Goal: Task Accomplishment & Management: Use online tool/utility

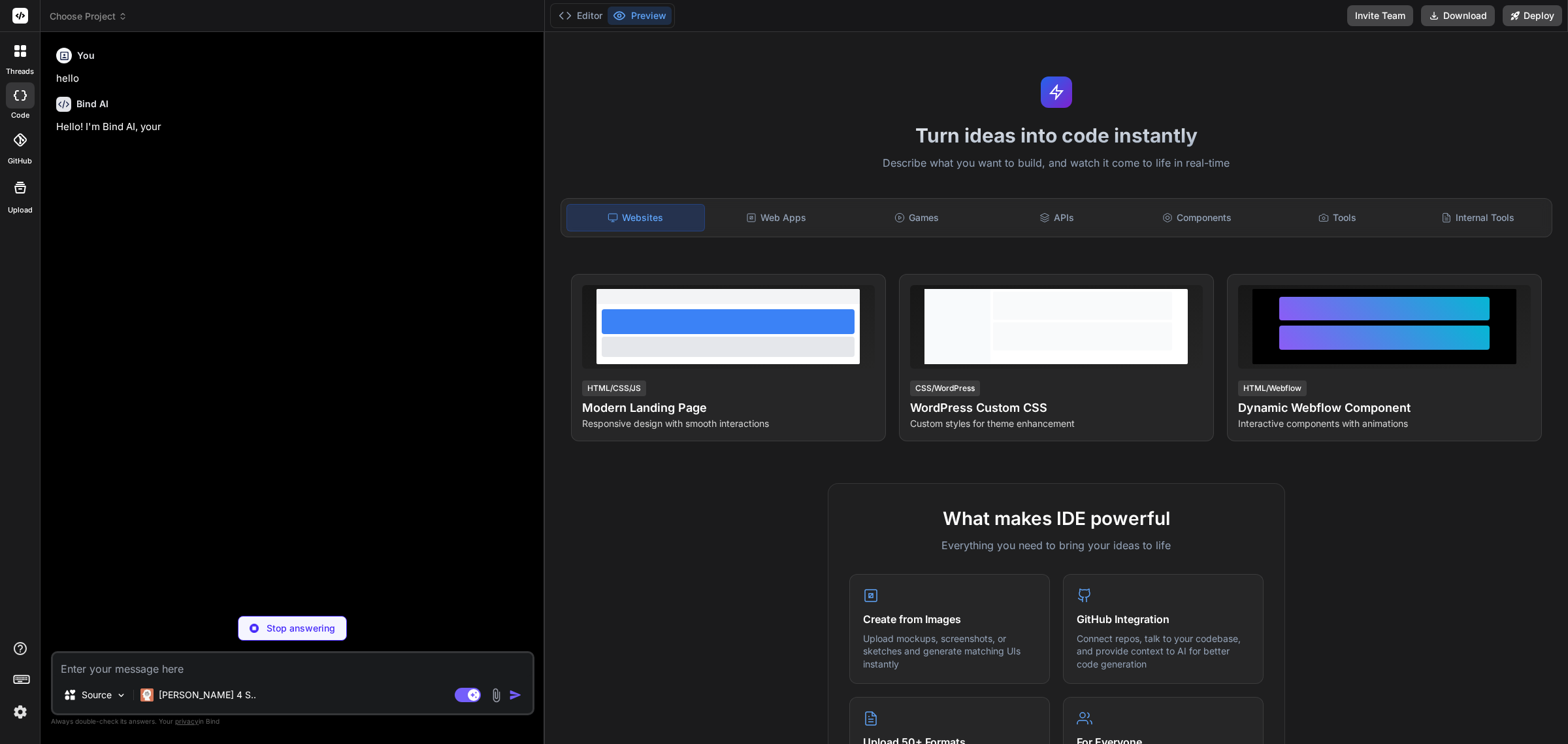
click at [12, 712] on img at bounding box center [20, 712] width 22 height 22
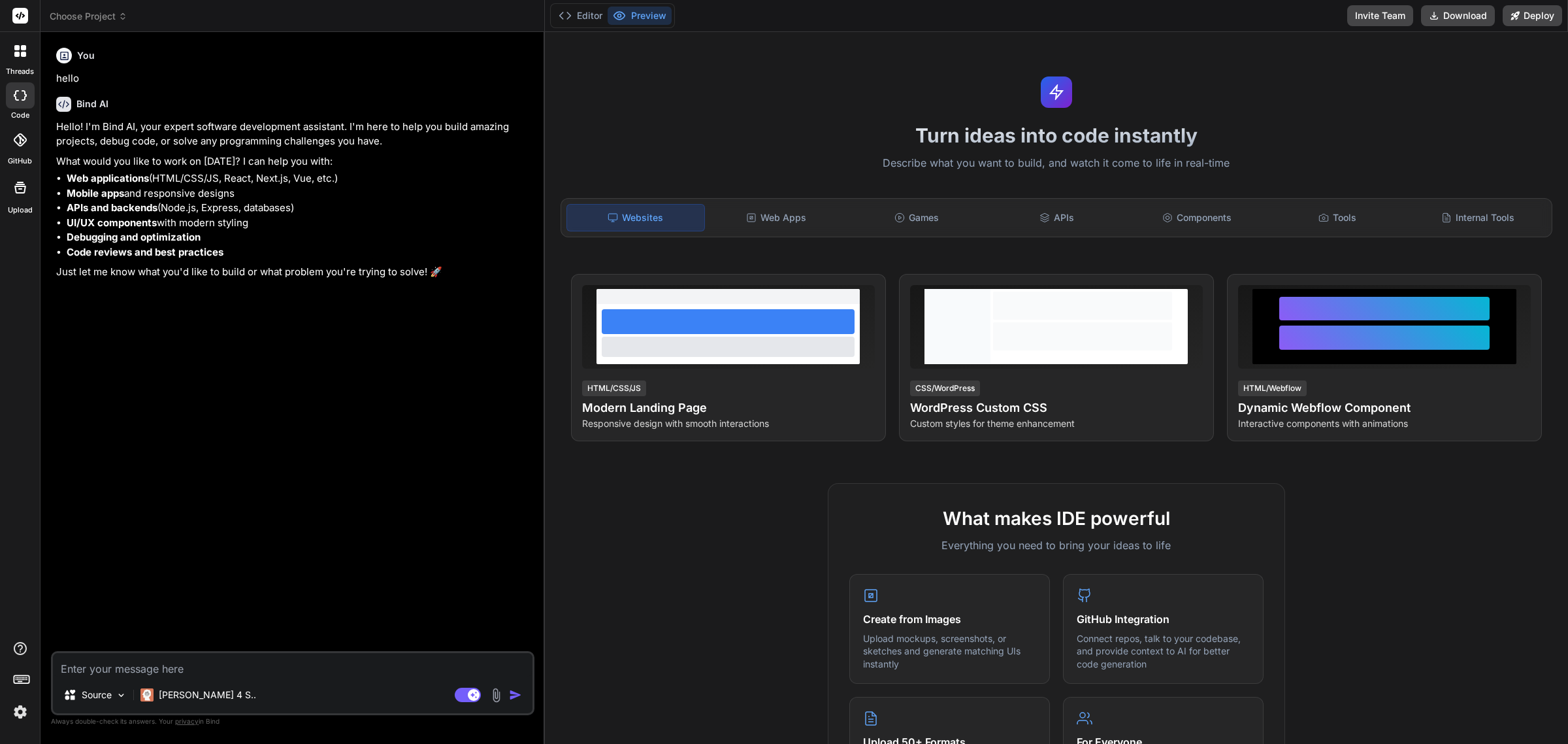
click at [25, 709] on img at bounding box center [20, 712] width 22 height 22
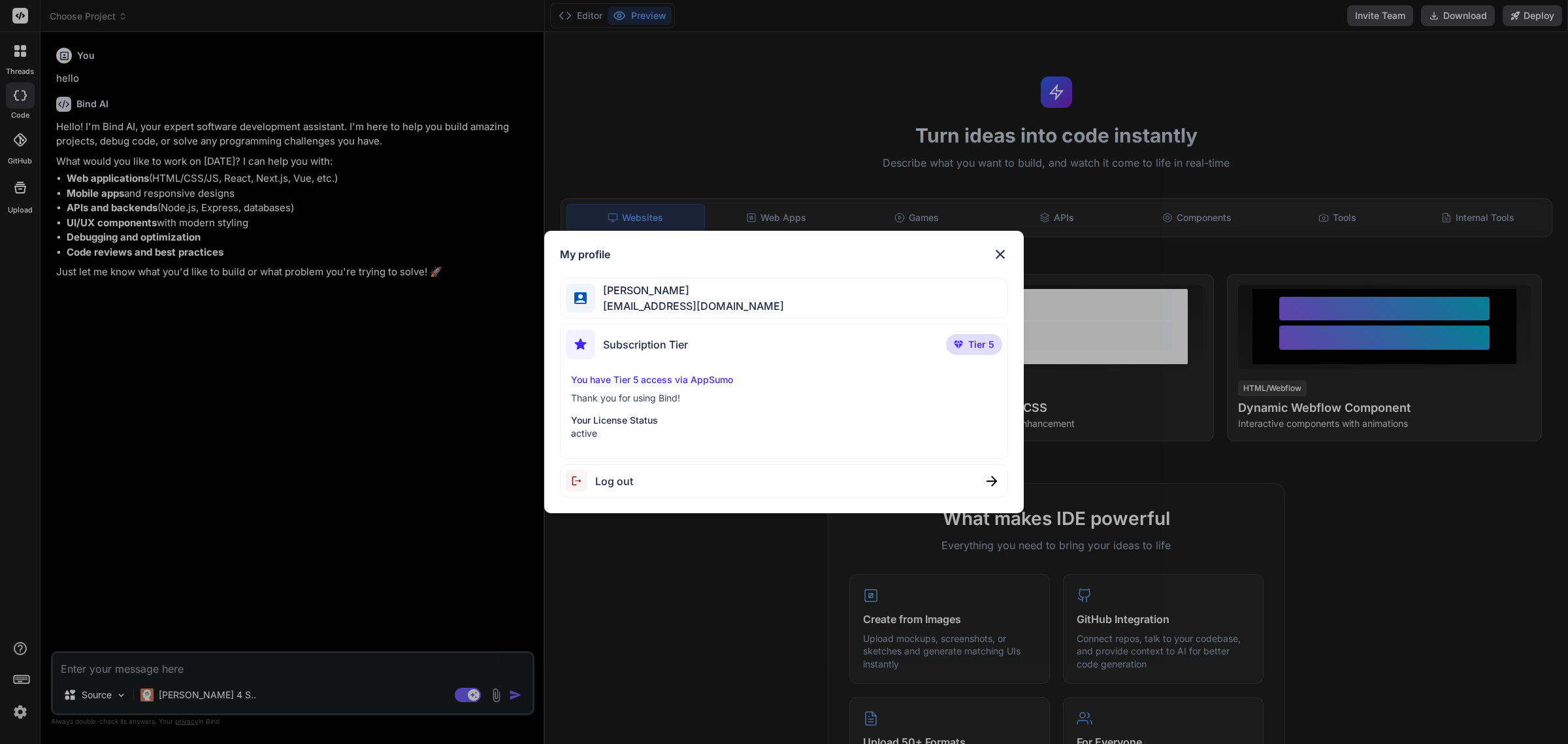
click at [1003, 257] on img at bounding box center [1001, 255] width 16 height 16
click at [1003, 257] on div "Turn ideas into code instantly Describe what you want to build, and watch it co…" at bounding box center [1057, 388] width 1023 height 712
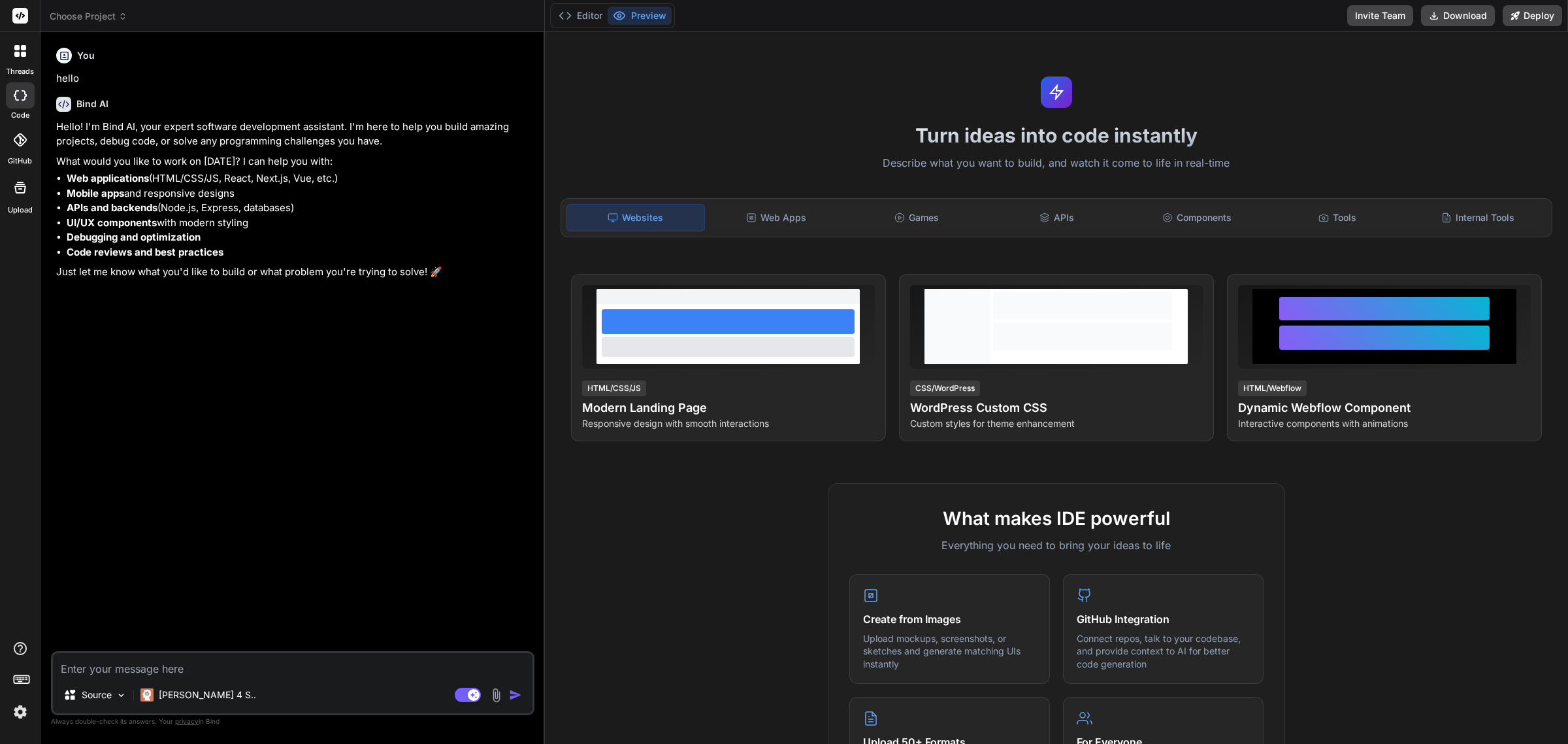
click at [128, 670] on textarea at bounding box center [293, 665] width 479 height 24
click at [498, 699] on img at bounding box center [496, 695] width 15 height 15
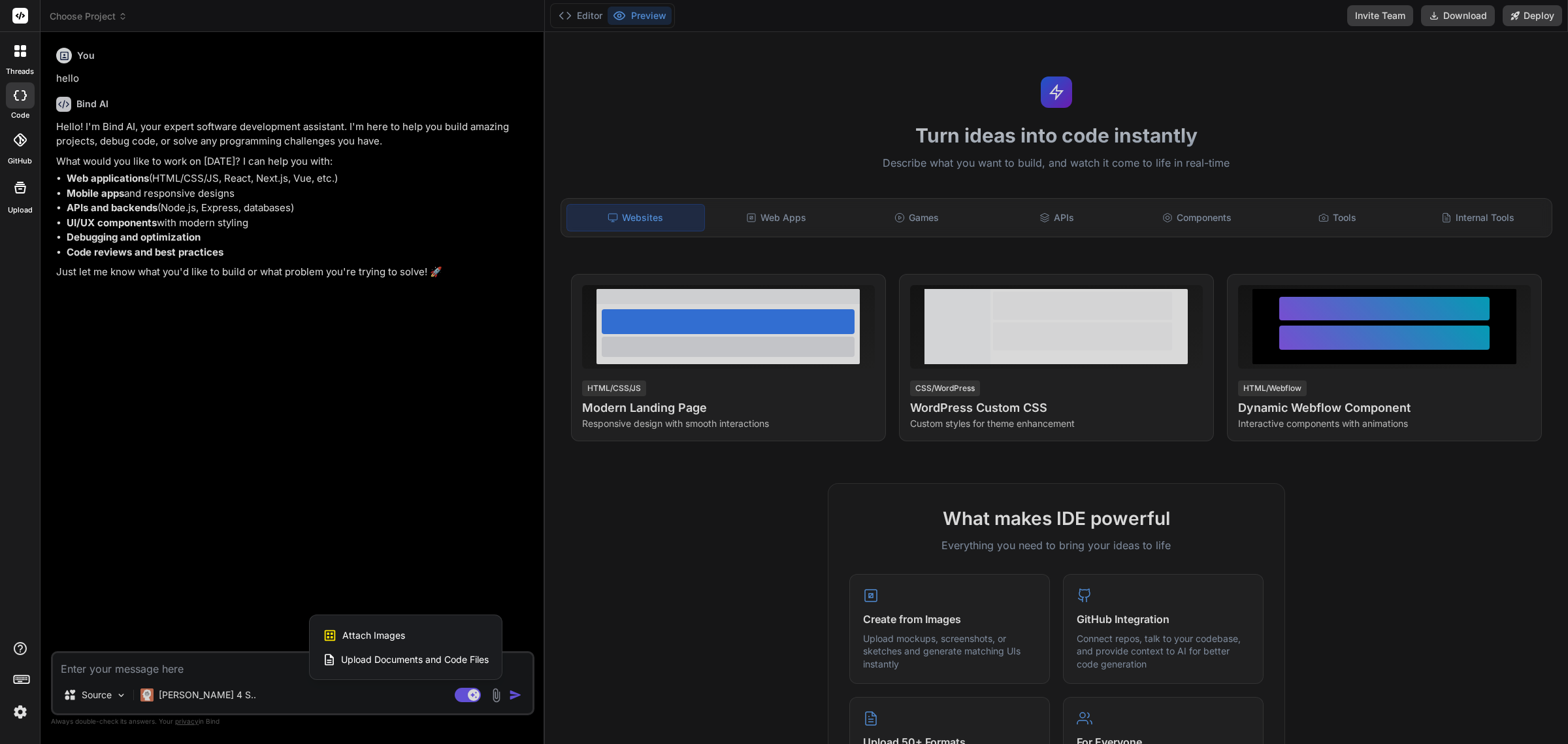
click at [385, 635] on span "Attach Images" at bounding box center [373, 635] width 62 height 13
type textarea "x"
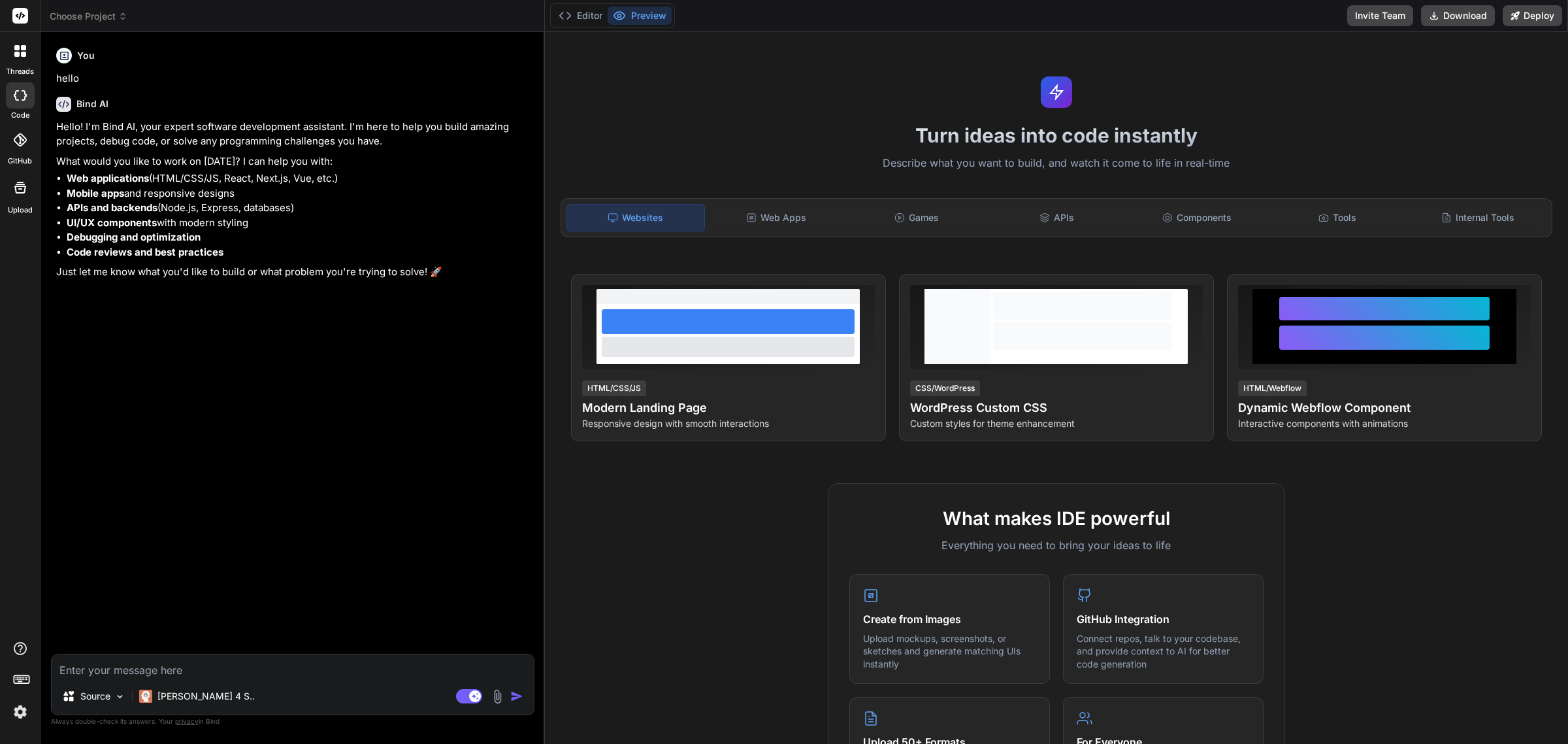
type input "C:\fakepath\8cad4eb8-d4e9-46cc-ab7c-8c7d0c18cc35.png"
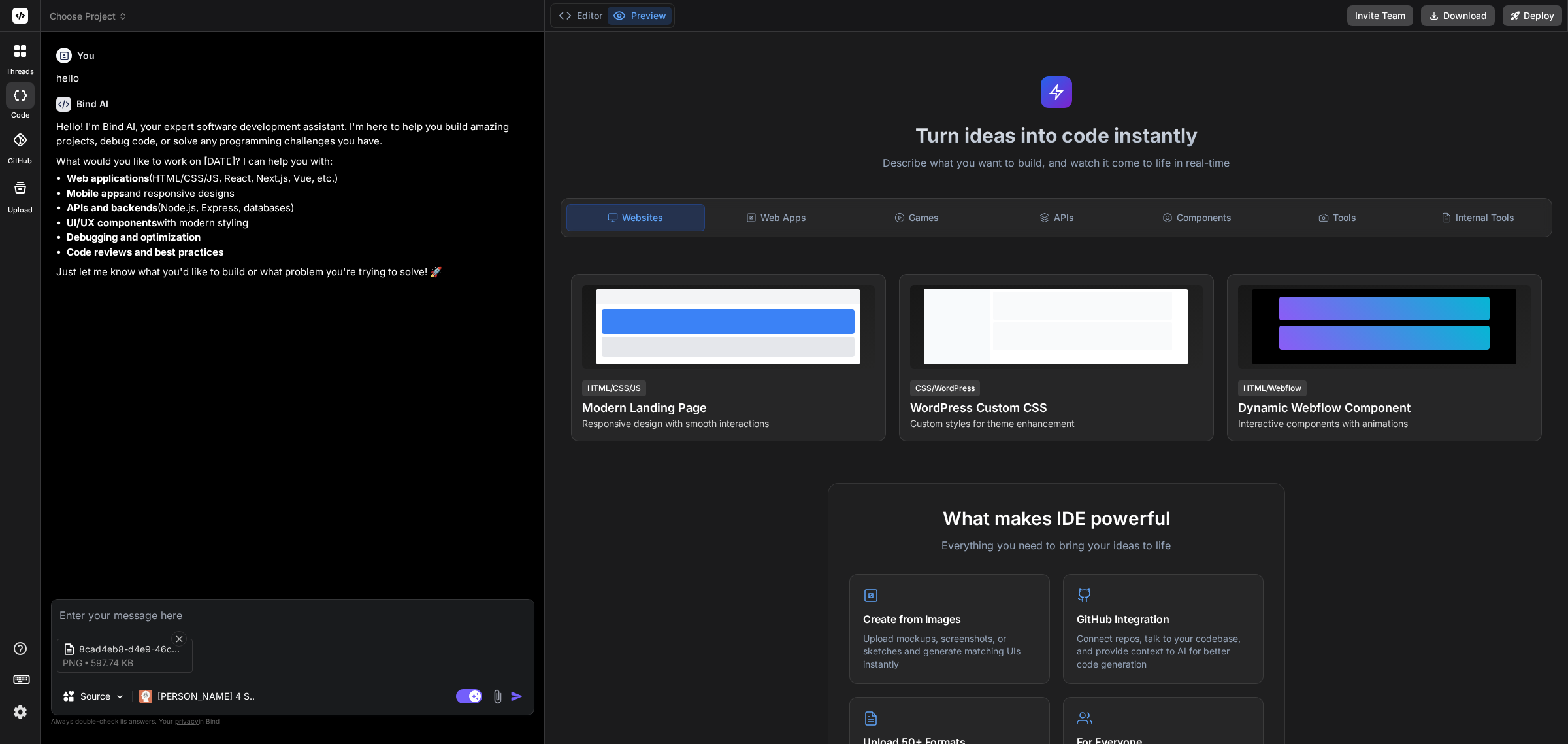
click at [494, 699] on img at bounding box center [497, 697] width 15 height 15
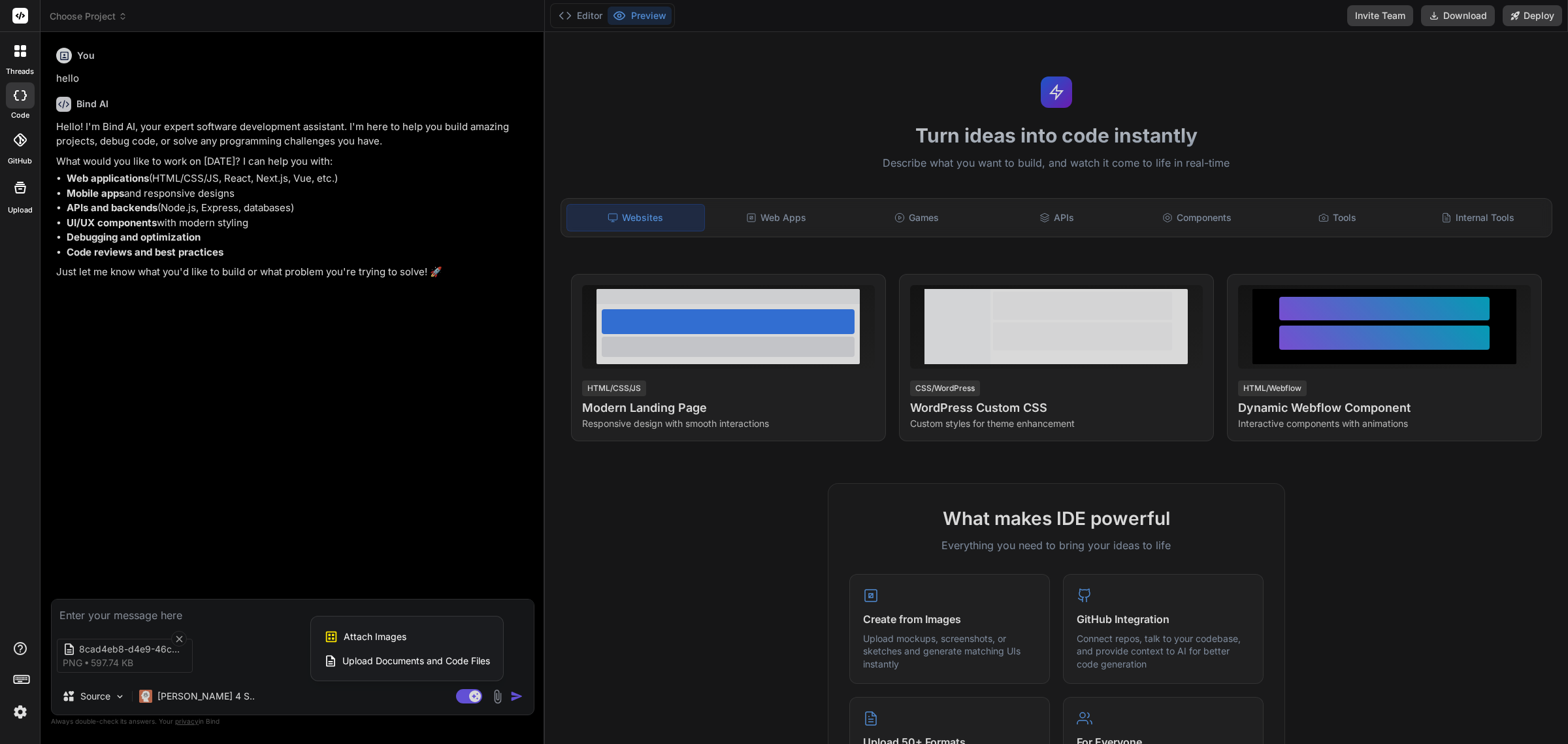
click at [384, 641] on span "Attach Images" at bounding box center [375, 637] width 62 height 13
type textarea "x"
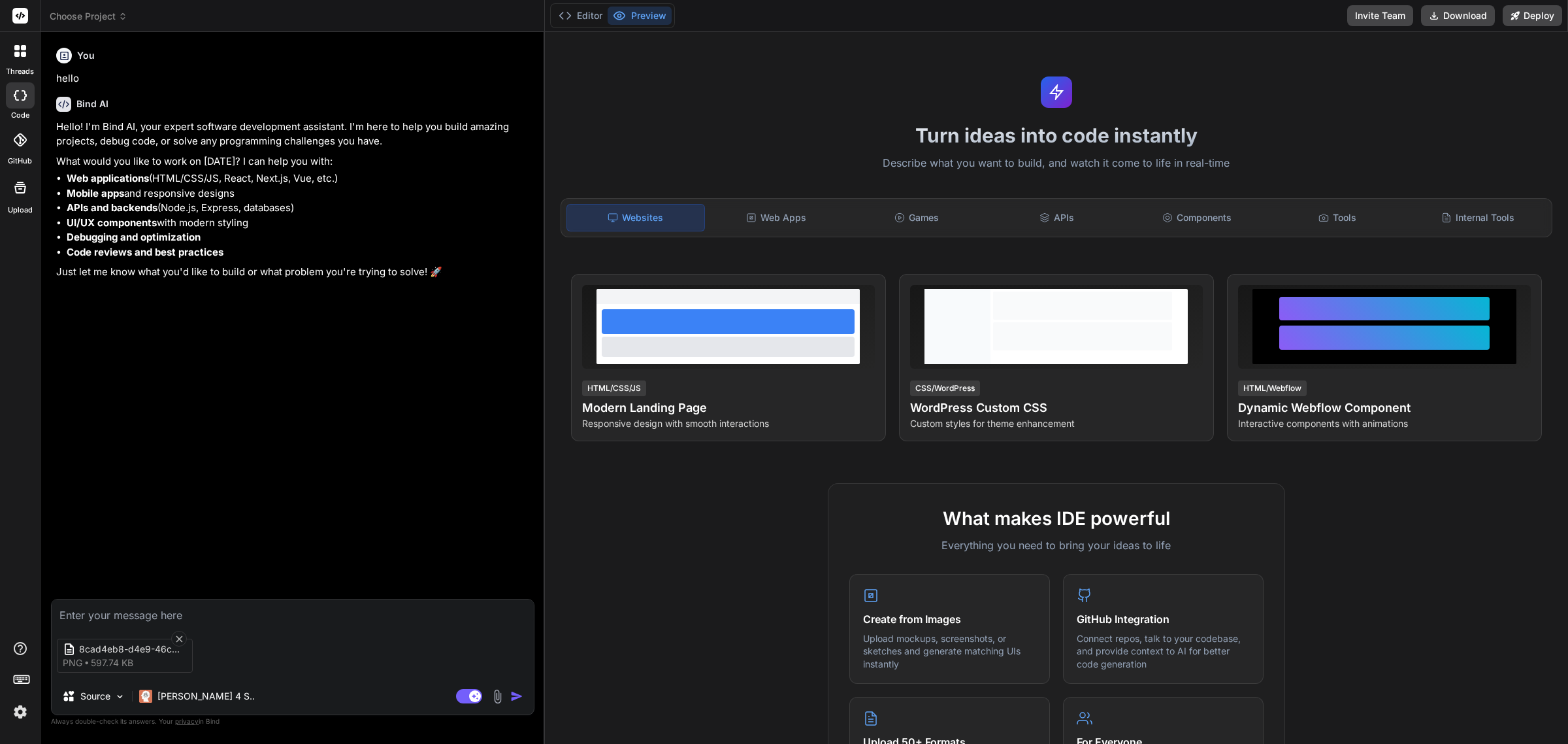
type input "C:\fakepath\17a011ed-3776-4602-8a40-8c0f14746831.png"
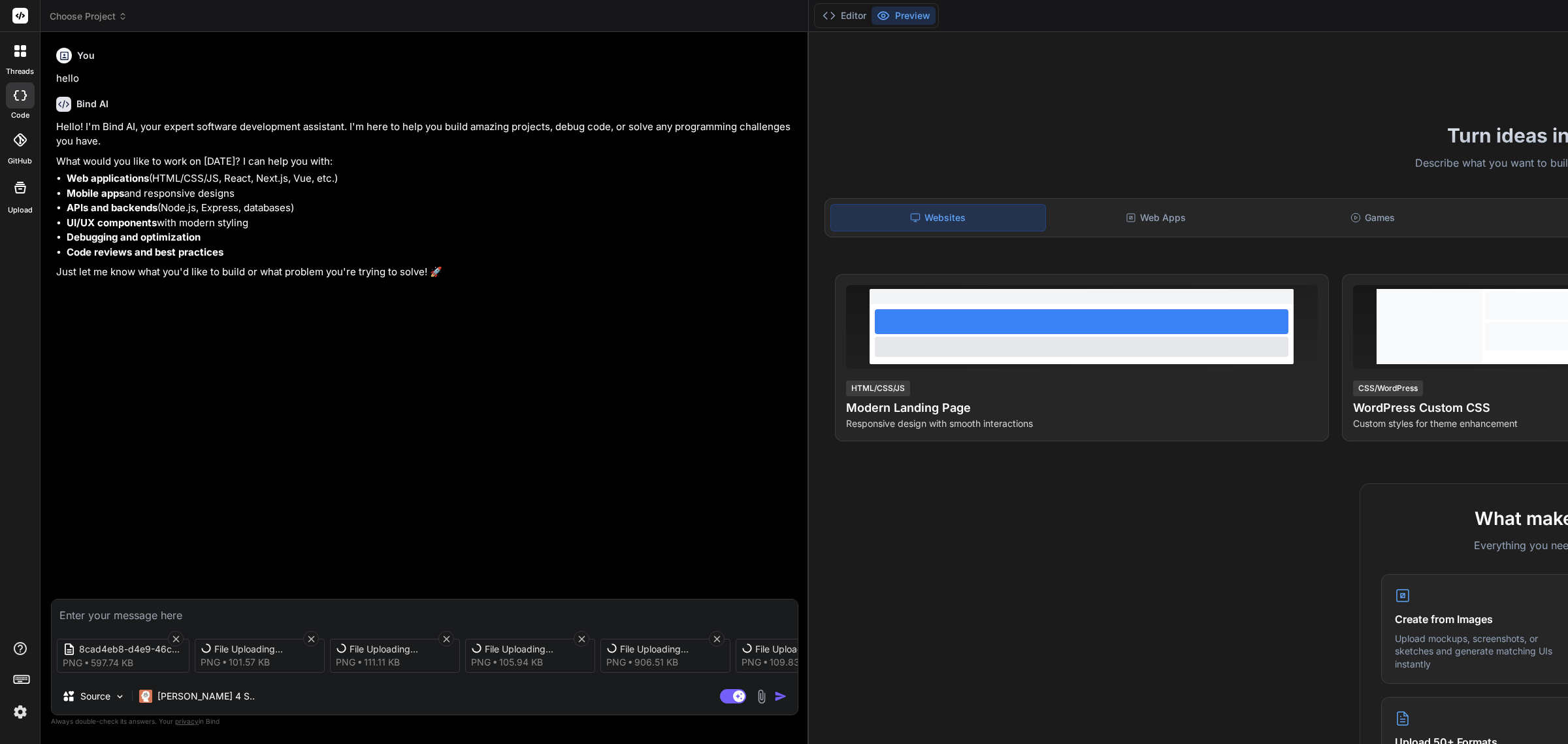
click at [760, 701] on img at bounding box center [761, 697] width 15 height 15
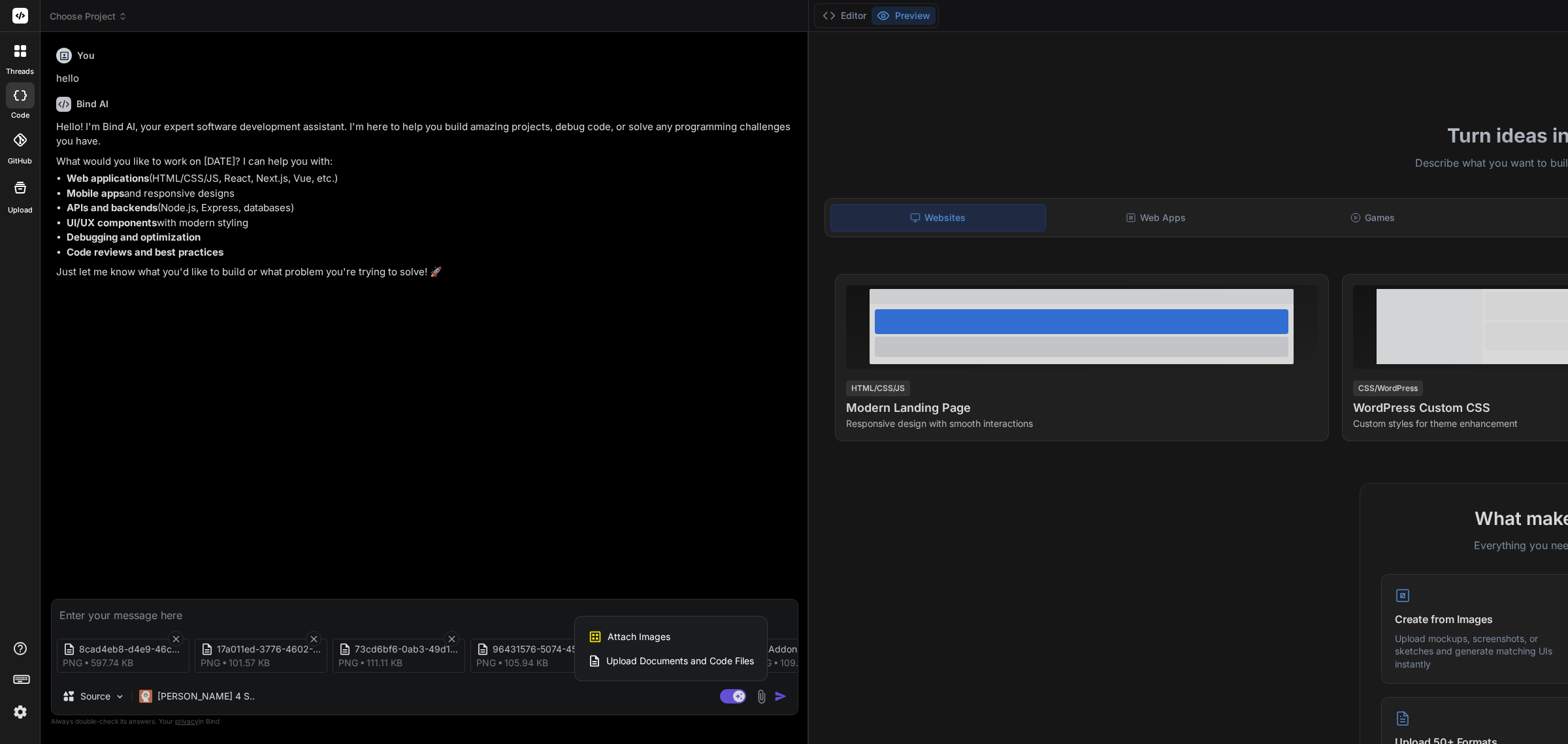
click at [637, 632] on span "Attach Images" at bounding box center [638, 637] width 62 height 13
type textarea "x"
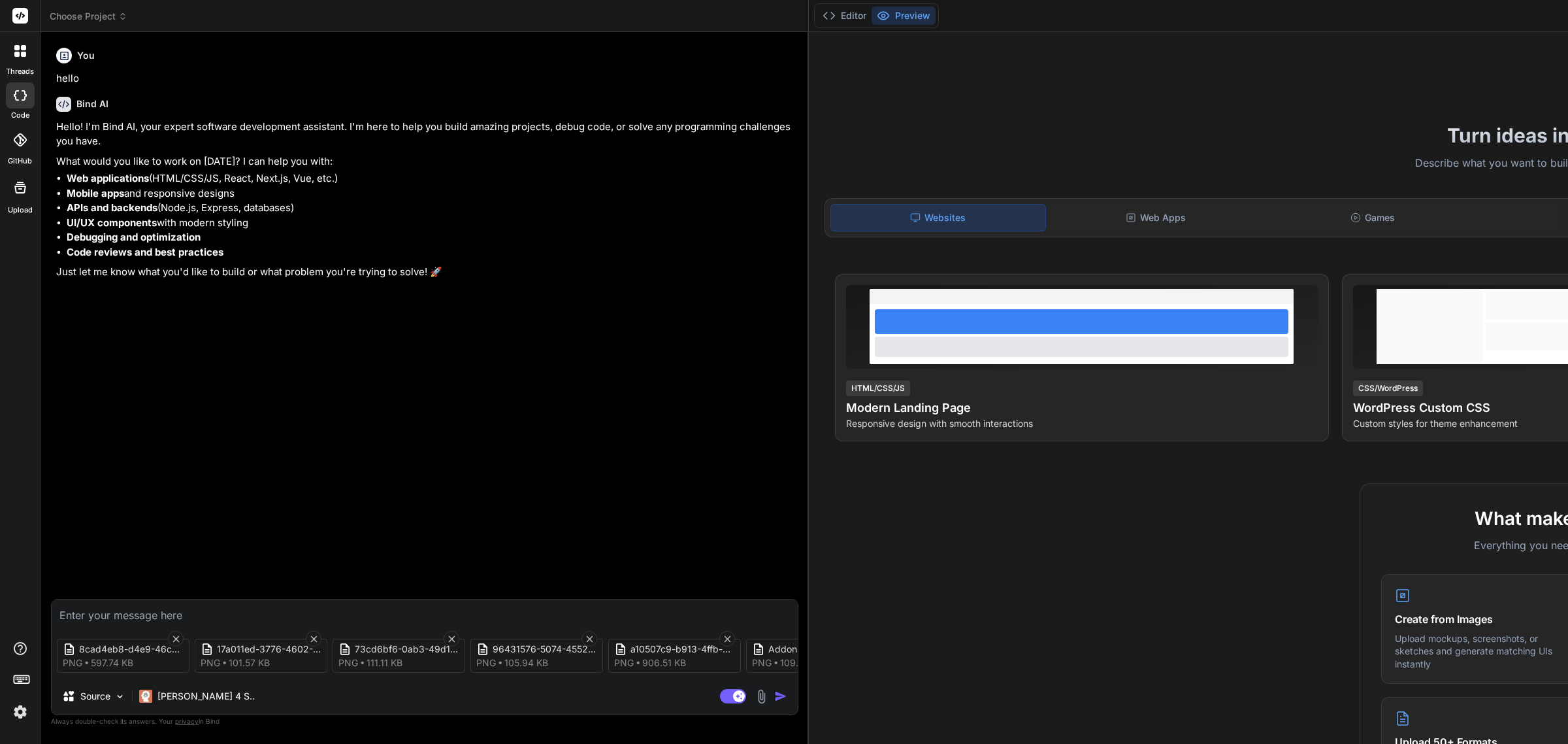
type input "C:\fakepath\Boards.png"
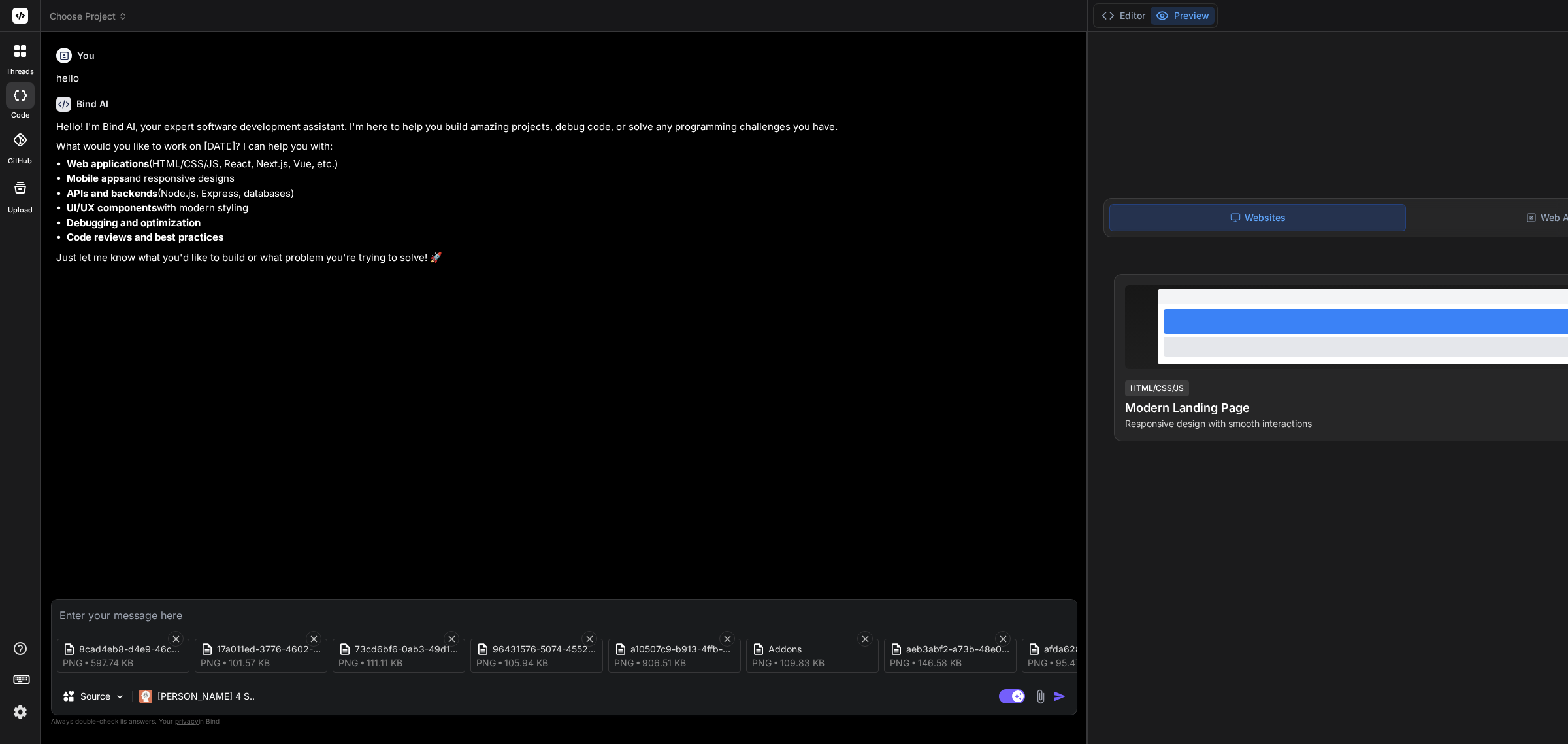
click at [83, 616] on textarea at bounding box center [564, 611] width 1025 height 24
type textarea "x"
paste textarea "## 1. Vision of the Application We are building a SaaS that integrates: - **Cor…"
type textarea "## 1. Vision of the Application We are building a SaaS that integrates: - **Cor…"
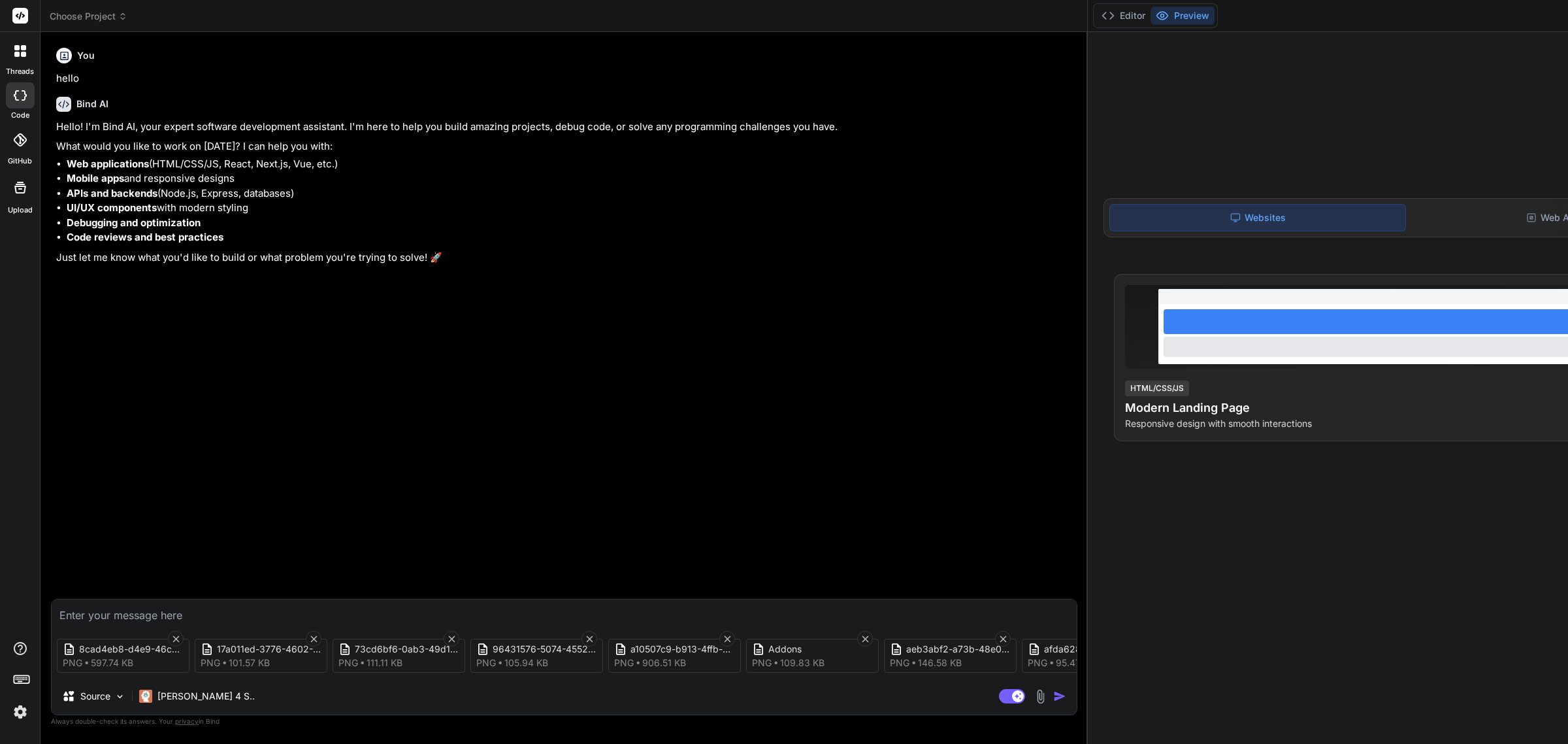
type textarea "x"
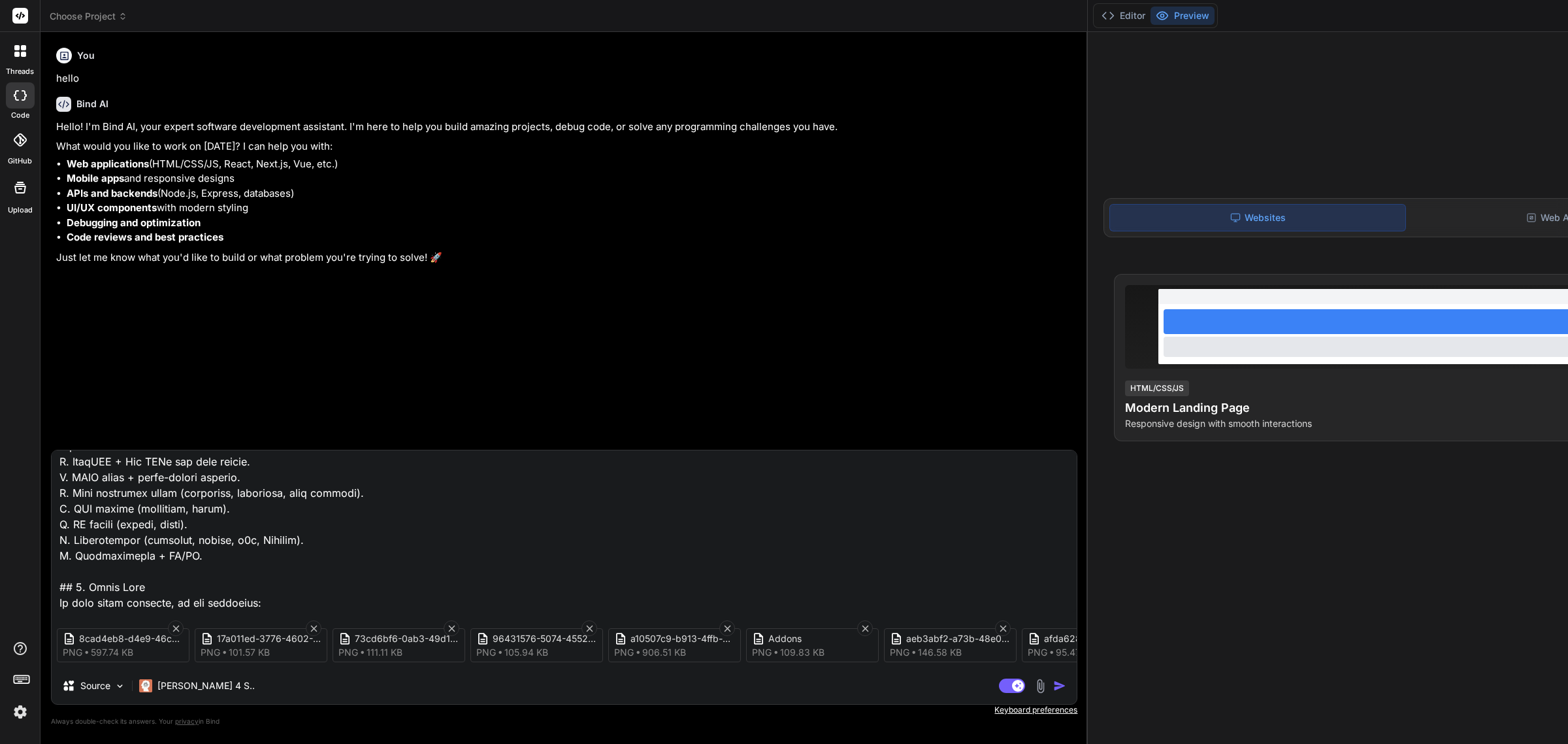
scroll to position [1195, 0]
type textarea "## 1. Vision of the Application We are building a SaaS that integrates: - **Cor…"
click at [1060, 687] on img "button" at bounding box center [1060, 686] width 13 height 13
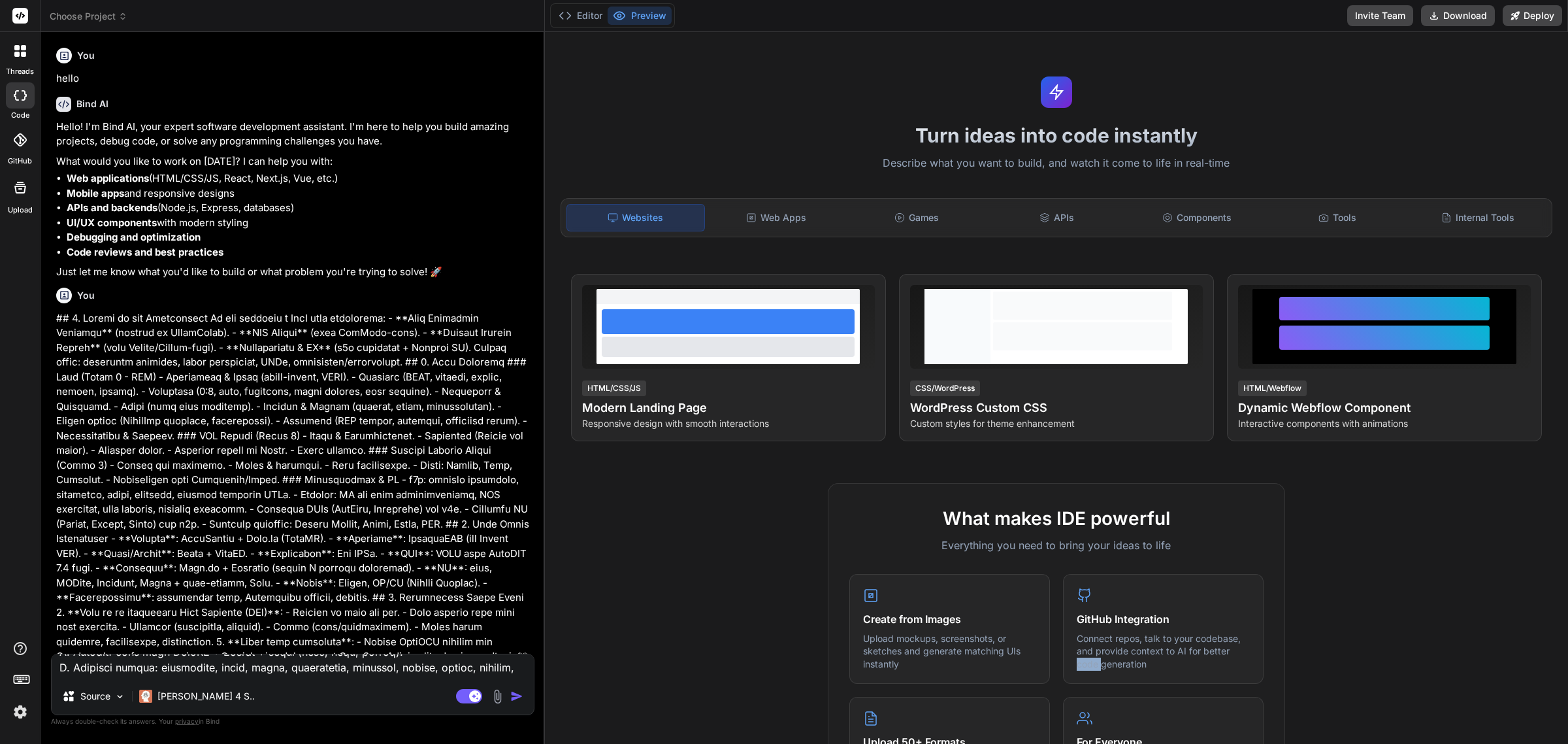
click at [1060, 687] on div "Create from Images Upload mockups, screenshots, or sketches and generate matchi…" at bounding box center [1057, 753] width 414 height 357
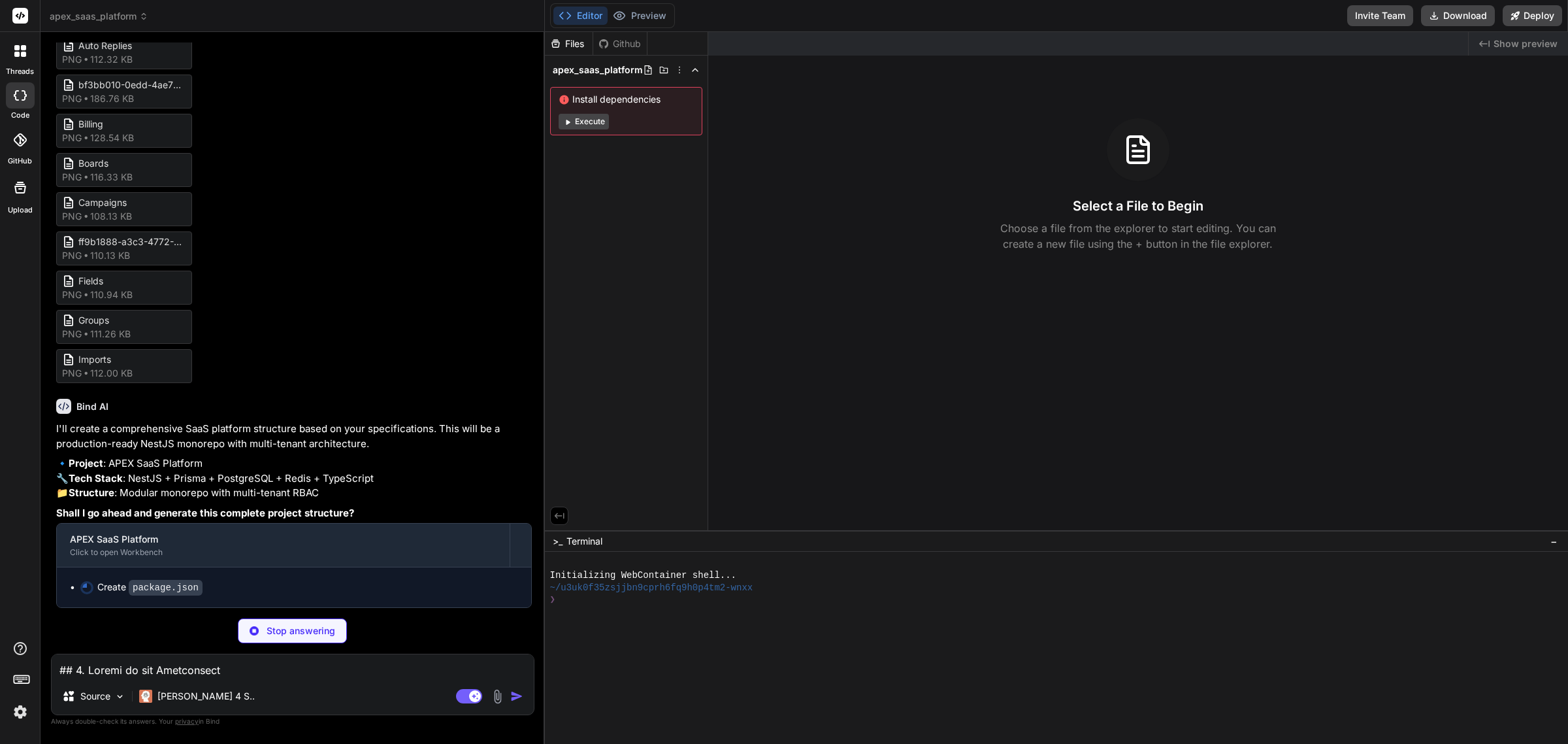
scroll to position [1360, 0]
click at [576, 121] on button "Execute" at bounding box center [584, 122] width 51 height 16
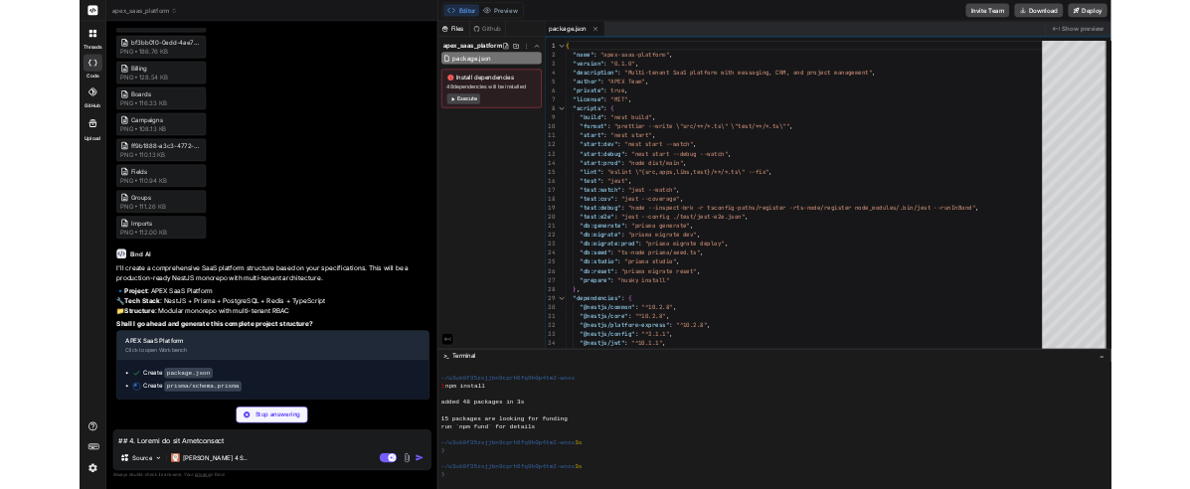
scroll to position [2098, 0]
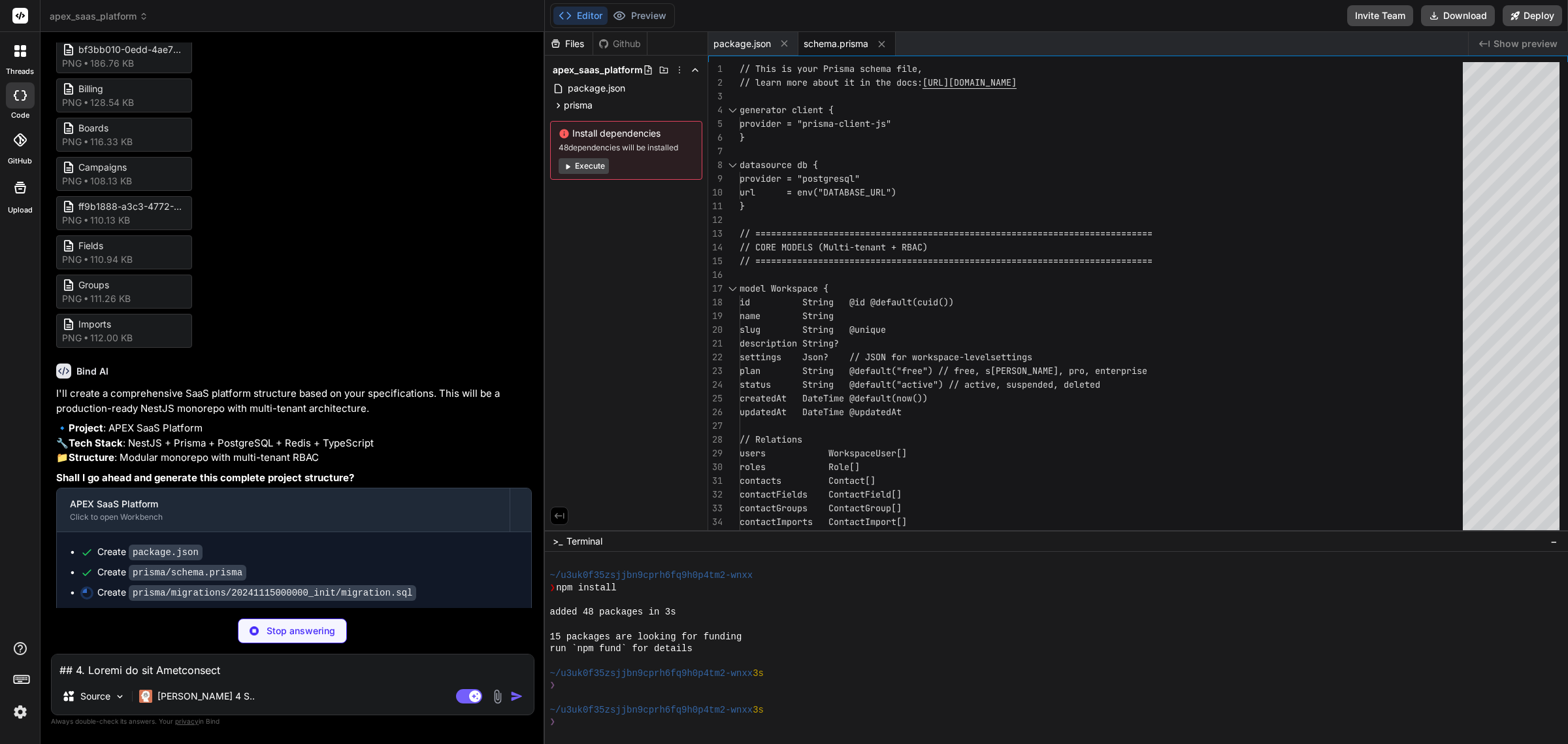
type textarea "x"
type textarea "@@index([workspaceId, publishedAt]) @@map("announcements") }"
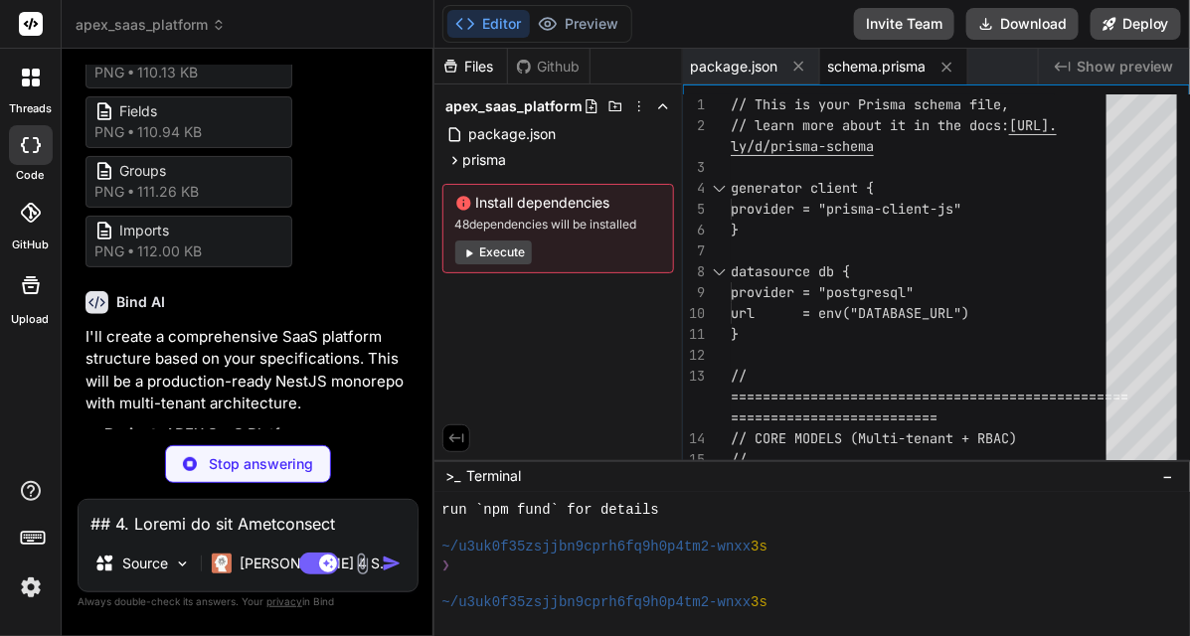
scroll to position [4098, 0]
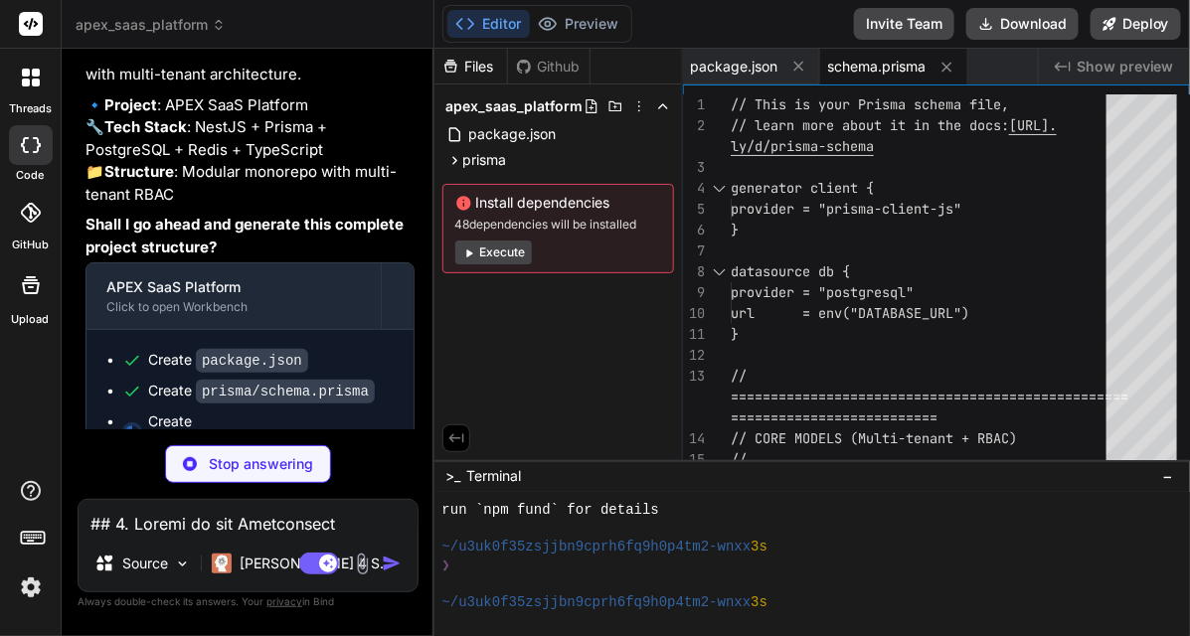
type textarea "x"
type textarea "DELETE CASCADE ON UPDATE CASCADE; -- AddForeignKey ALTER TABLE "announcements" …"
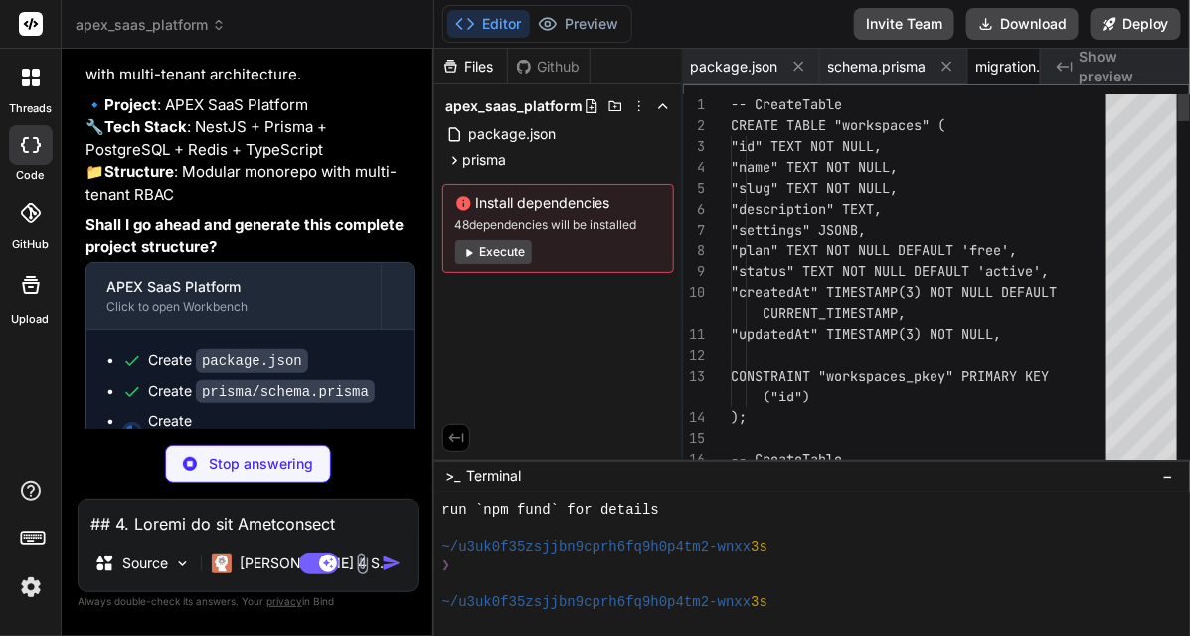
scroll to position [0, 65]
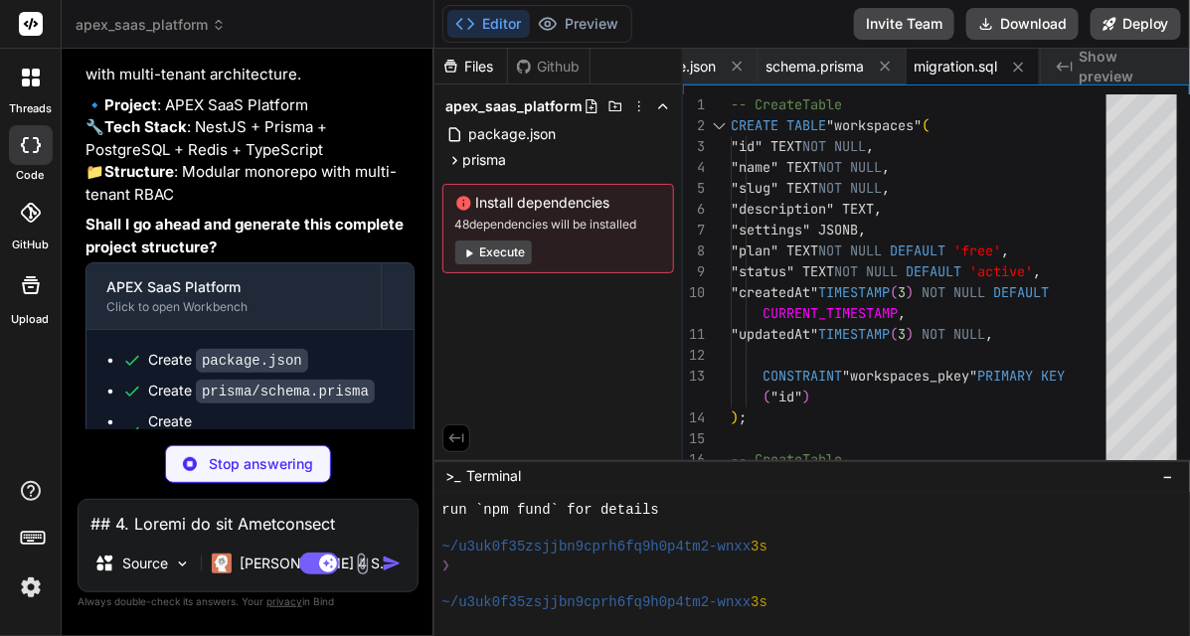
type textarea "x"
type textarea "process.exit(1); }) .finally(async () => { await prisma.$disconnect(); });"
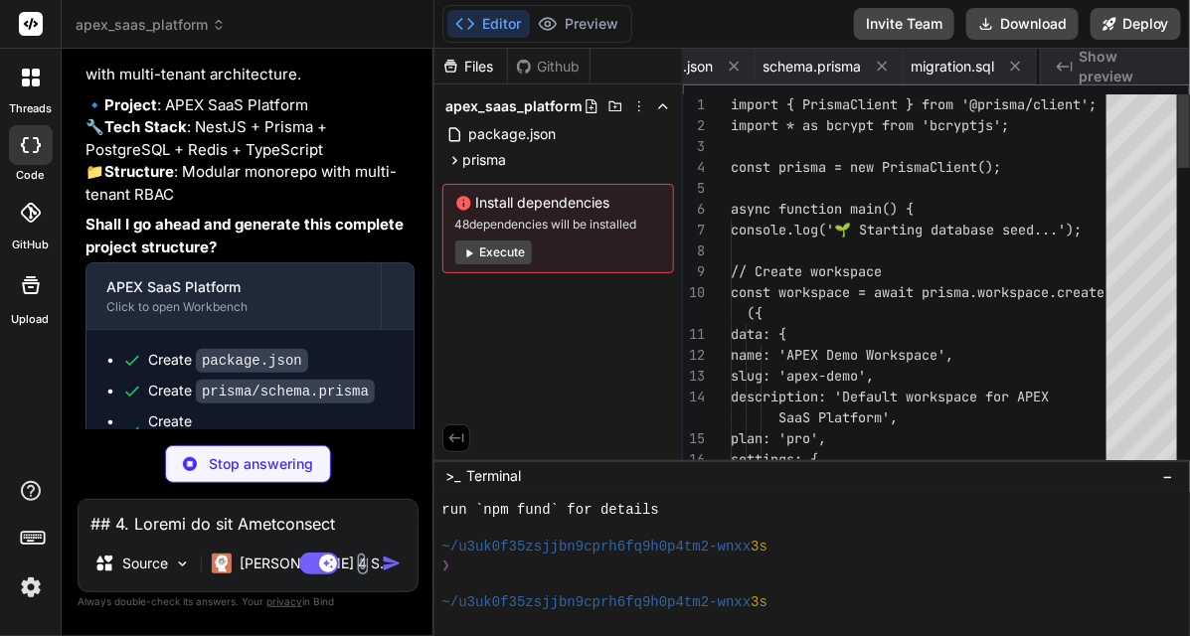
scroll to position [0, 184]
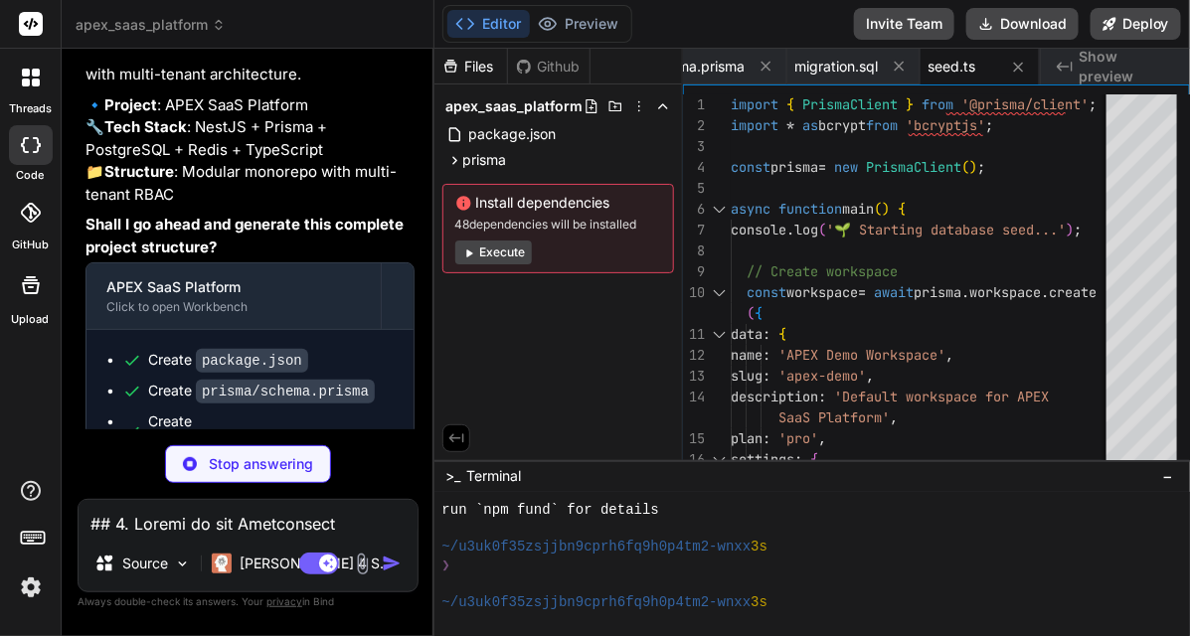
type textarea "x"
type textarea "temporarily unavailable', [ErrorCodes.MAINTENANCE_MODE]: 'Service is under main…"
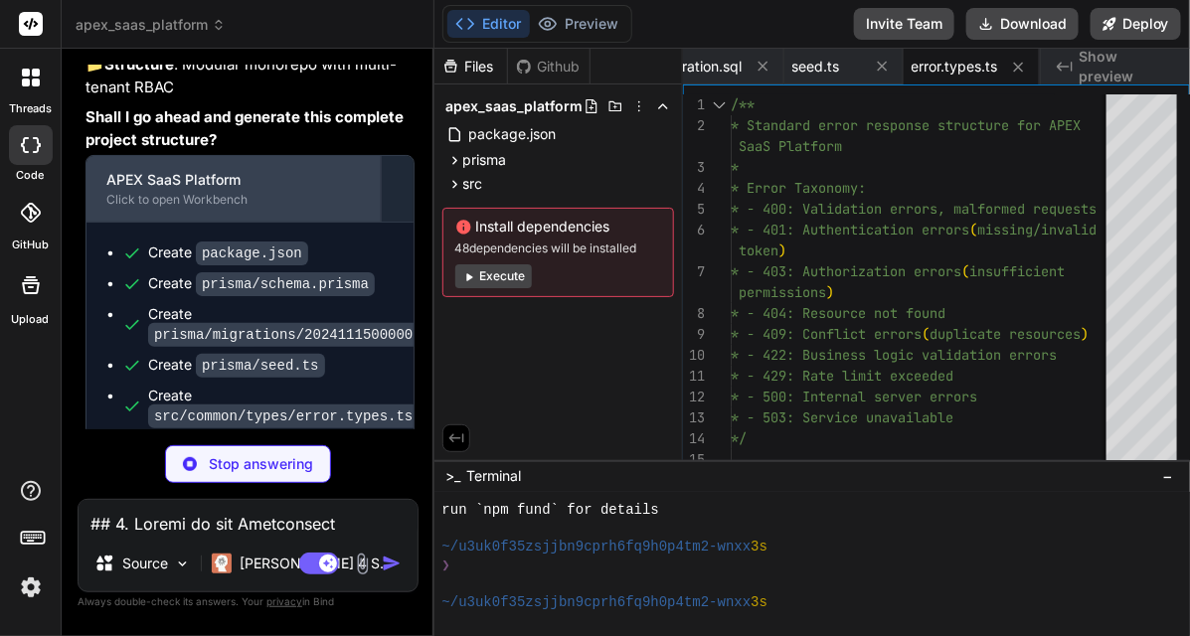
scroll to position [4211, 0]
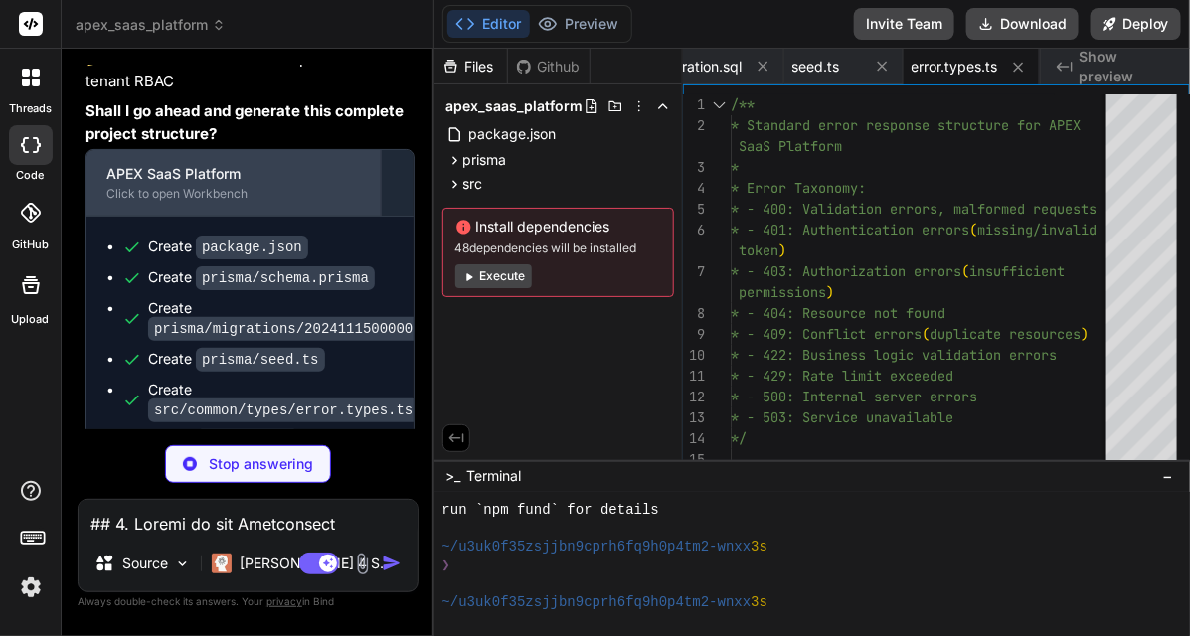
type textarea "x"
type textarea "running on http://localhost:${port}`); console.log(`📚 API Documentation availab…"
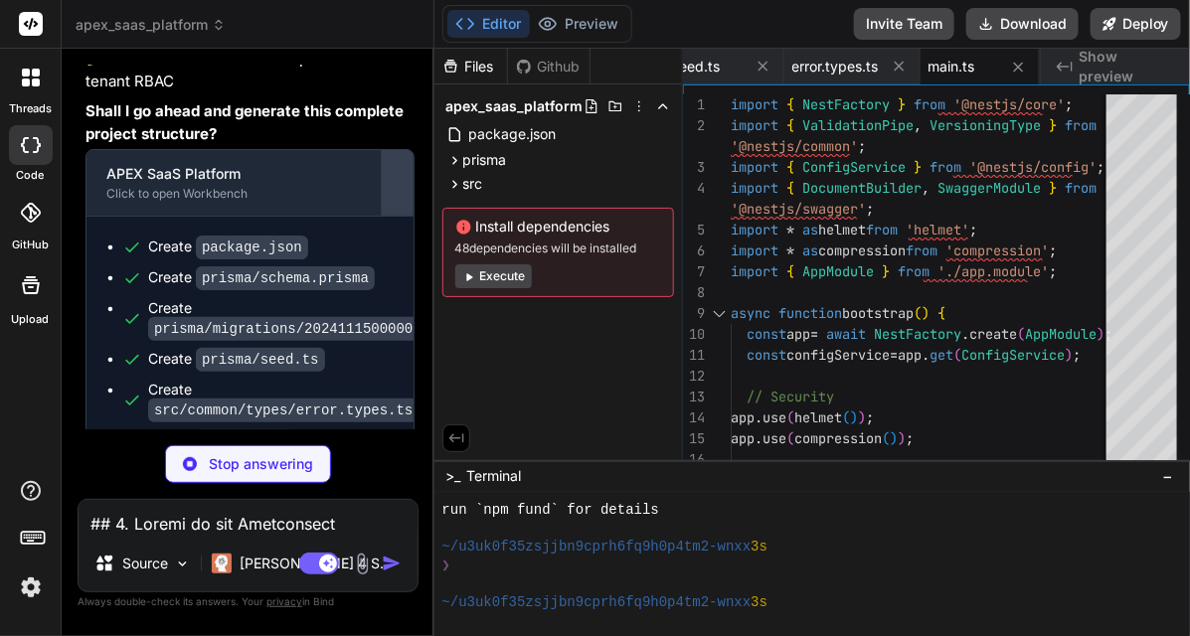
type textarea "x"
type textarea "AuthModule, WorkspacesModule, ], }) export class AppModule {}"
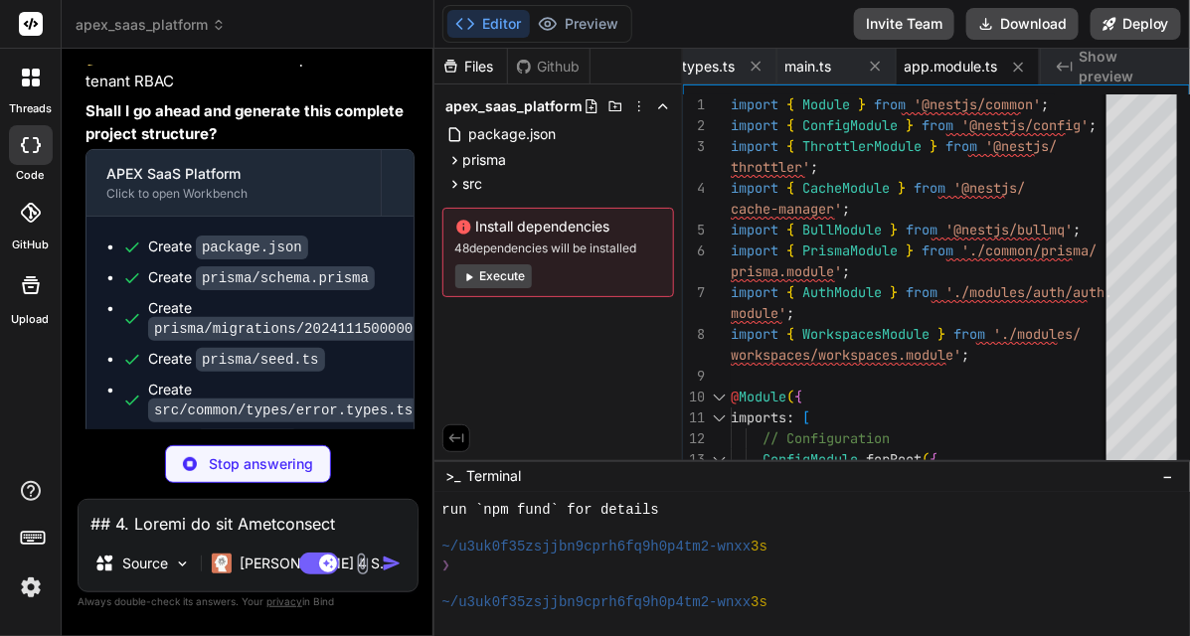
type textarea "x"
type textarea "import { Global, Module } from '@nestjs/common'; import { PrismaService } from …"
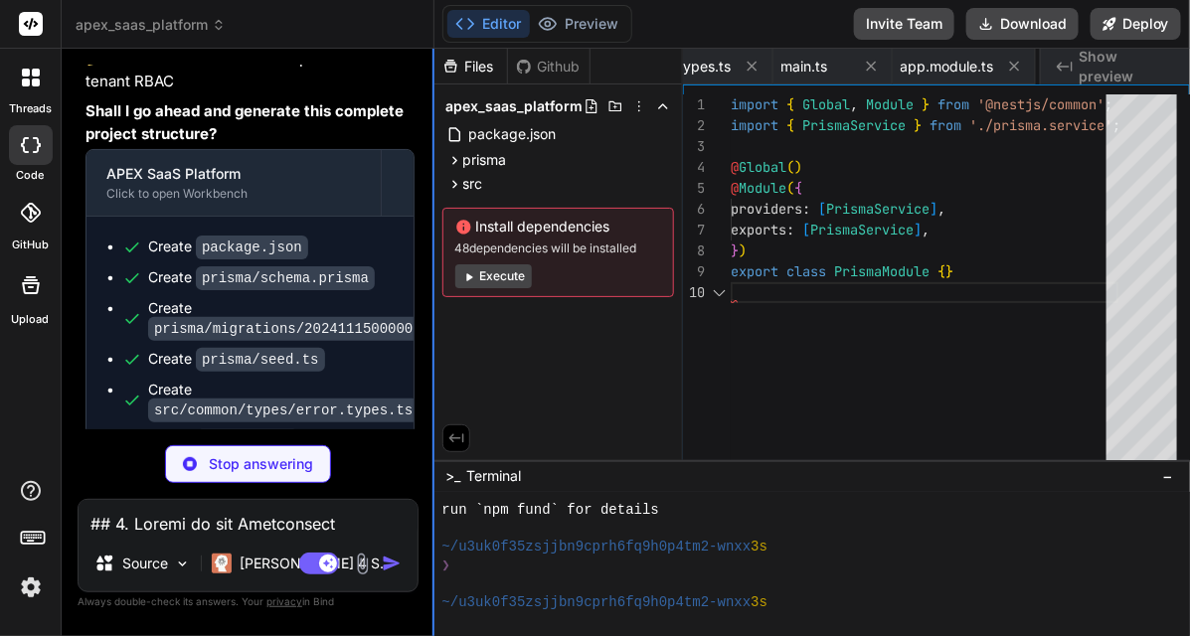
scroll to position [0, 746]
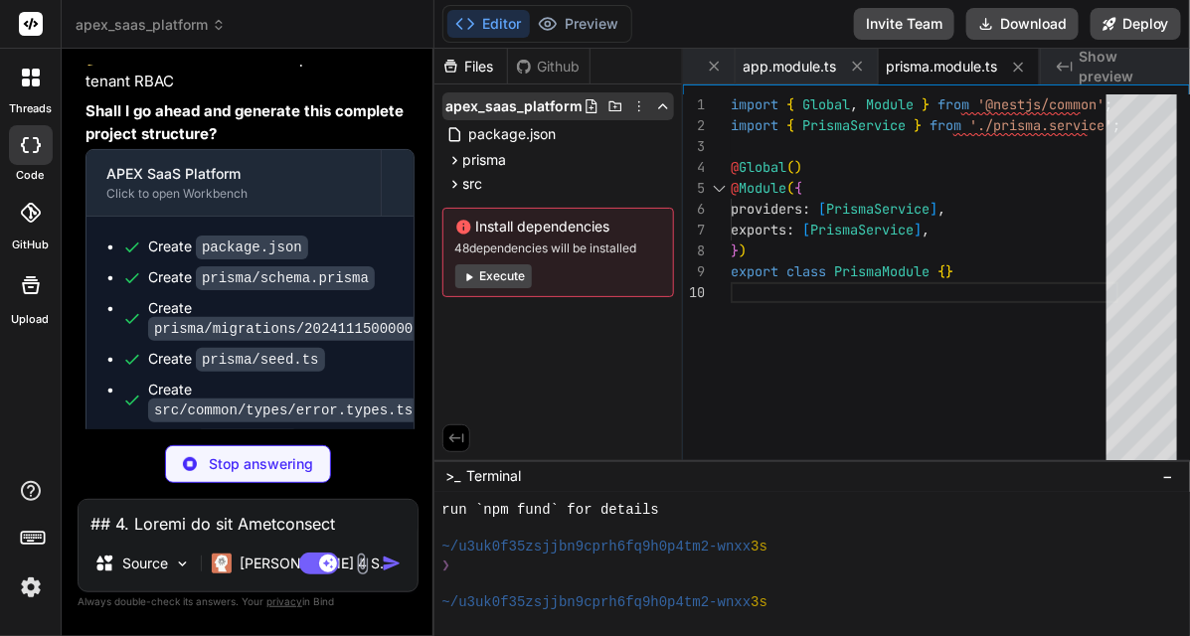
type textarea "x"
type textarea "async enableShutdownHooks(app: any) { this.$on('beforeExit', async () => { awai…"
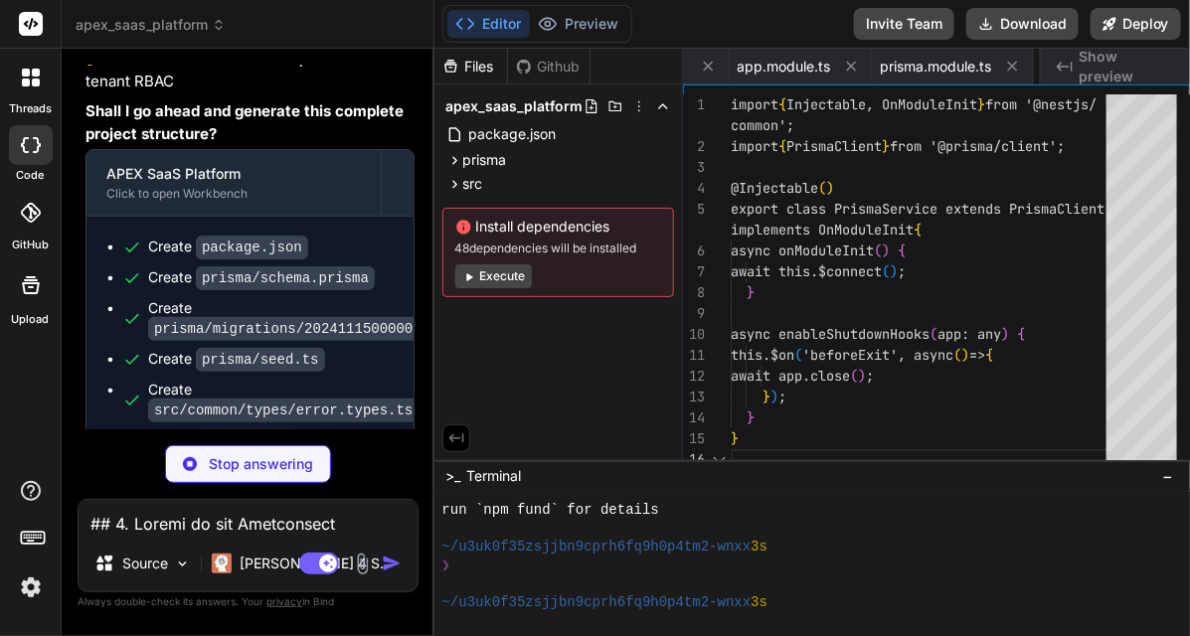
scroll to position [0, 909]
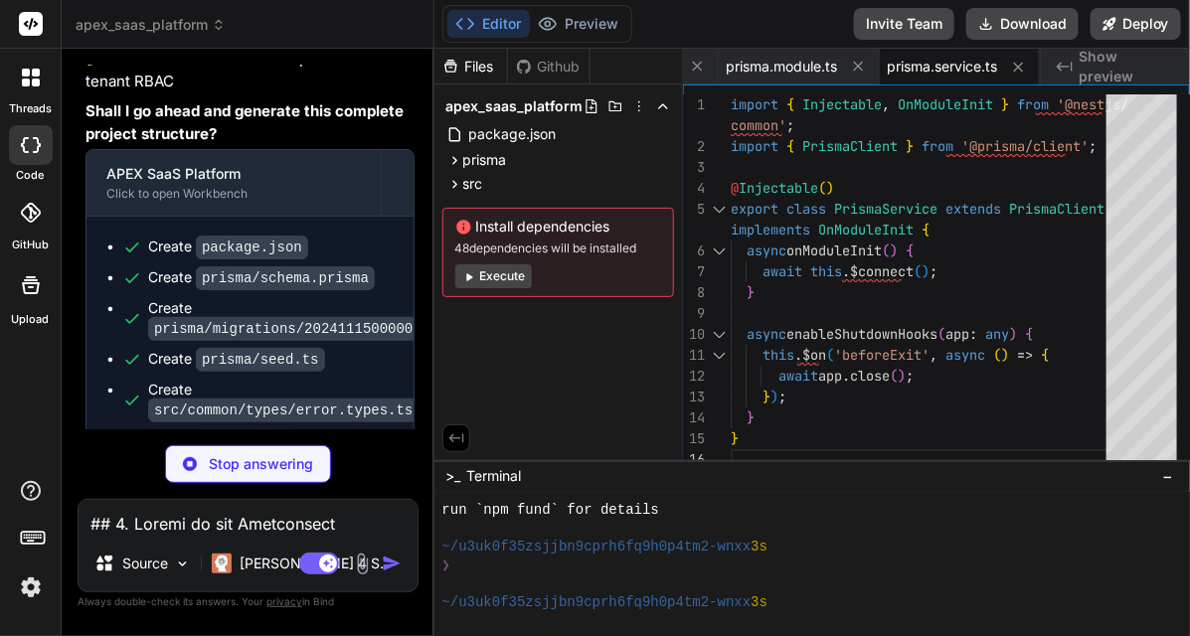
type textarea "x"
type textarea "providers: [AuthService, JwtStrategy, LocalStrategy], exports: [AuthService, Jw…"
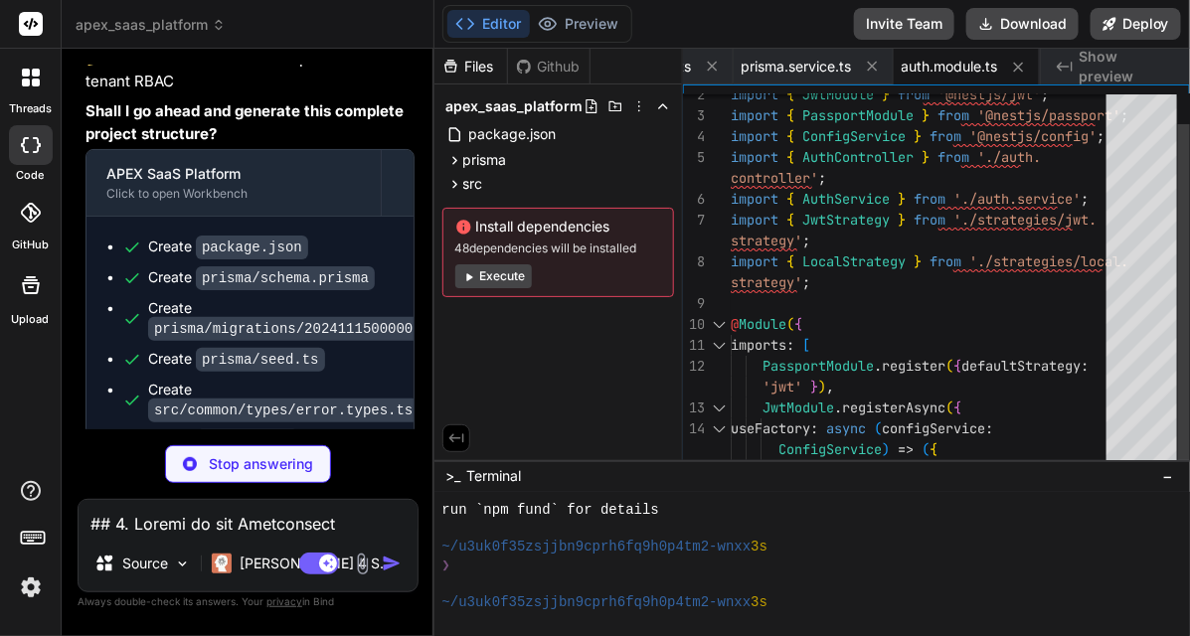
type textarea "x"
type textarea "successful', type: AuthResponseDto }) async login(@Body() loginDto: LoginDto): …"
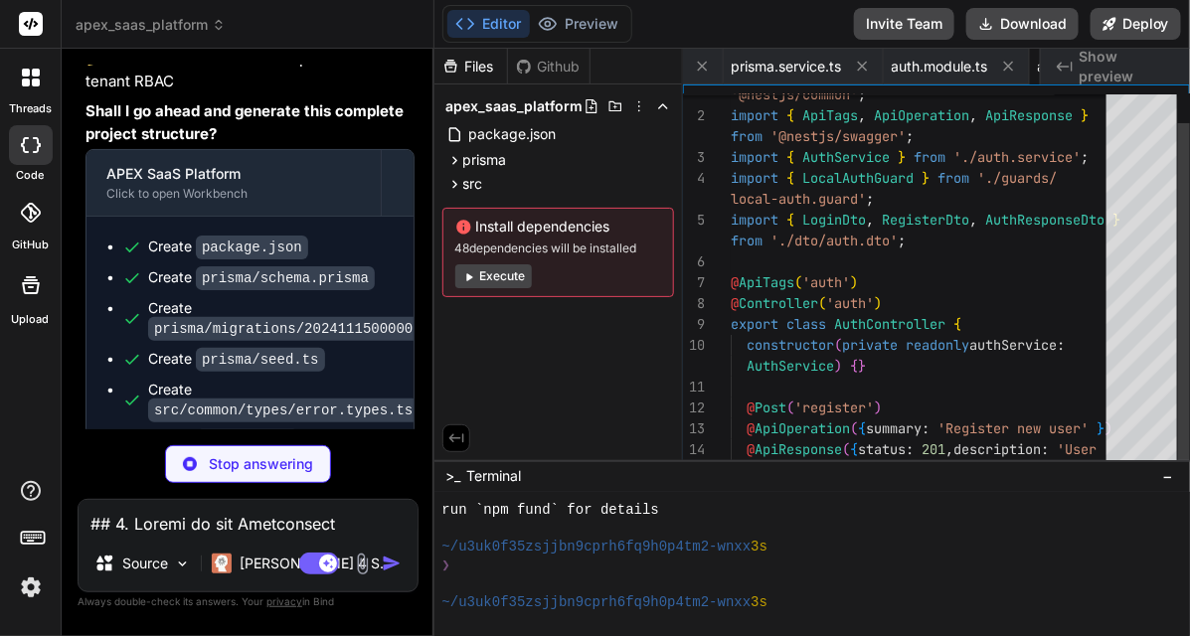
scroll to position [0, 1217]
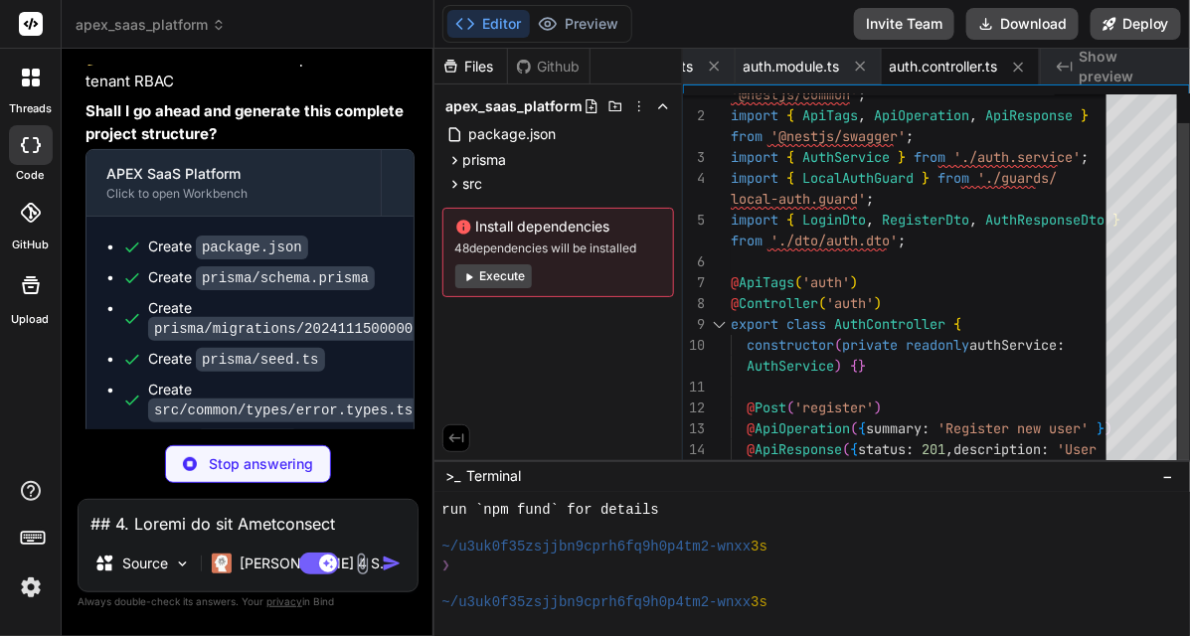
type textarea "x"
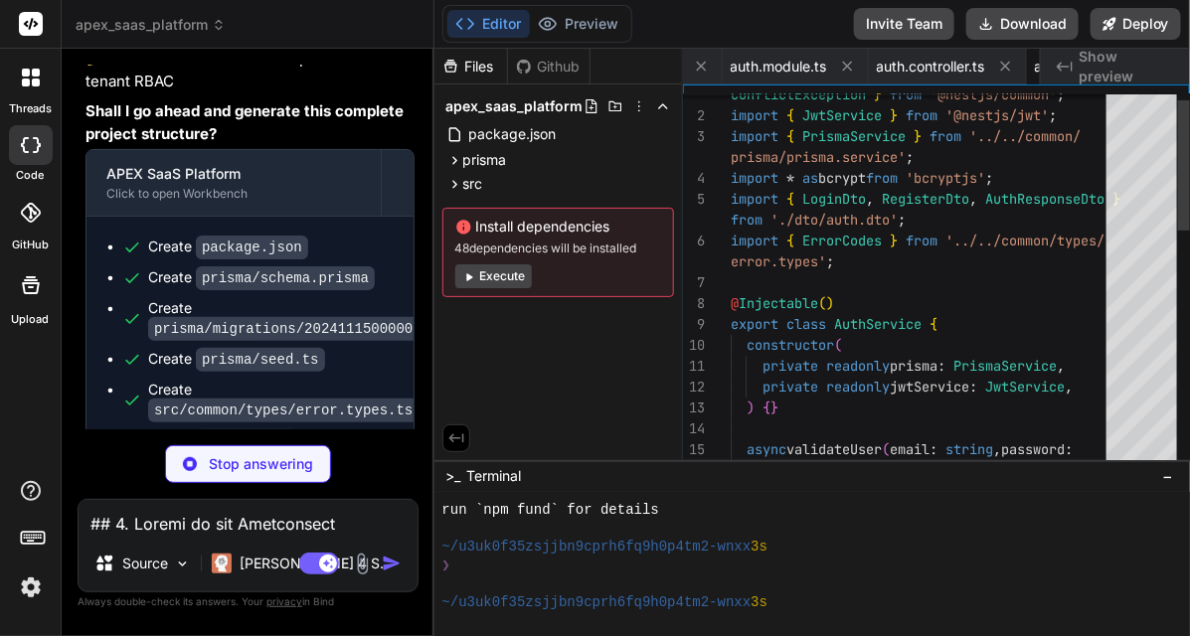
scroll to position [0, 1364]
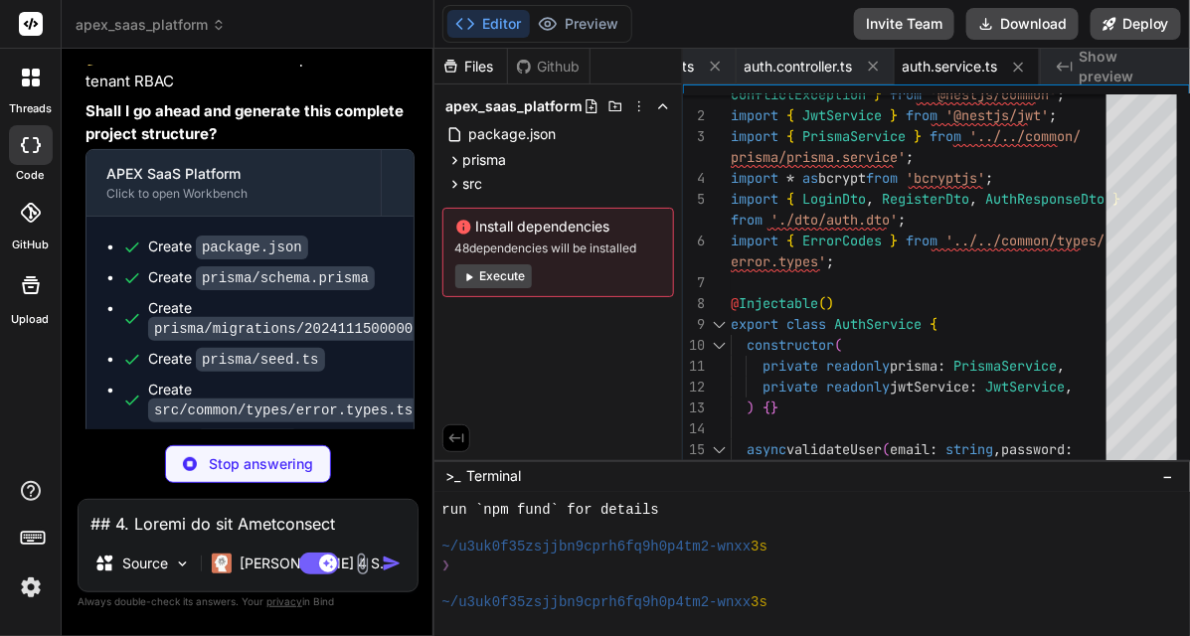
type textarea "x"
type textarea "}"
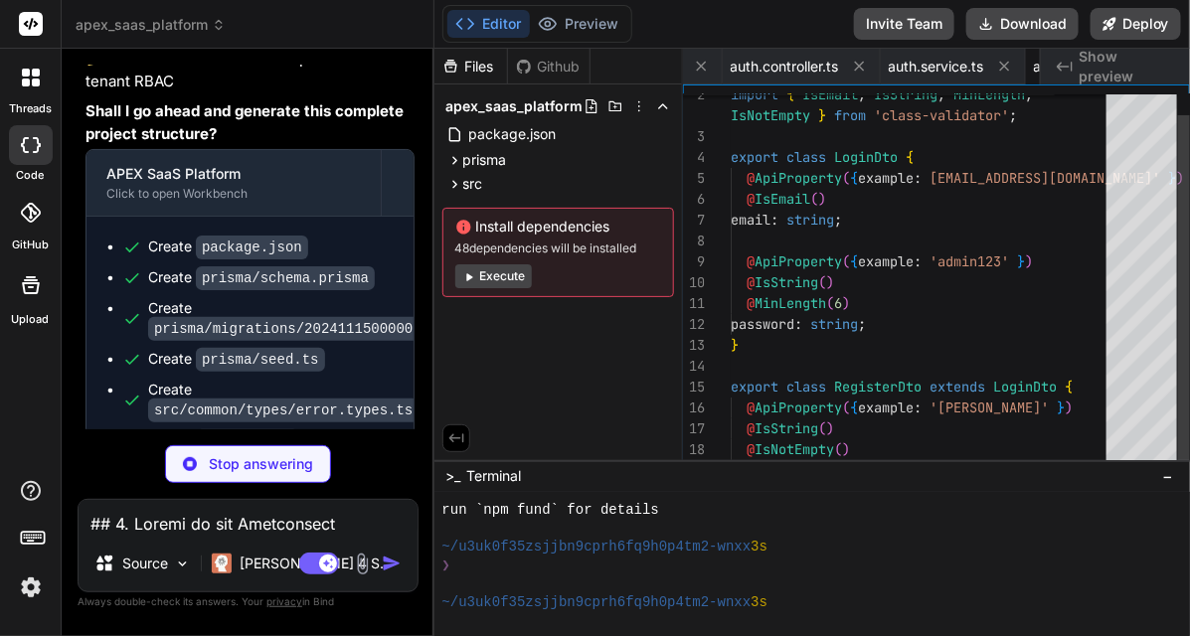
scroll to position [0, 1483]
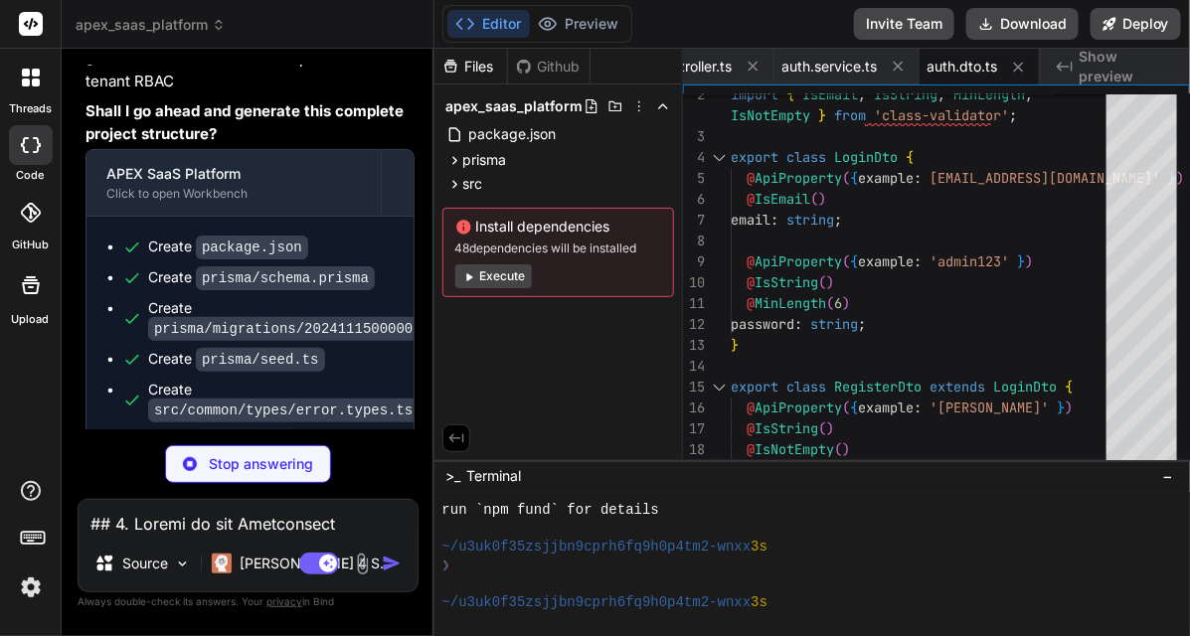
type textarea "x"
type textarea "lastName: user.lastName, workspace: user.workspaces[0].workspace, role: user.wo…"
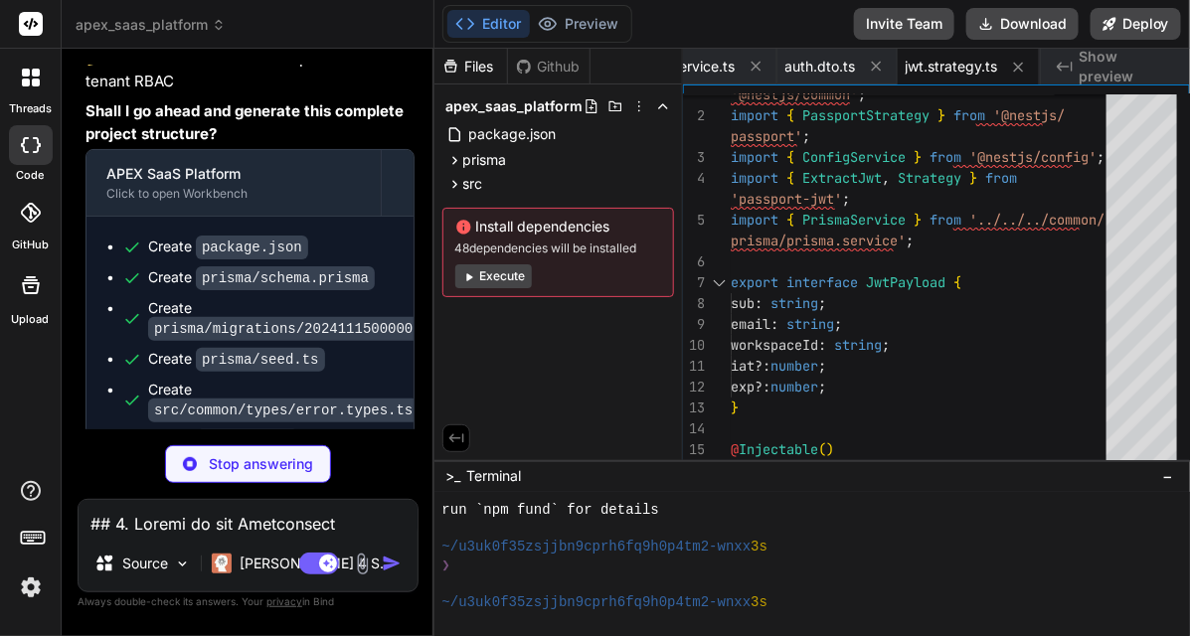
type textarea "x"
type textarea "const user = await this.authService.validateUser(email, password); if (!user) {…"
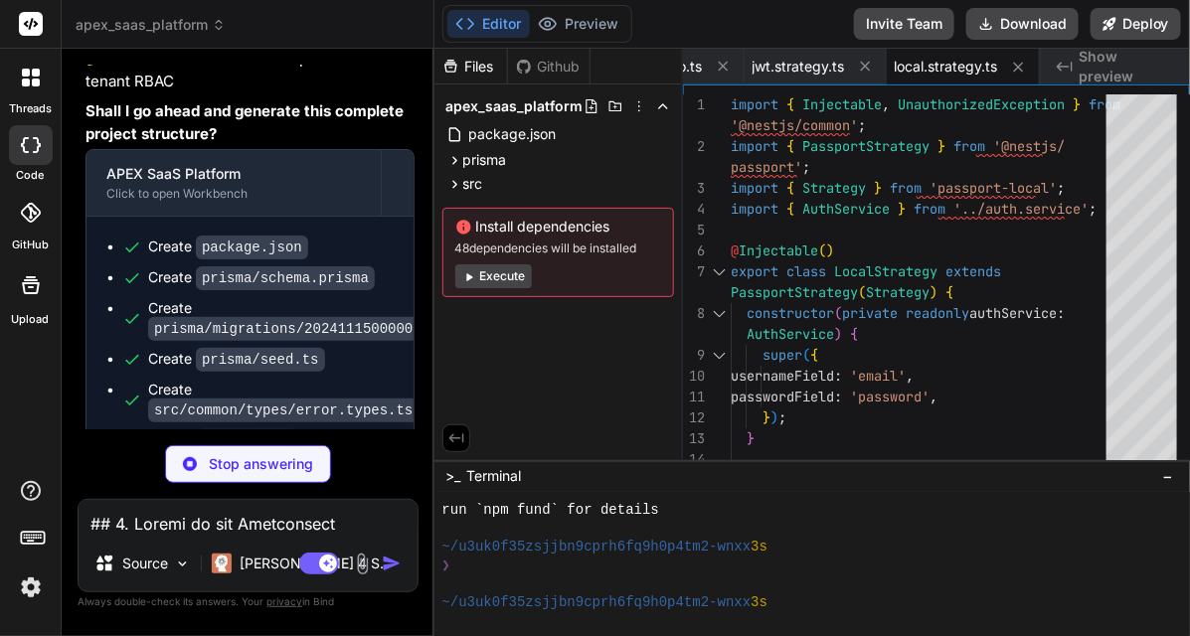
type textarea "x"
type textarea "import { Injectable } from '@nestjs/common'; import { AuthGuard } from '@nestjs…"
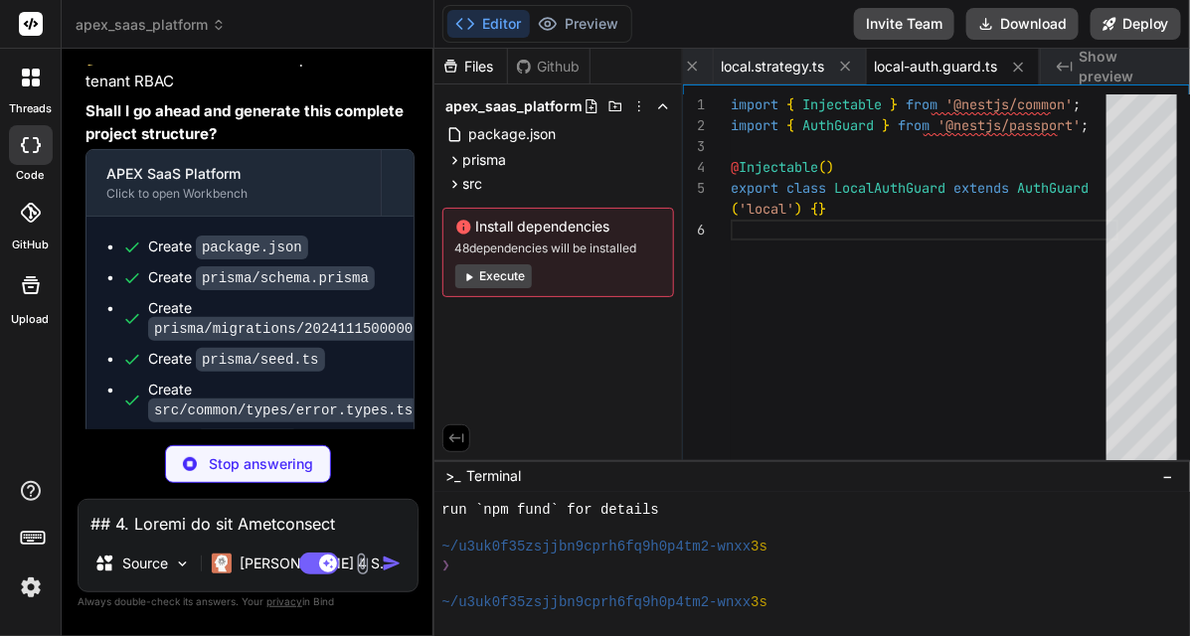
type textarea "x"
type textarea "return true; } return super.canActivate(context); } }"
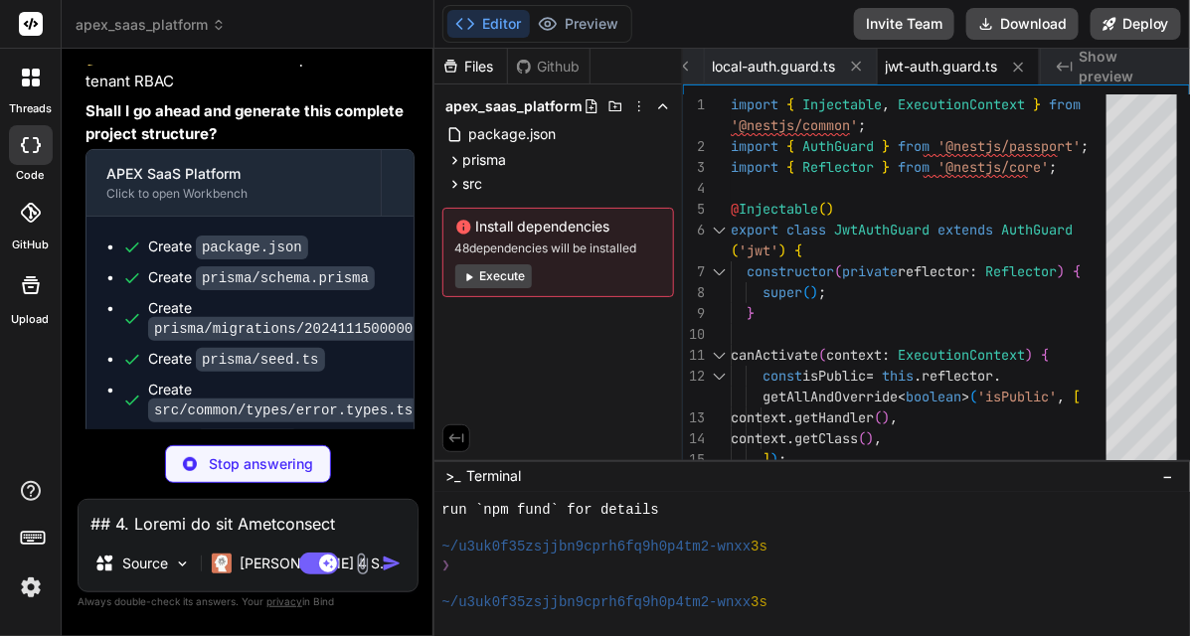
type textarea "x"
type textarea "}) export class WorkspacesModule {}"
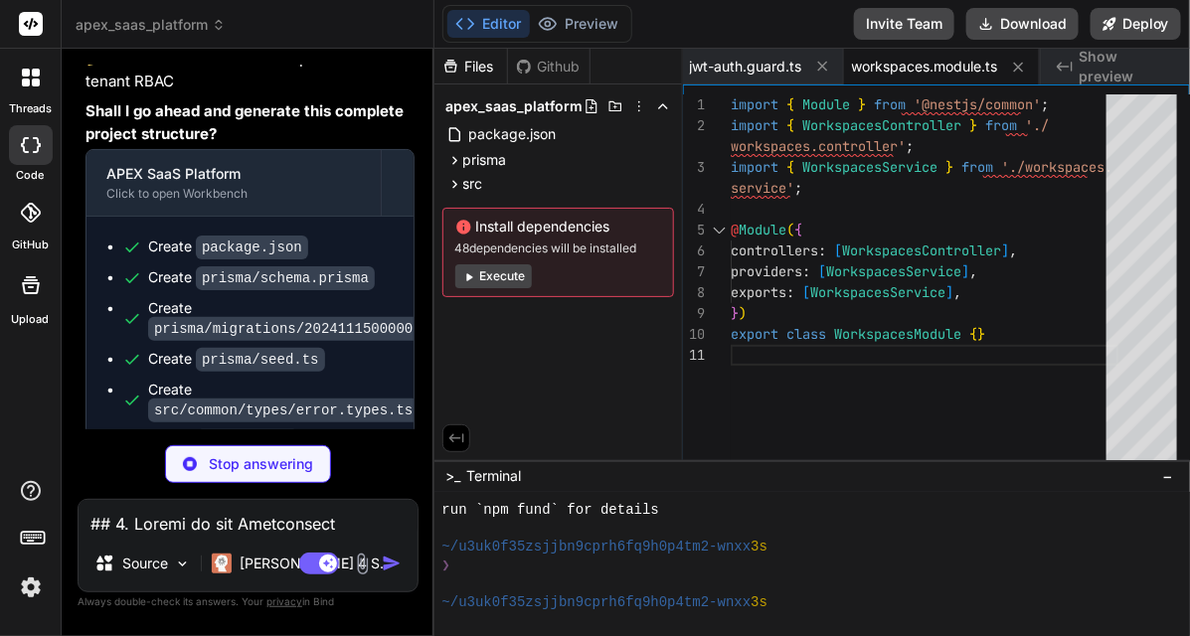
type textarea "x"
type textarea "@ApiOperation({ summary: 'Get current workspace details' }) async getCurrentWor…"
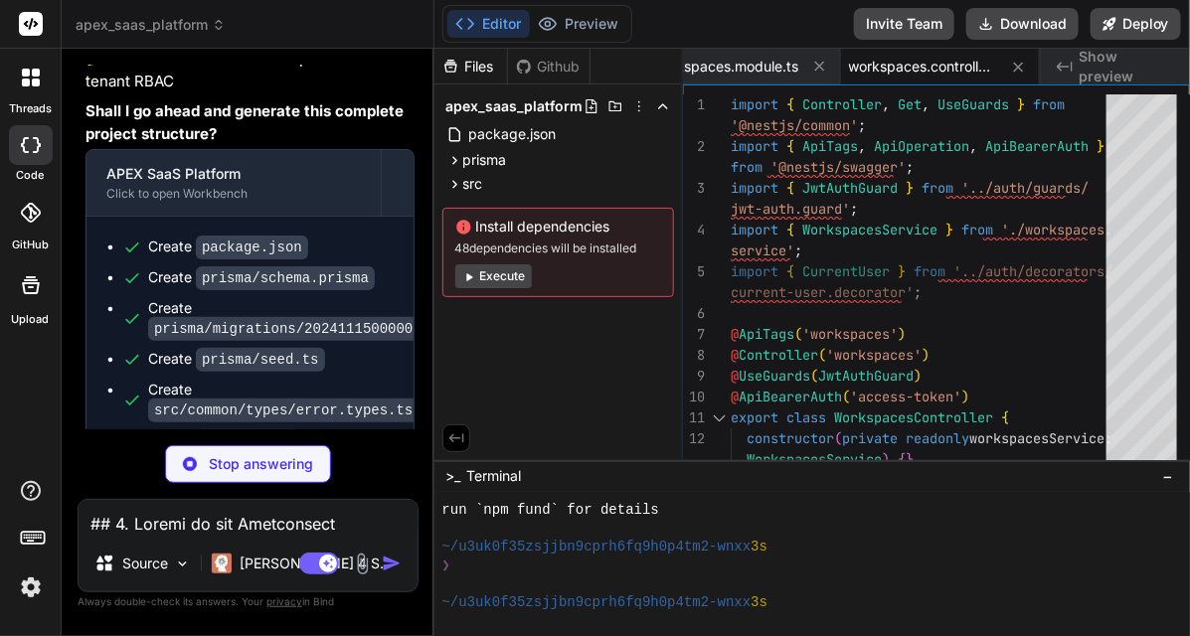
type textarea "x"
type textarea "campaigns: true, deals: true, boards: true, }, }, }, }); } }"
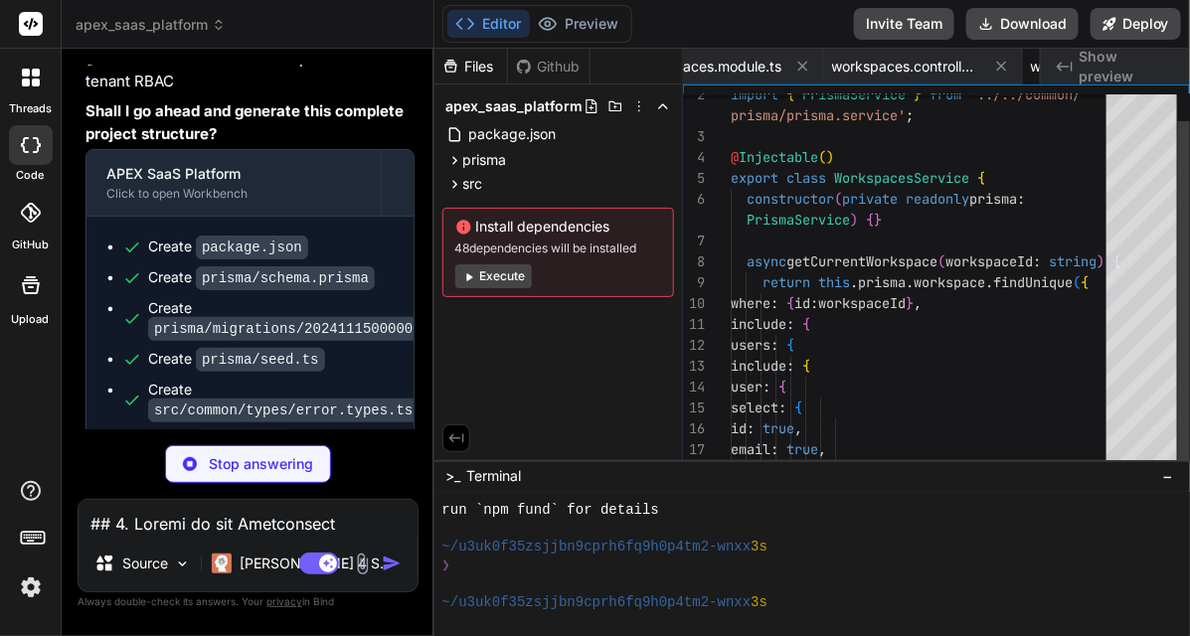
scroll to position [0, 2710]
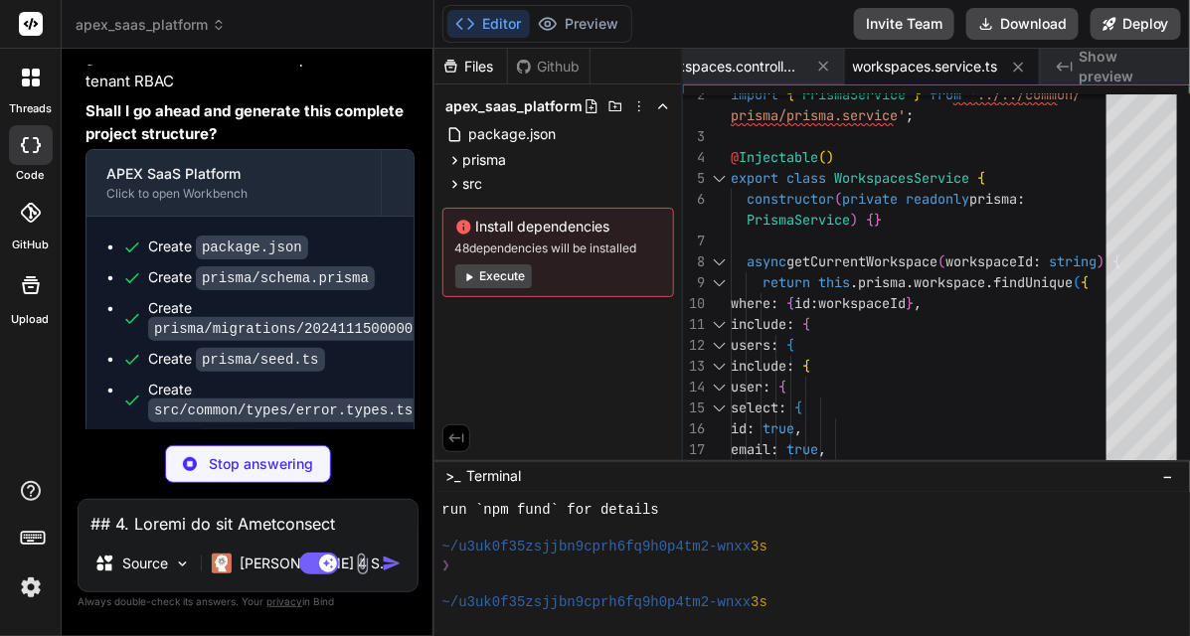
type textarea "x"
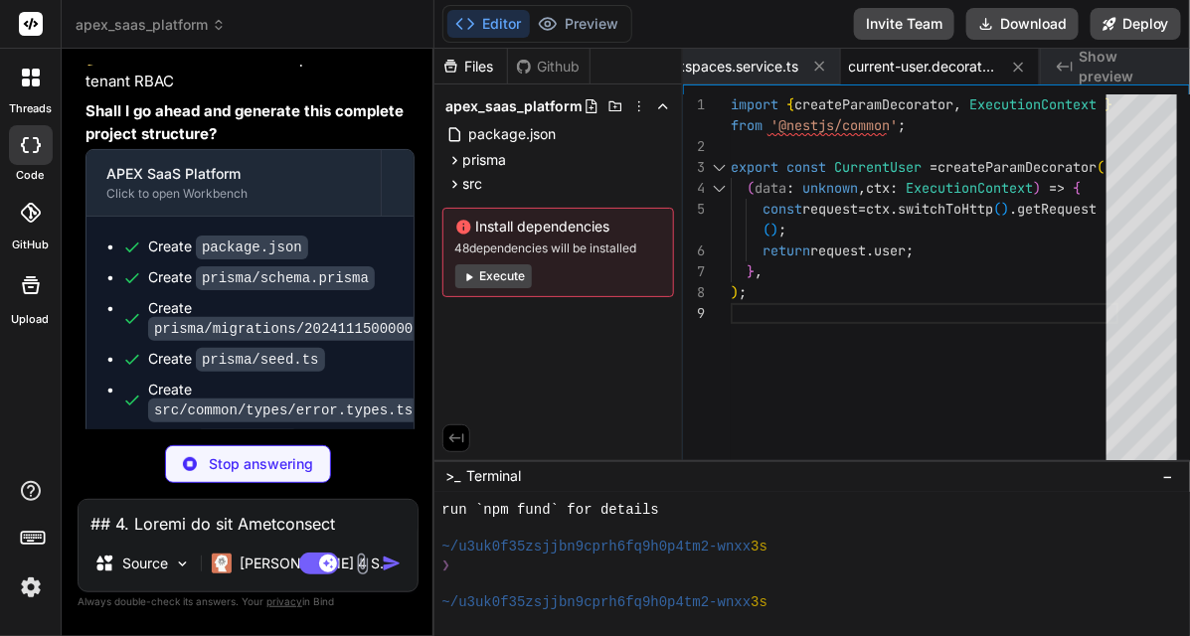
type textarea "x"
type textarea "SMS_SERVICE_API_KEY= ## File Storage UPLOAD_DEST=./uploads MAX_FILE_SIZE=104857…"
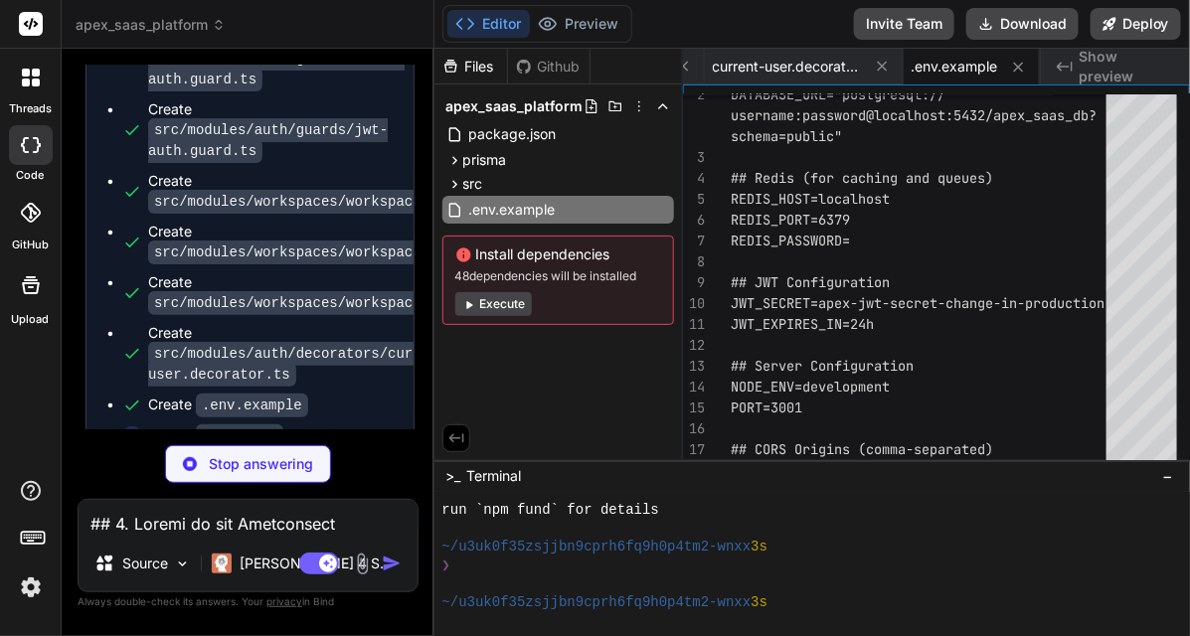
scroll to position [227, 0]
type textarea "x"
type textarea "For questions and support: - 📧 Email: [EMAIL_ADDRESS][DOMAIN_NAME] - 💬 Discord:…"
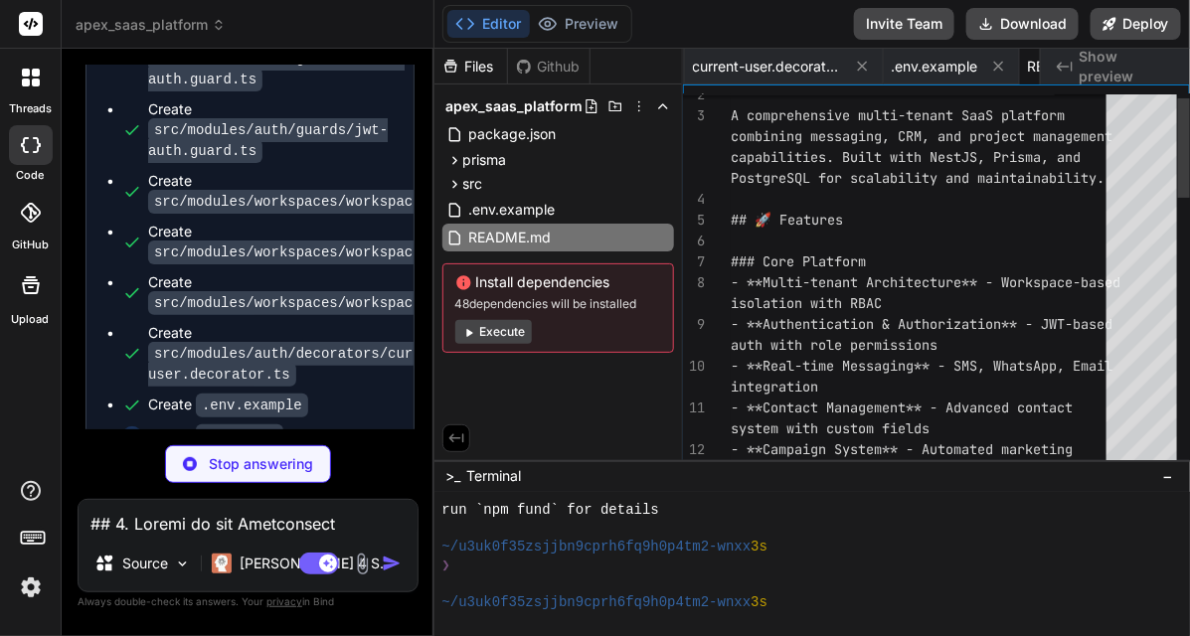
scroll to position [0, 3177]
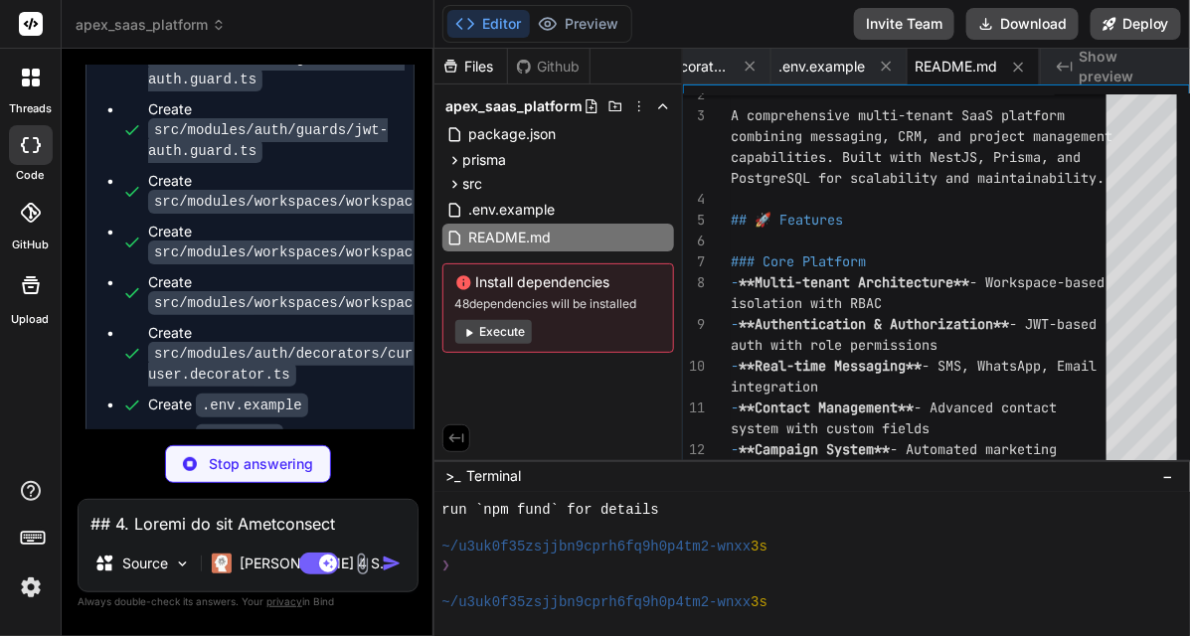
type textarea "x"
type textarea "volumes: - .:/app - /app/node_modules command: pnpm start:dev volumes: postgres…"
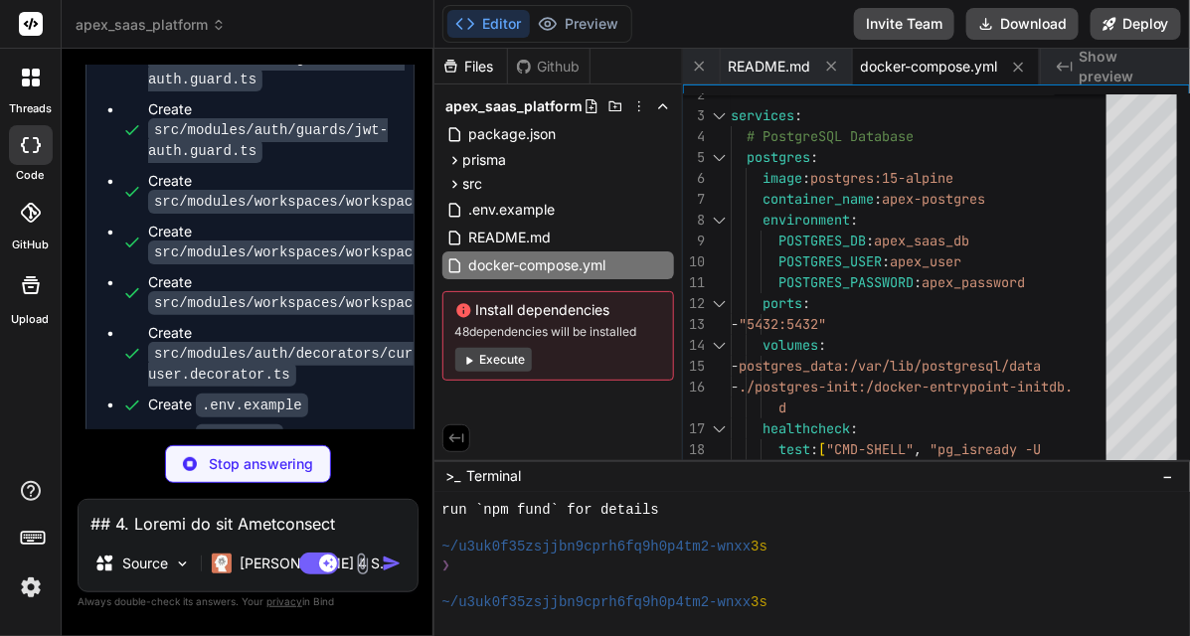
type textarea "x"
type textarea "USER apex EXPOSE 3001 CMD ["node", "dist/main"]"
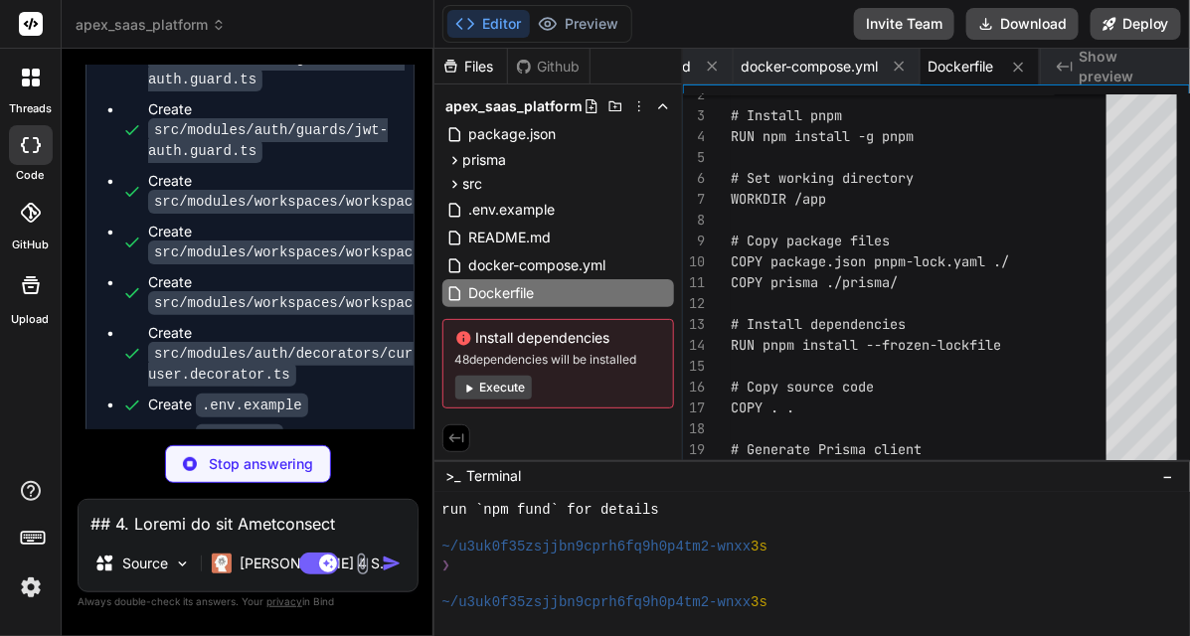
type textarea "x"
type textarea "uploads/ # Docker .dockerignore # Prisma *.db-journal"
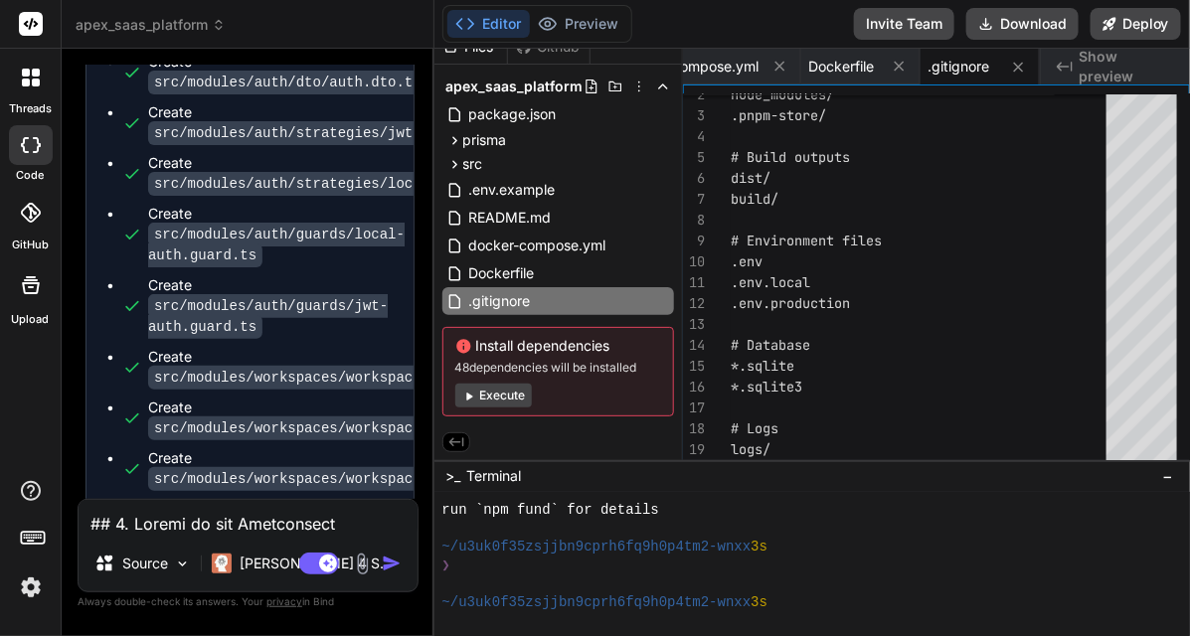
scroll to position [21, 0]
click at [494, 399] on button "Execute" at bounding box center [493, 396] width 77 height 24
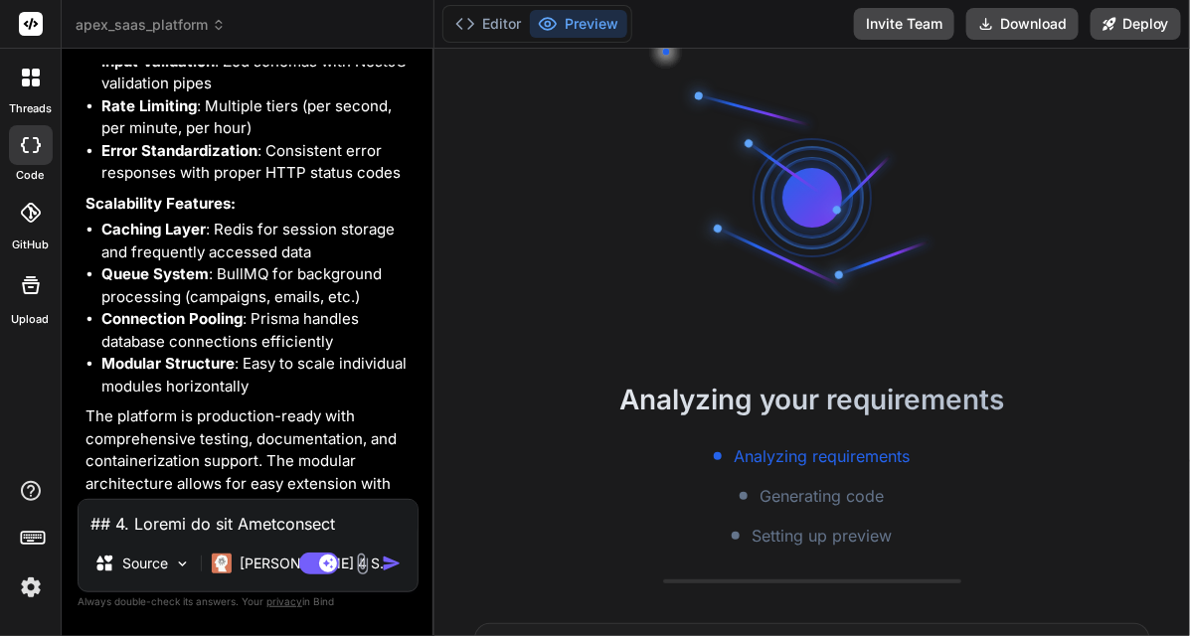
scroll to position [6644, 0]
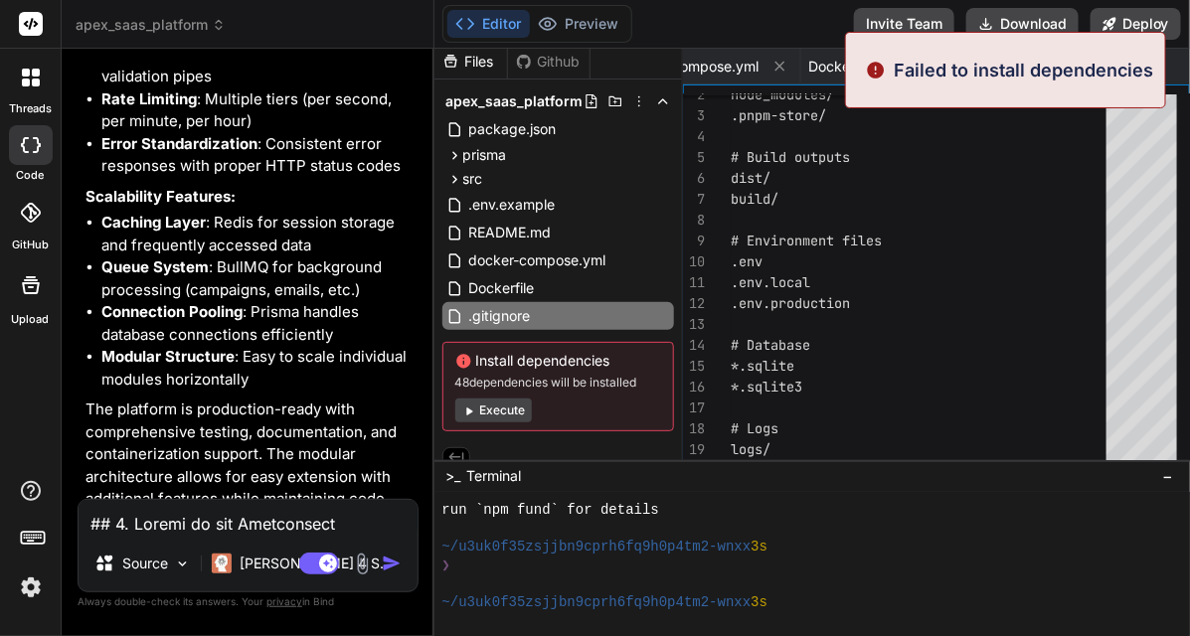
type textarea "x"
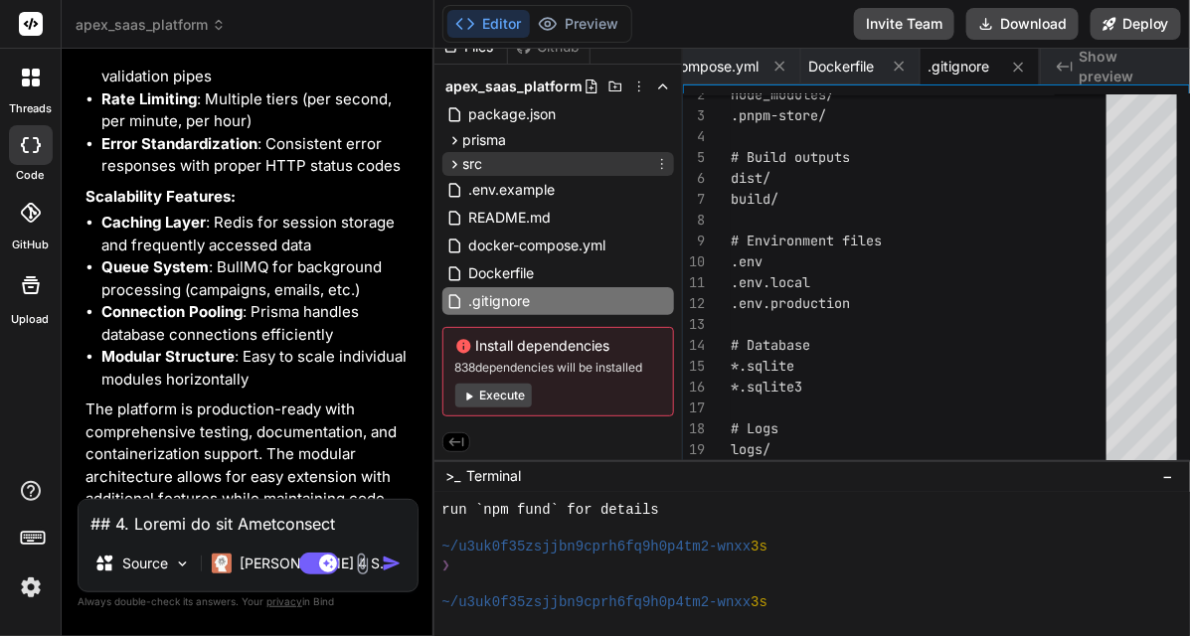
scroll to position [0, 0]
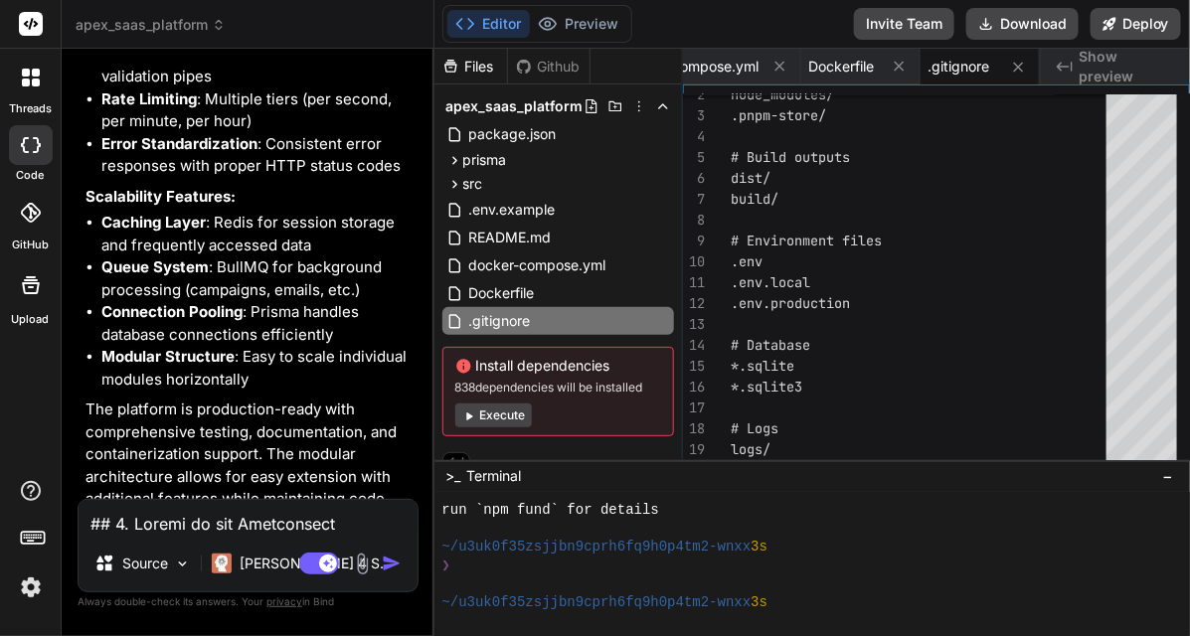
click at [523, 96] on span "apex_saas_platform" at bounding box center [514, 106] width 137 height 20
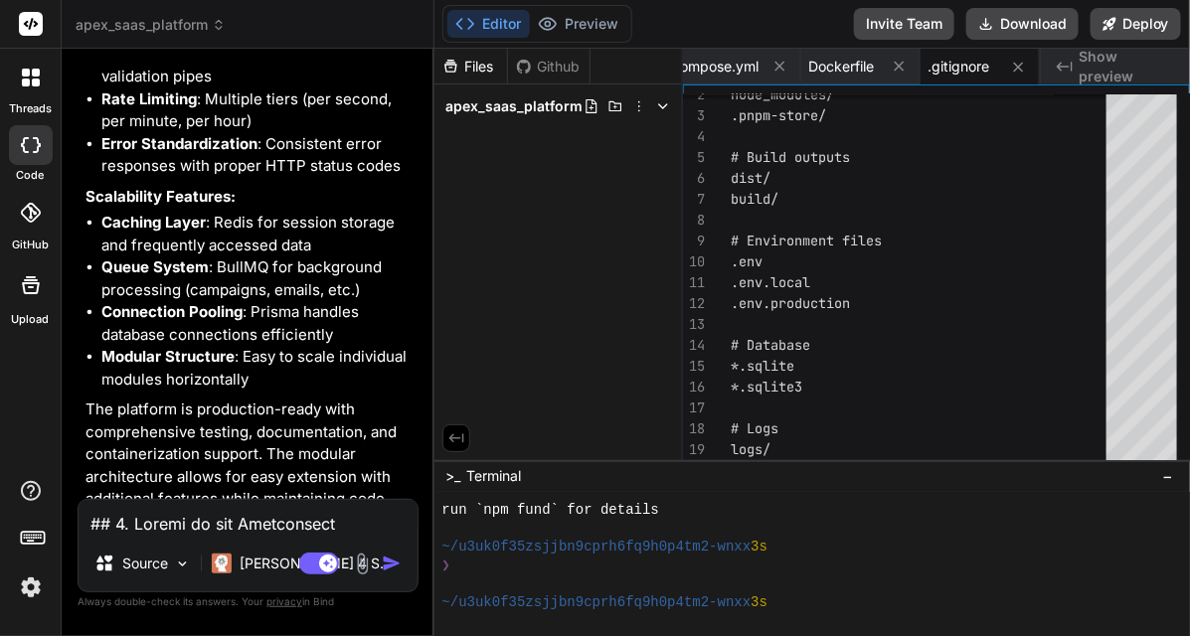
click at [523, 96] on span "apex_saas_platform" at bounding box center [514, 106] width 137 height 20
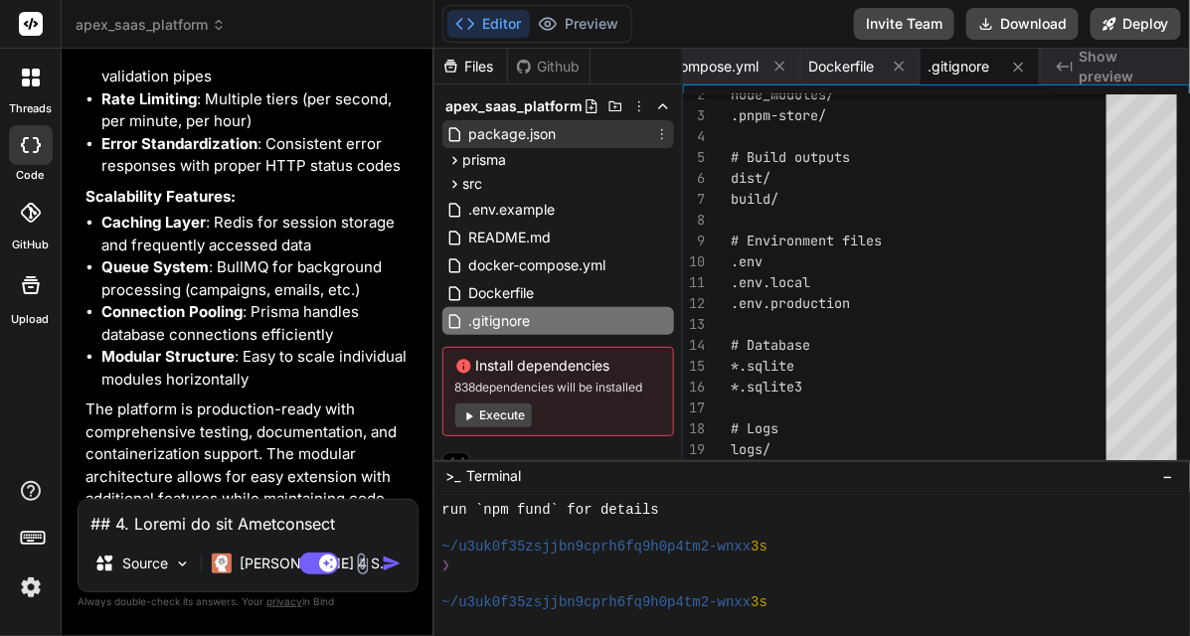
click at [502, 146] on div "package.json" at bounding box center [558, 134] width 232 height 28
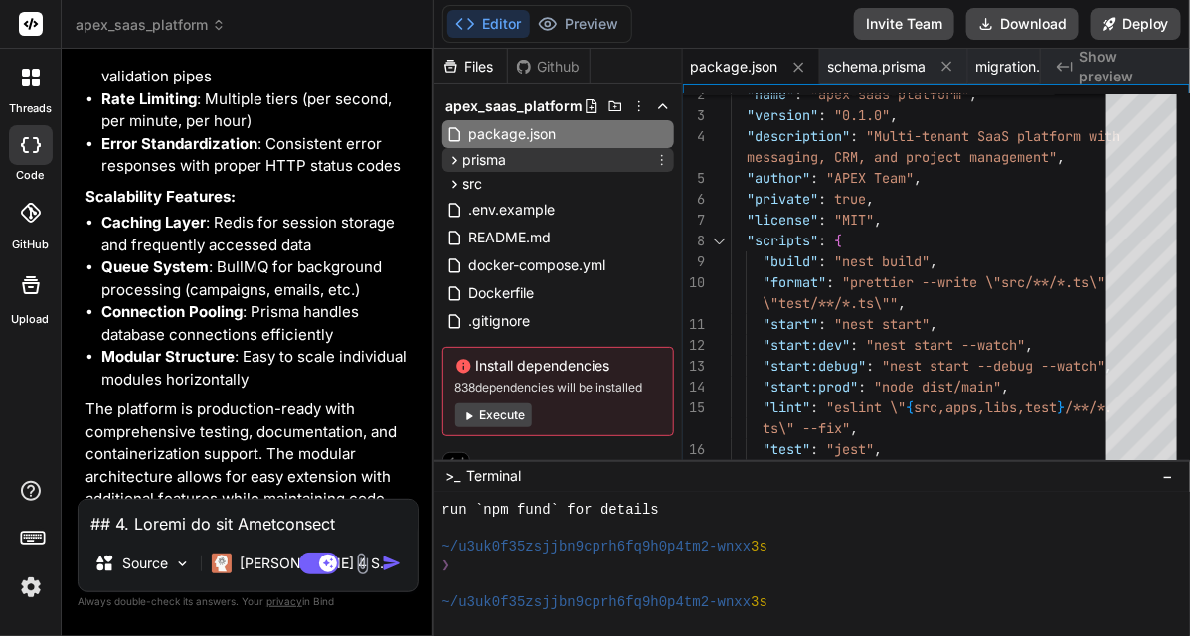
click at [504, 155] on span "prisma" at bounding box center [485, 160] width 44 height 20
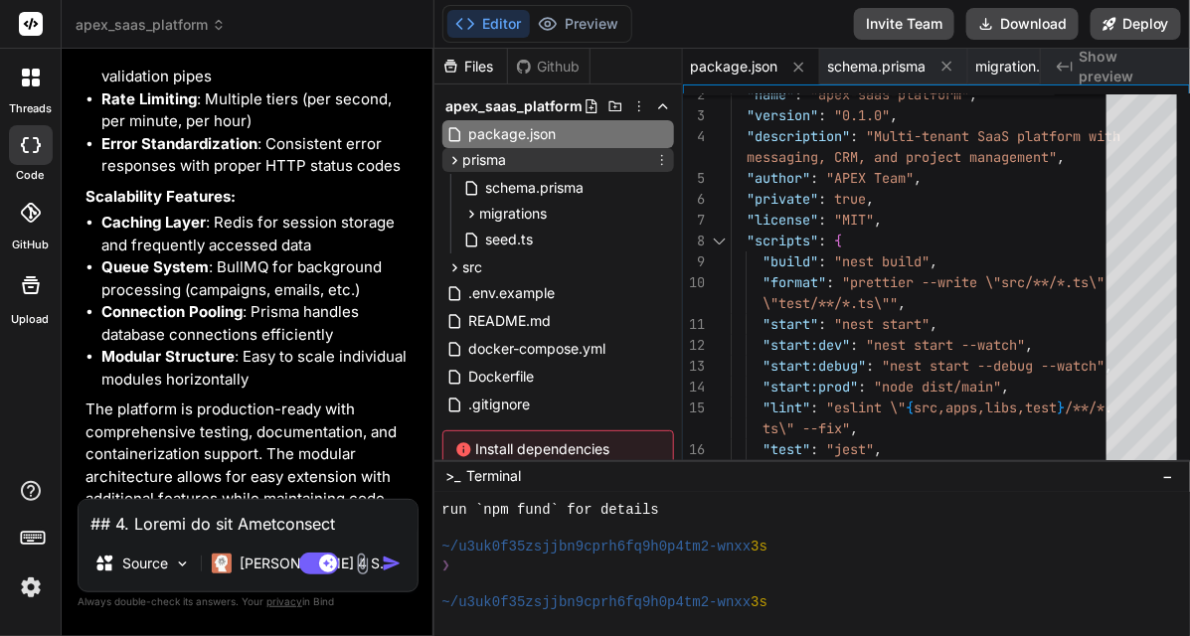
click at [504, 155] on span "prisma" at bounding box center [485, 160] width 44 height 20
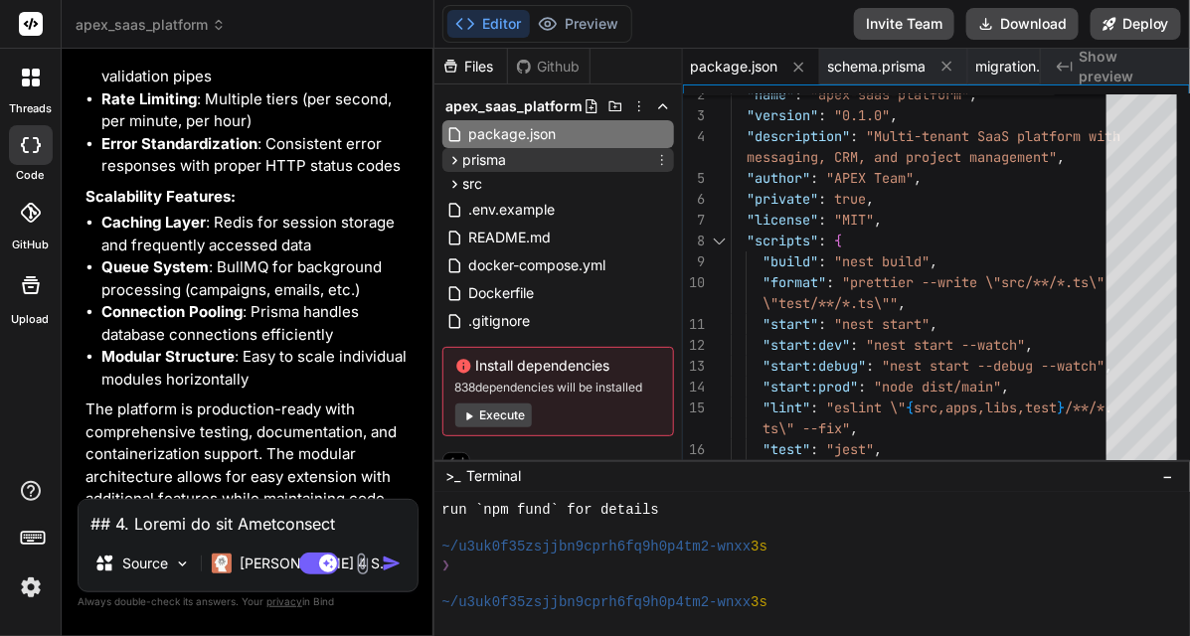
click at [500, 159] on span "prisma" at bounding box center [485, 160] width 44 height 20
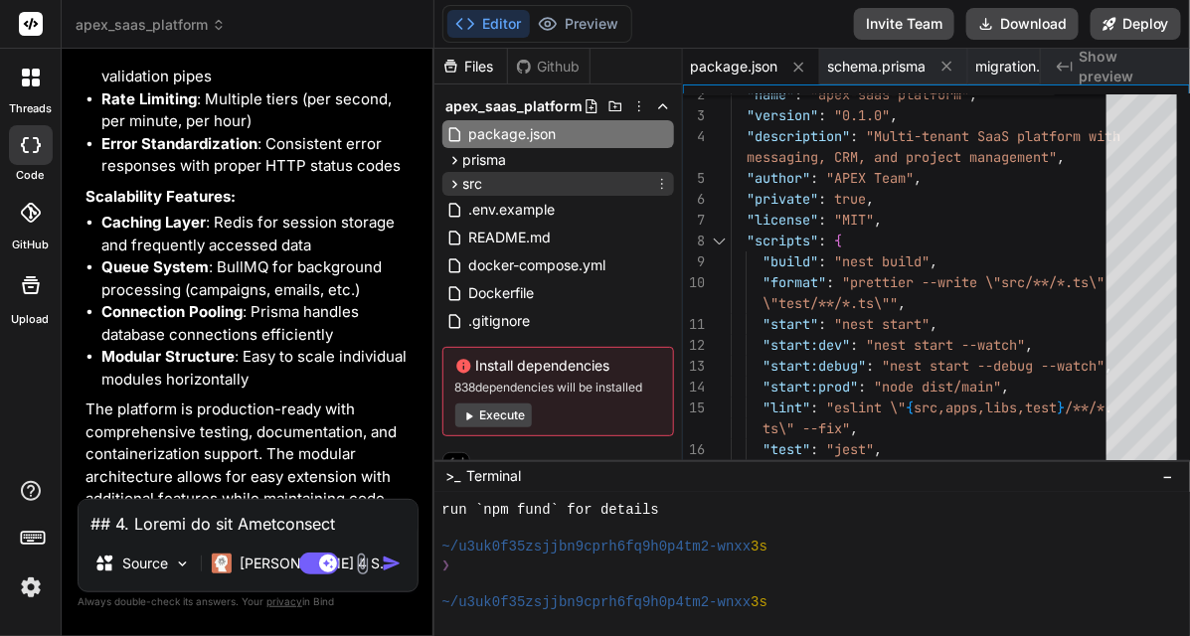
click at [488, 184] on div "src" at bounding box center [558, 184] width 232 height 24
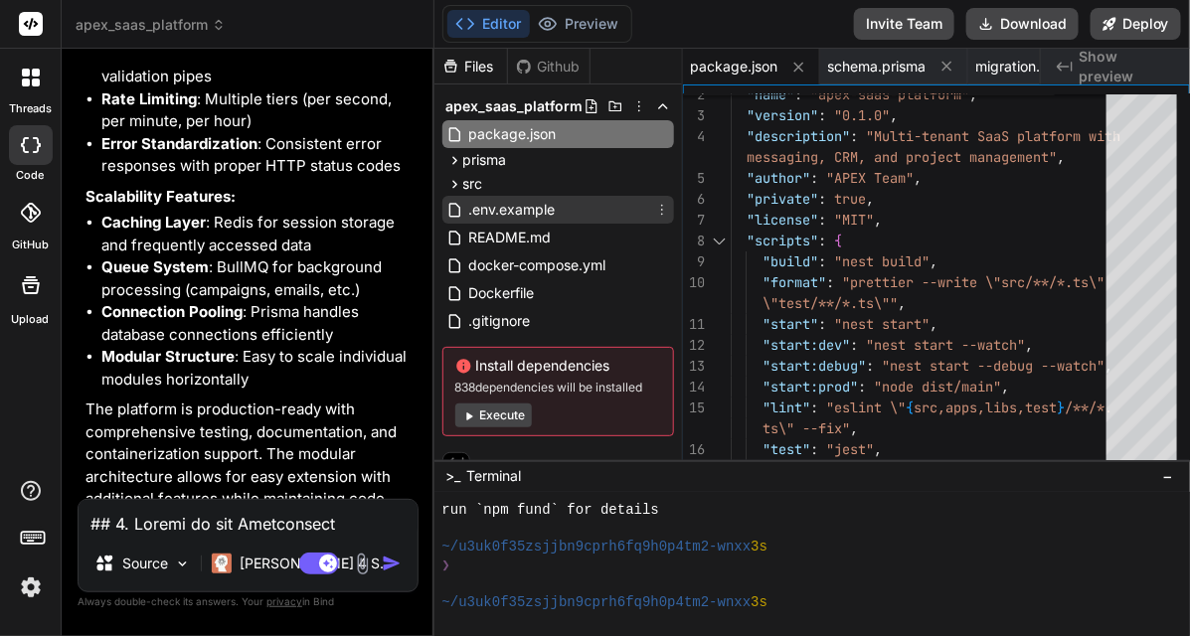
click at [495, 206] on span ".env.example" at bounding box center [512, 210] width 90 height 24
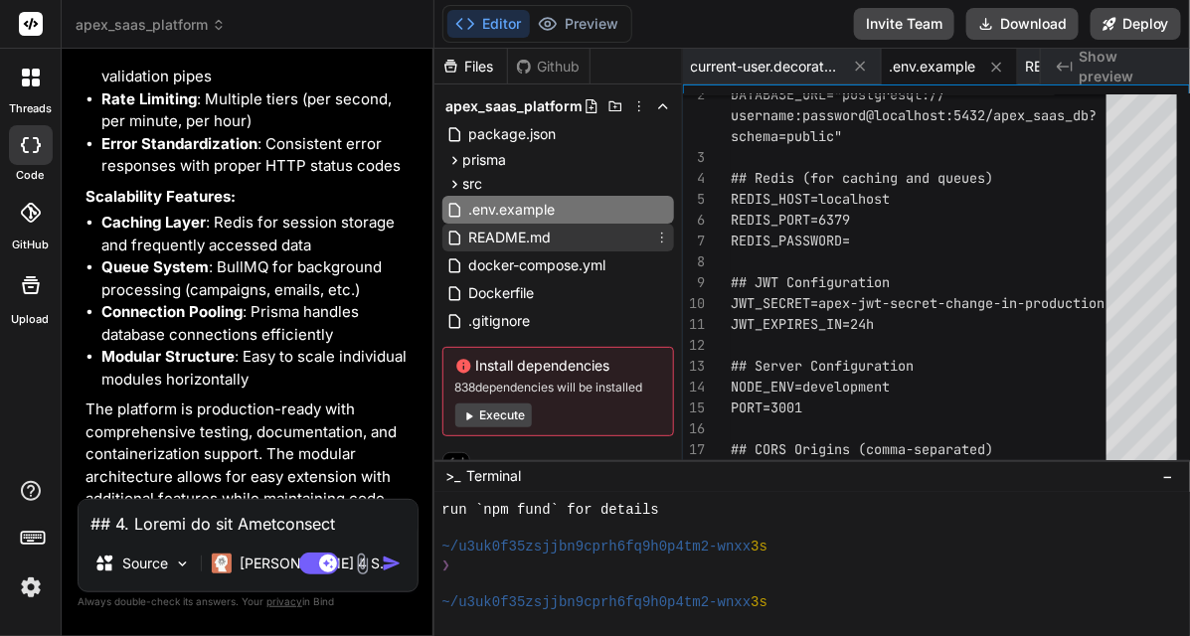
click at [509, 230] on span "README.md" at bounding box center [510, 238] width 86 height 24
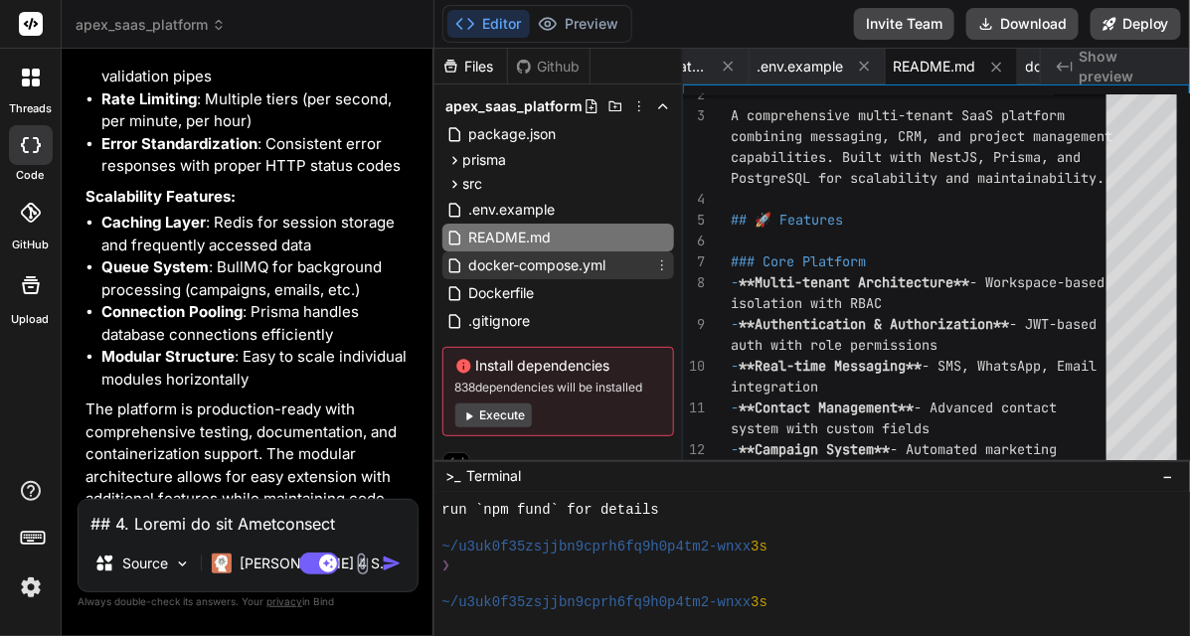
click at [520, 256] on span "docker-compose.yml" at bounding box center [537, 265] width 141 height 24
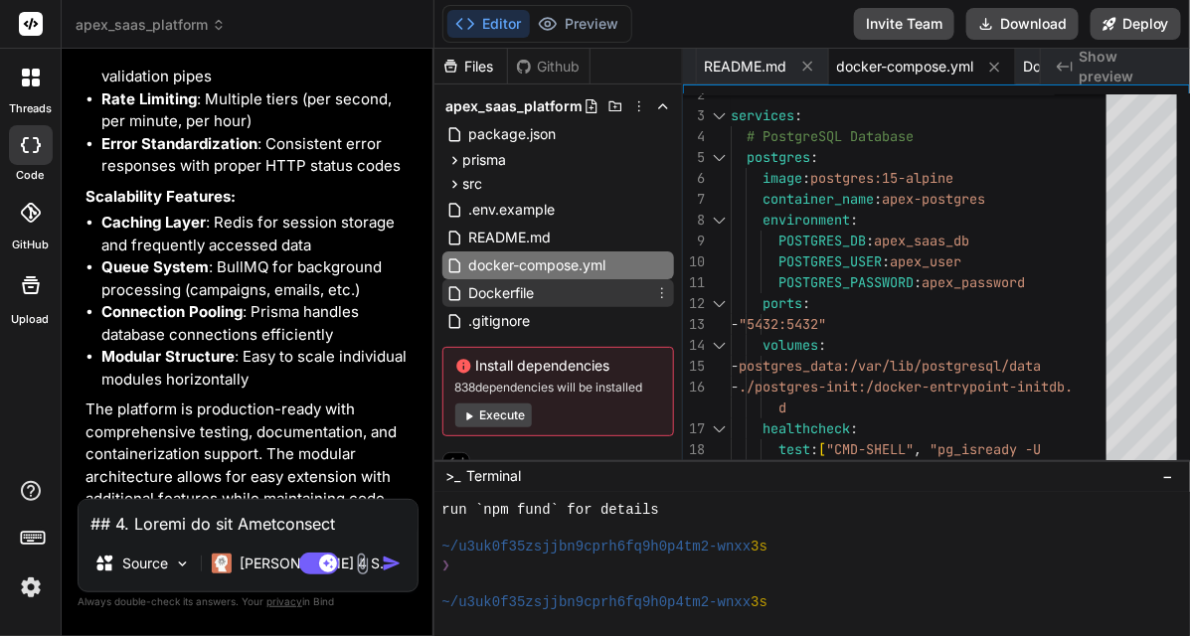
click at [519, 281] on span "Dockerfile" at bounding box center [502, 293] width 70 height 24
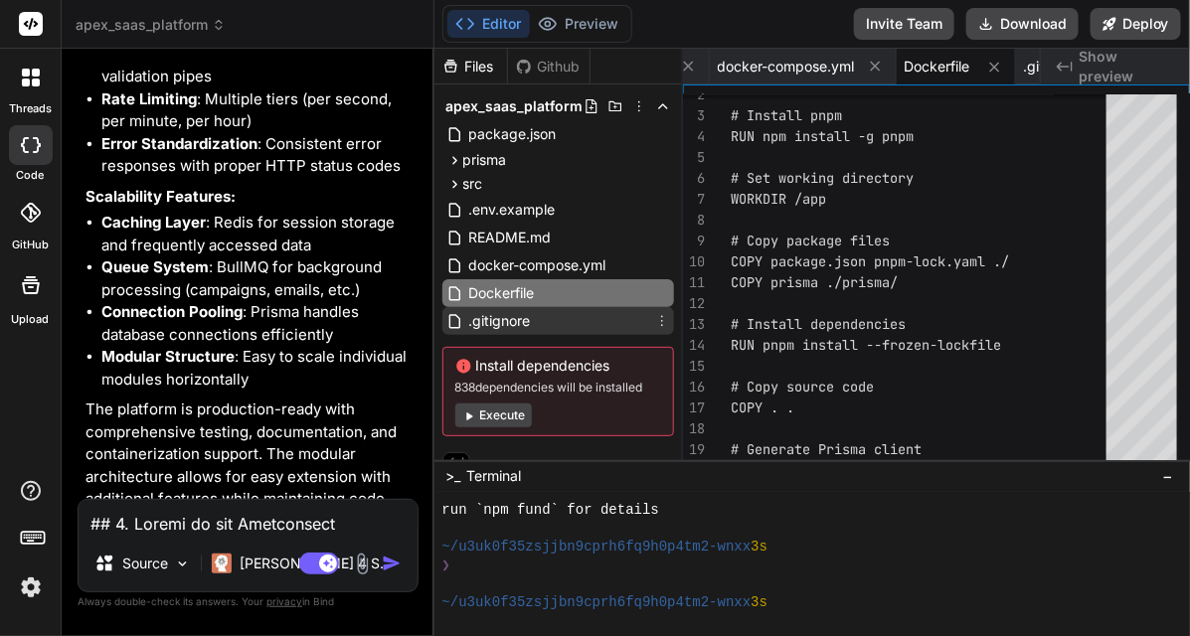
click at [537, 313] on div ".gitignore" at bounding box center [558, 321] width 232 height 28
type textarea "uploads/ # Docker .dockerignore # Prisma *.db-journal"
click at [537, 313] on div ".gitignore" at bounding box center [558, 321] width 232 height 28
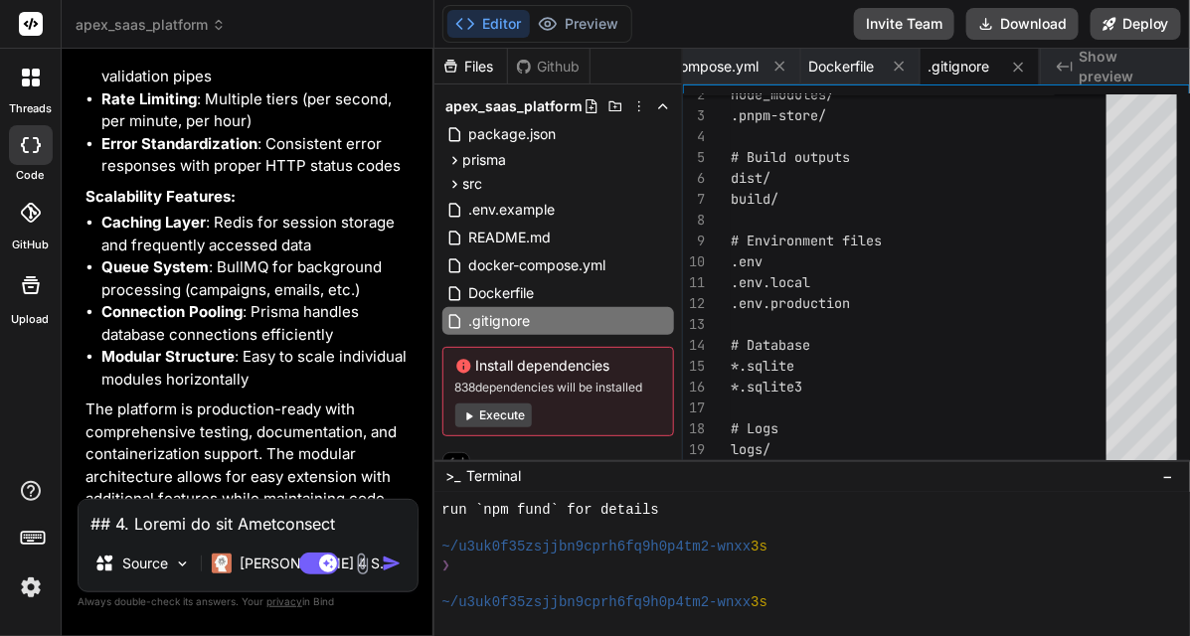
click at [145, 523] on textarea at bounding box center [248, 518] width 339 height 36
type textarea "i"
type textarea "x"
type textarea "is"
type textarea "x"
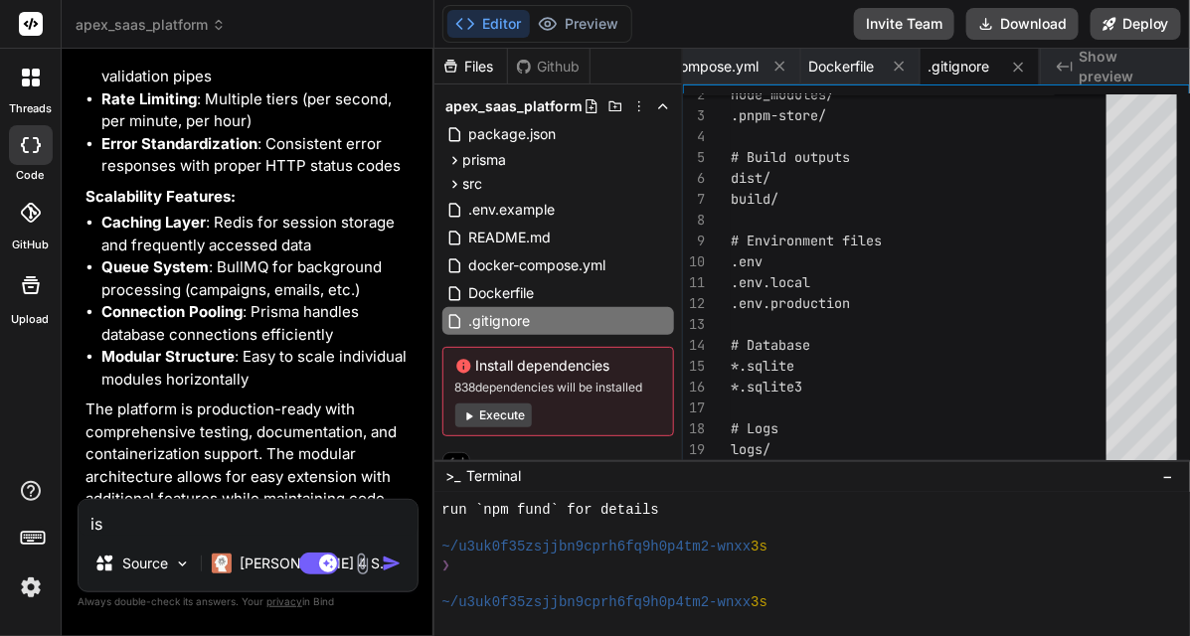
type textarea "is"
type textarea "x"
type textarea "is t"
type textarea "x"
type textarea "is th"
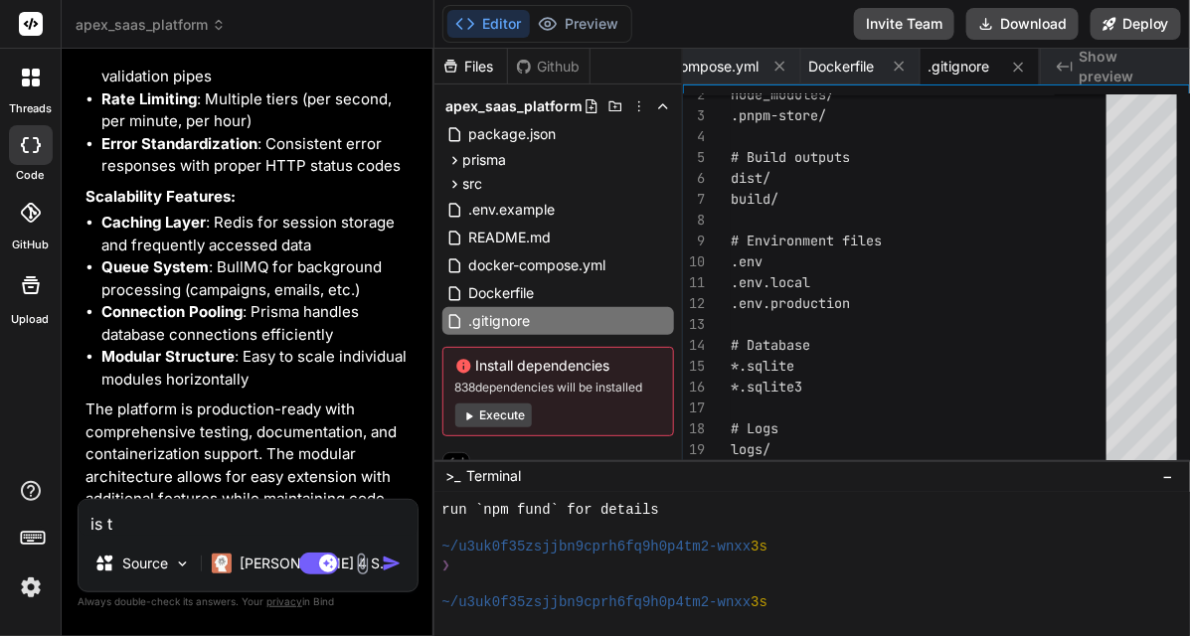
type textarea "x"
type textarea "is the"
type textarea "x"
type textarea "is the"
type textarea "x"
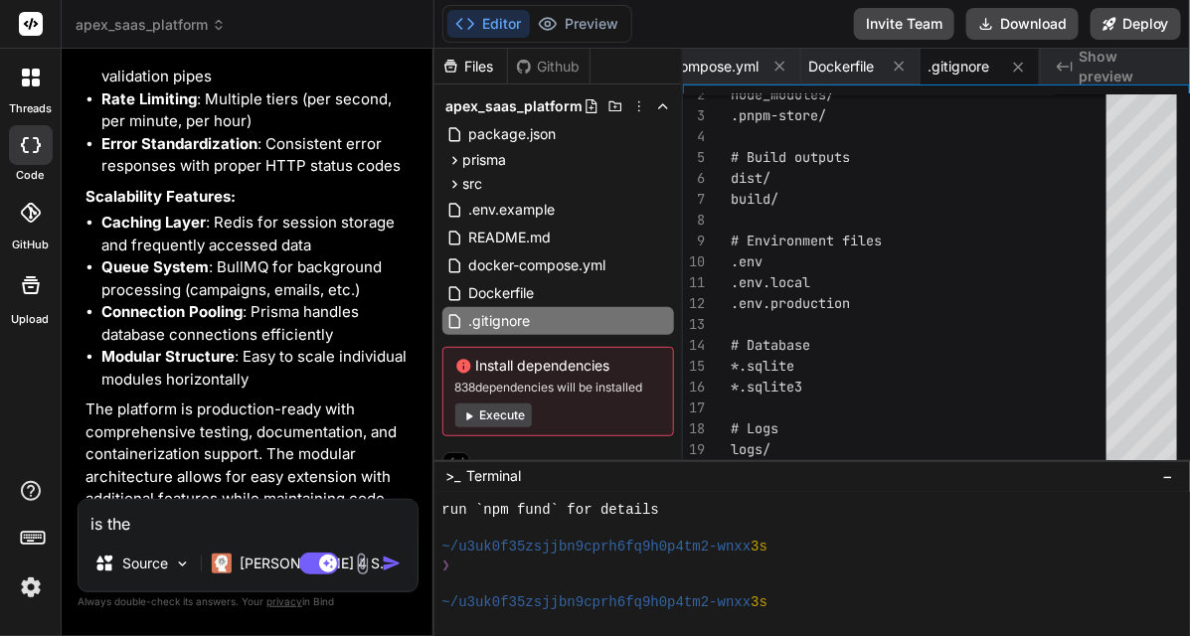
type textarea "is the f"
type textarea "x"
type textarea "is the fr"
type textarea "x"
type textarea "is the fro"
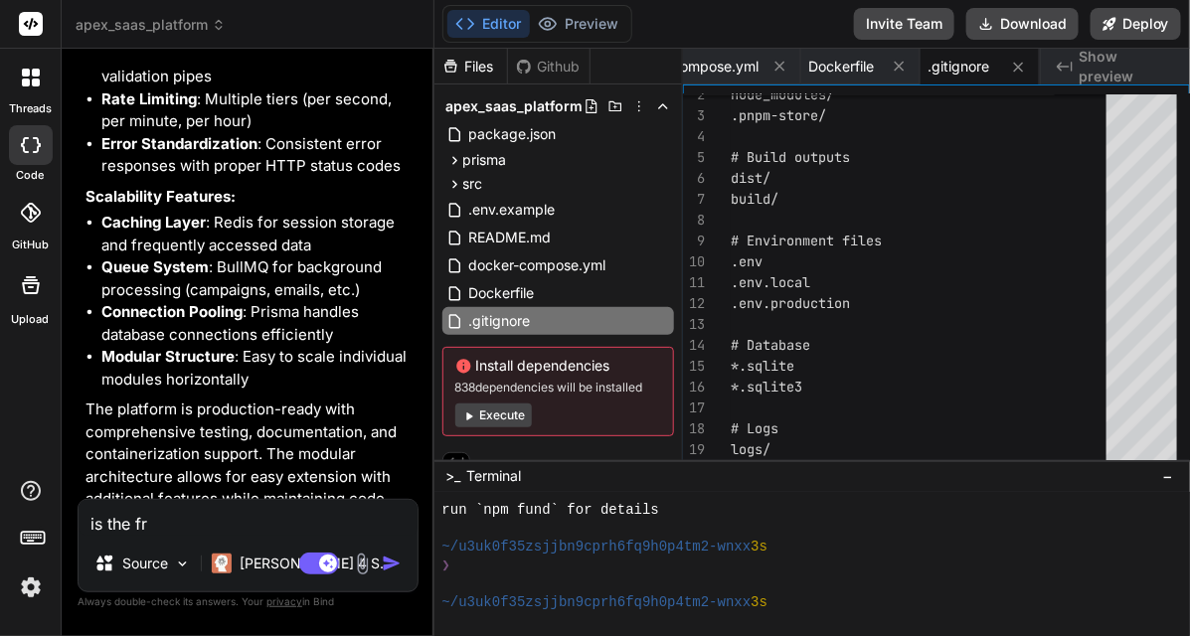
type textarea "x"
type textarea "is the fron"
type textarea "x"
type textarea "is the front"
type textarea "x"
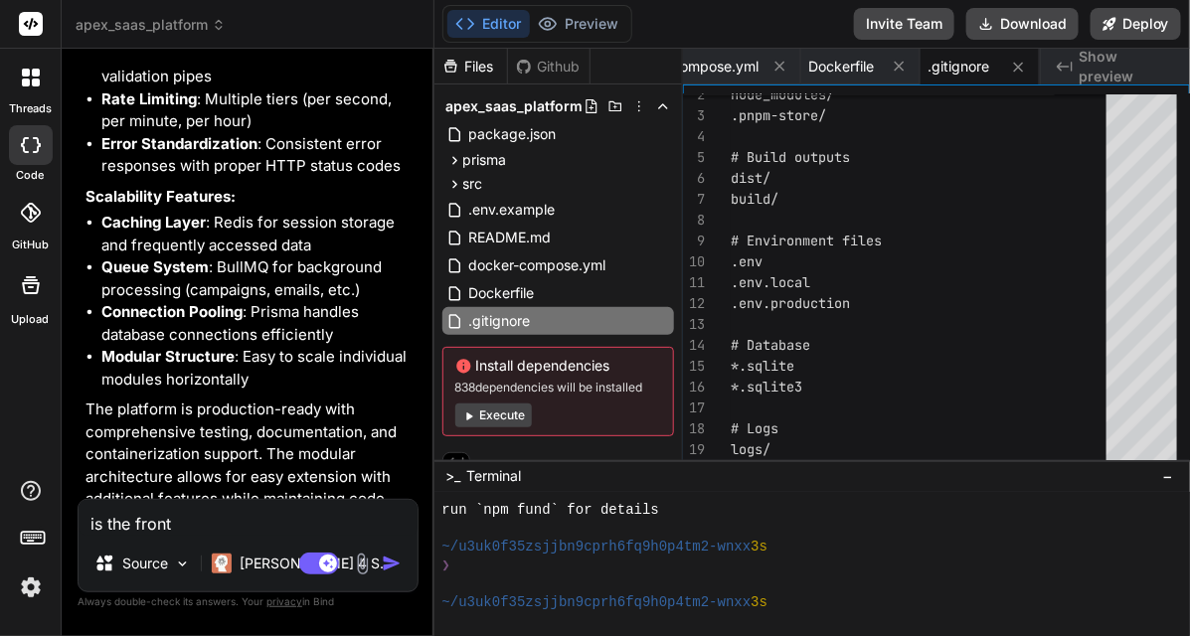
type textarea "is the front"
type textarea "x"
type textarea "is the front e"
type textarea "x"
type textarea "is the front en"
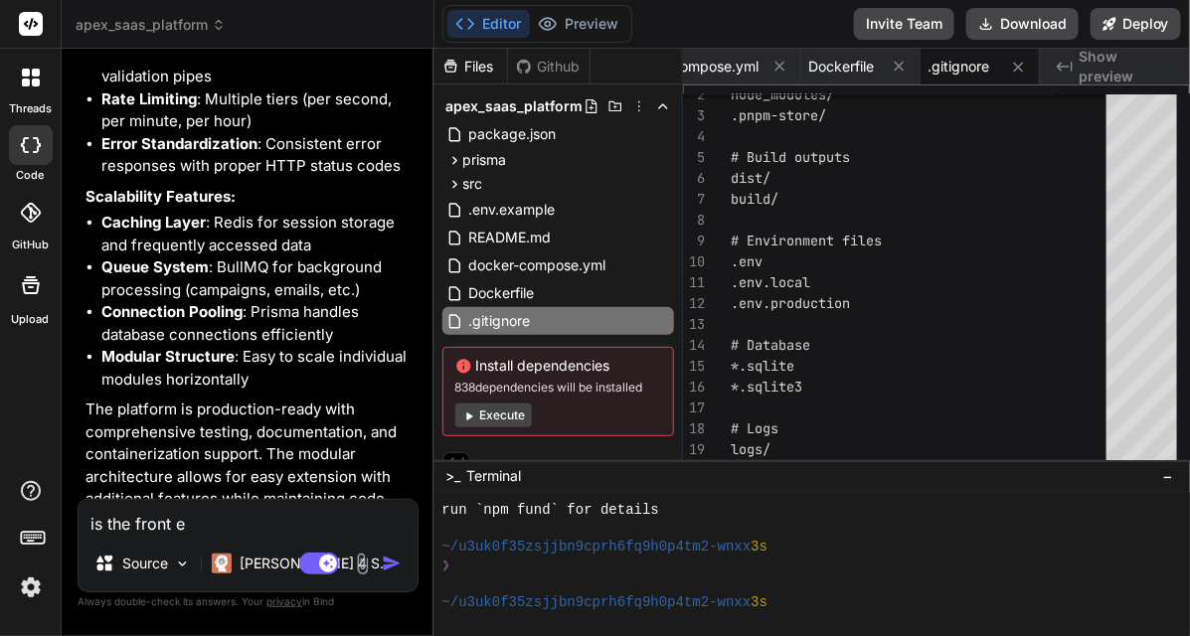
type textarea "x"
type textarea "is the front end"
type textarea "x"
type textarea "is the front end"
type textarea "x"
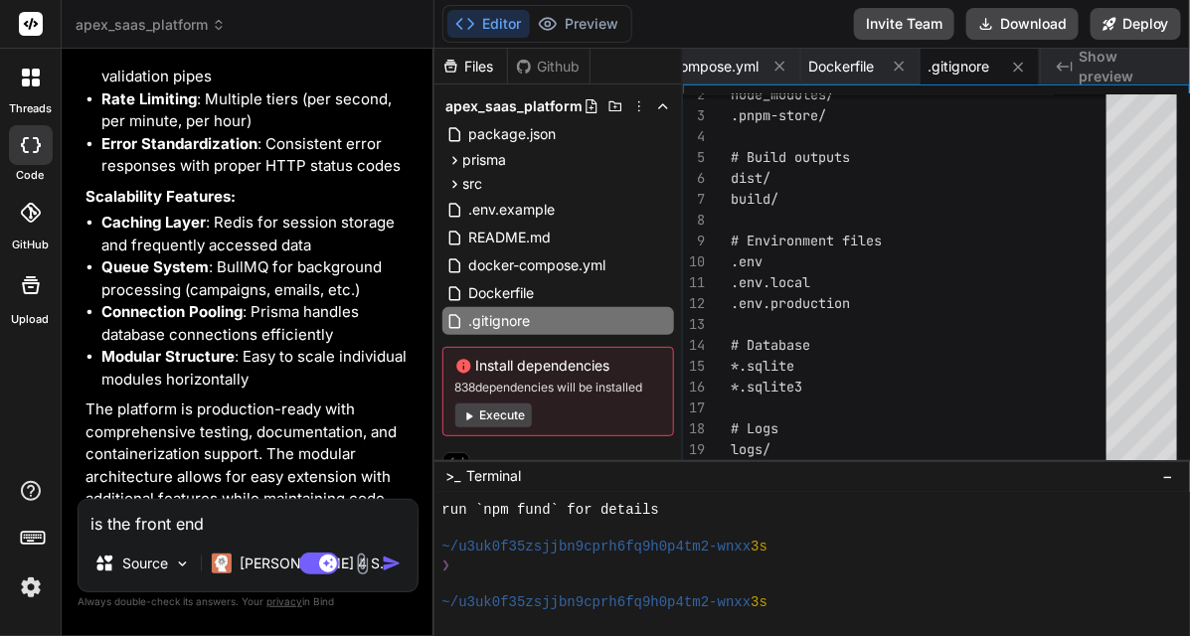
type textarea "is the front end d"
type textarea "x"
type textarea "is the front end do"
type textarea "x"
type textarea "is the front end don"
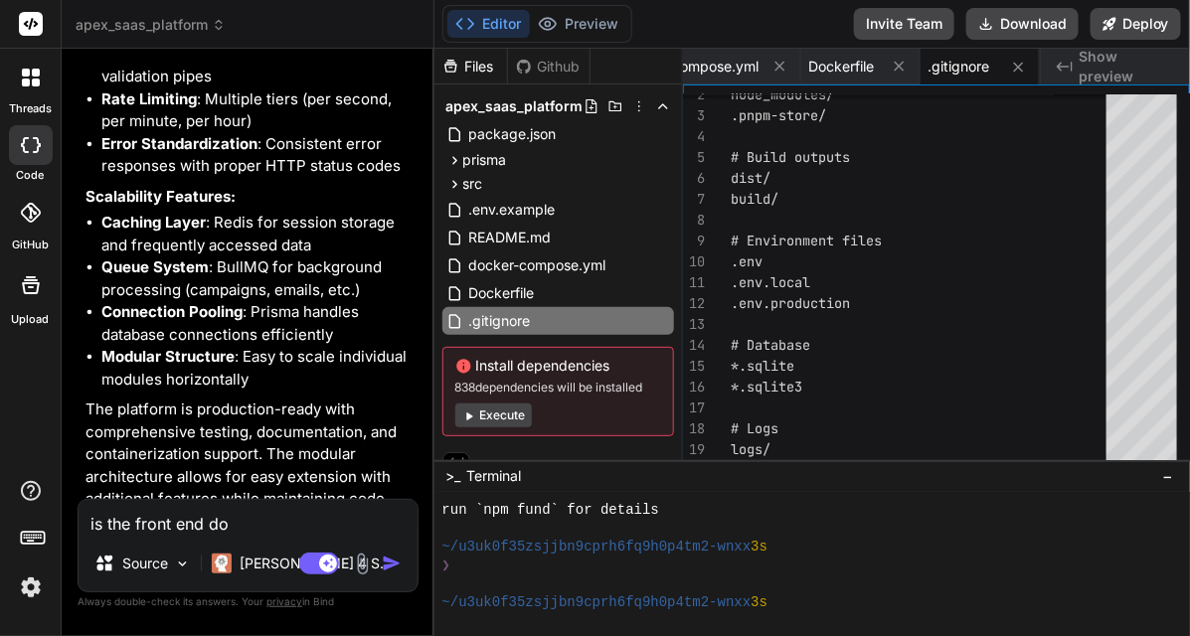
type textarea "x"
type textarea "is the front end done"
type textarea "x"
type textarea "is the front end donea"
type textarea "x"
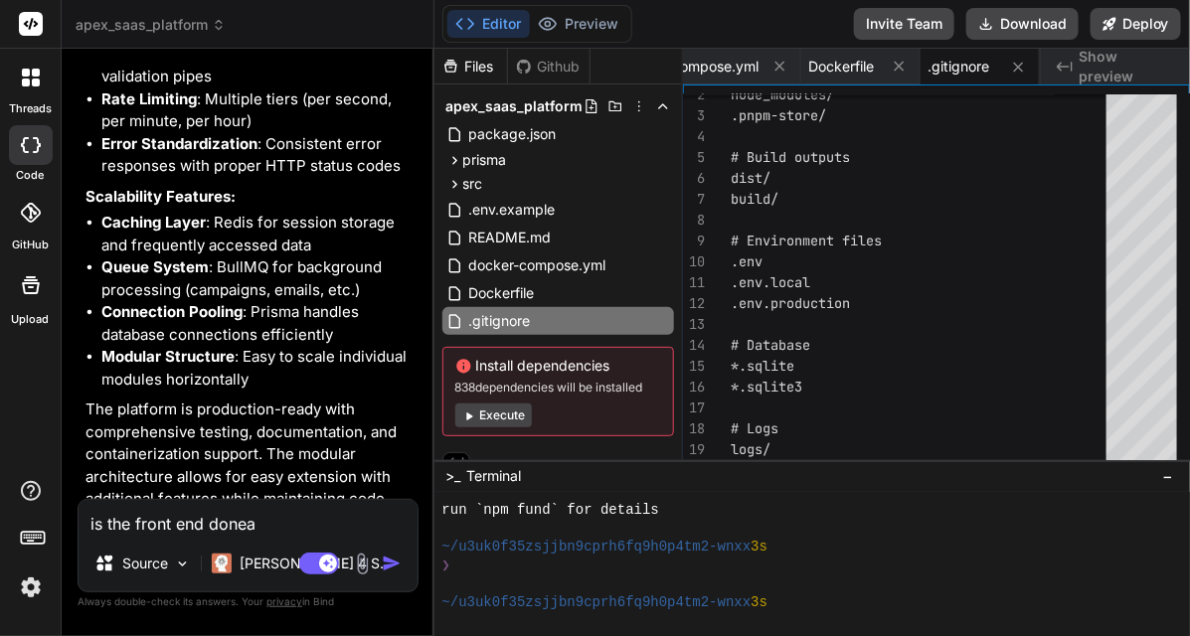
type textarea "is the front end doneas"
type textarea "x"
type textarea "is the front end doneas"
type textarea "x"
type textarea "is the front end doneas i"
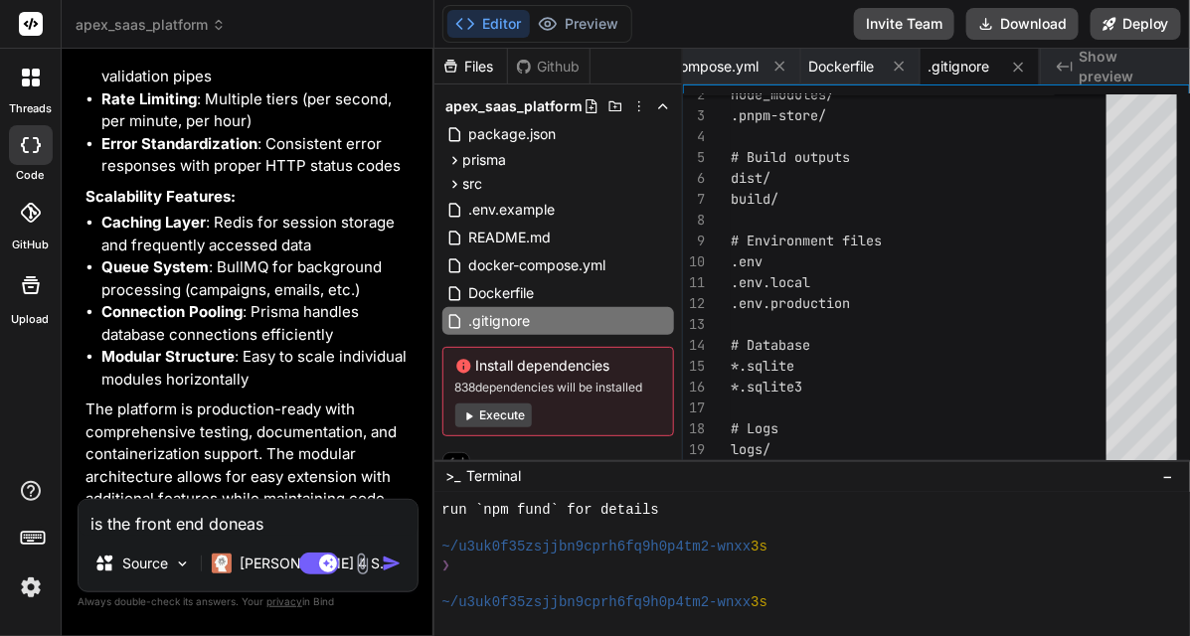
type textarea "x"
type textarea "is the front end doneas in"
type textarea "x"
type textarea "is the front end doneas in"
type textarea "x"
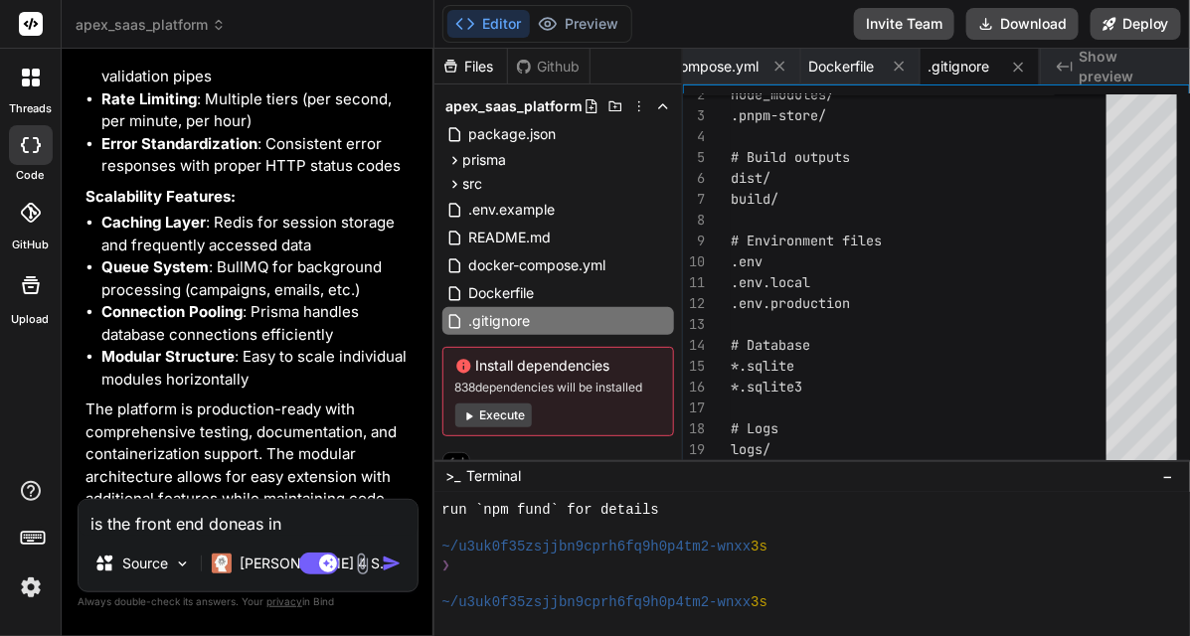
type textarea "is the front end doneas in"
type textarea "x"
type textarea "is the front end doneas i"
type textarea "x"
type textarea "is the front end doneas"
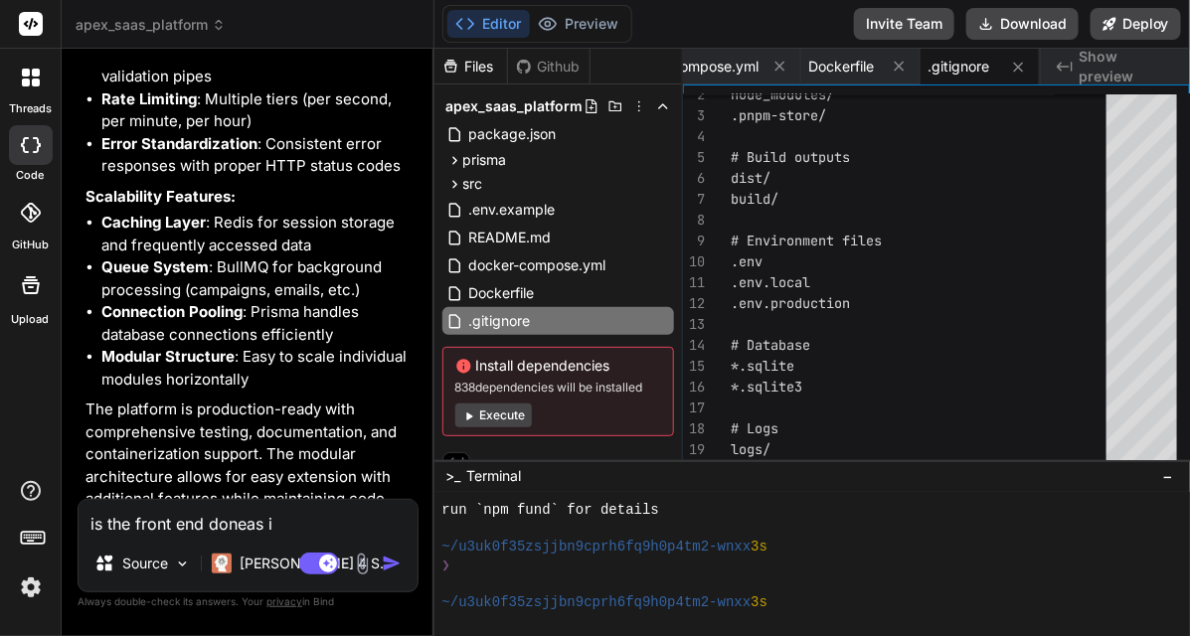
type textarea "x"
type textarea "is the front end doneas"
type textarea "x"
type textarea "is the front end donea"
type textarea "x"
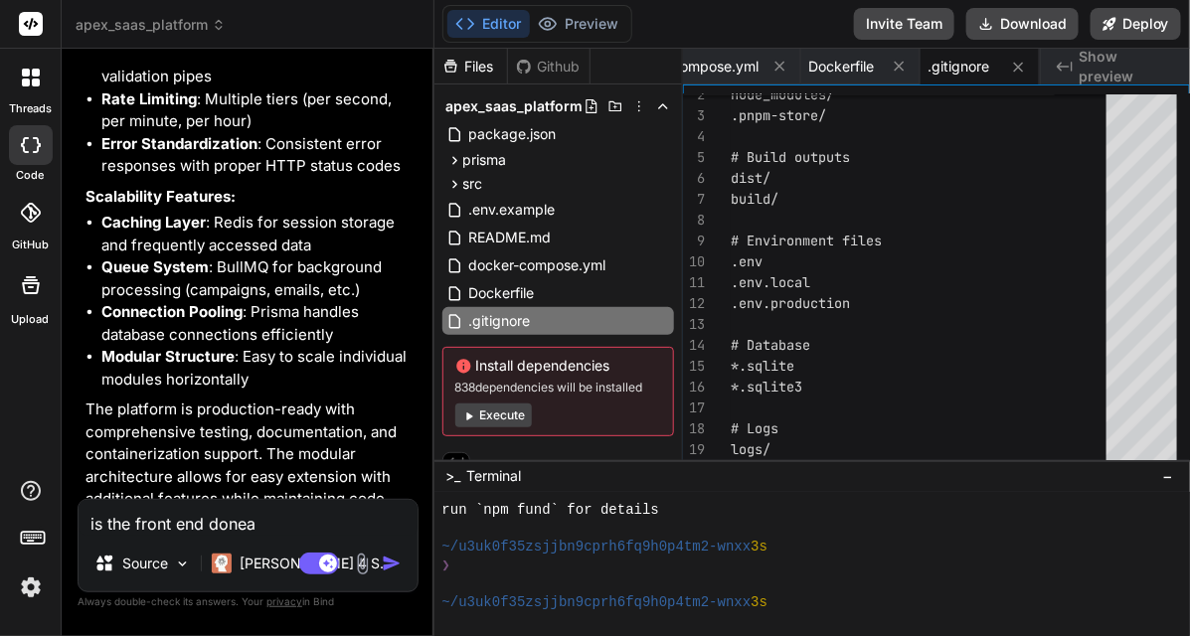
type textarea "is the front end done"
type textarea "x"
type textarea "is the front end done"
type textarea "x"
type textarea "is the front end done a"
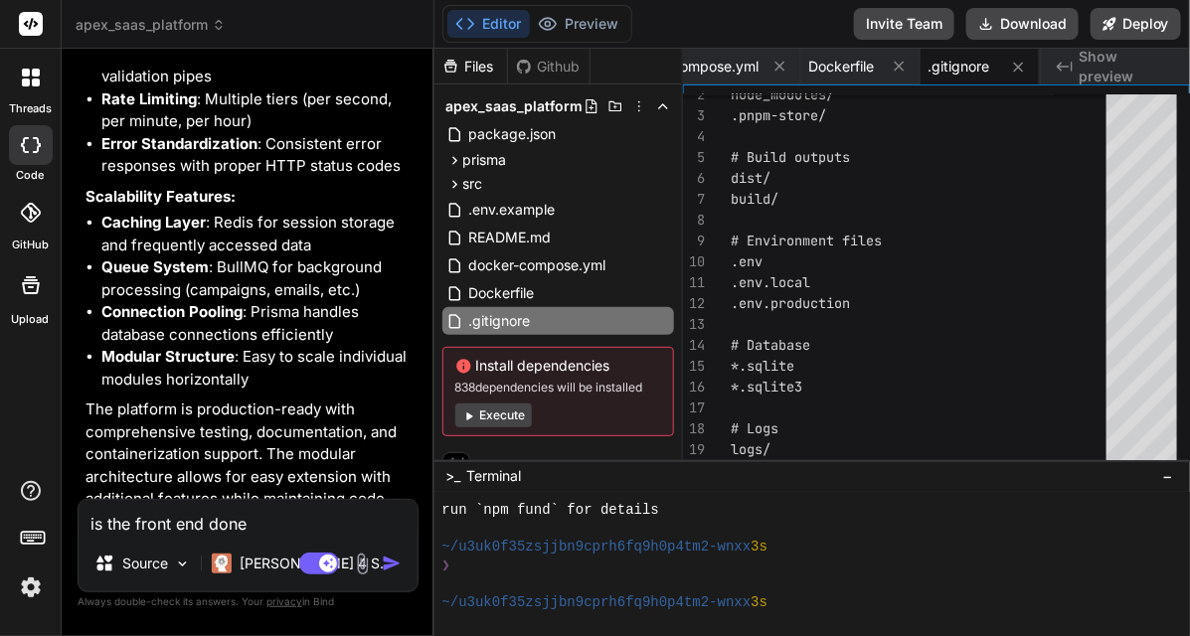
type textarea "x"
type textarea "is the front end done as"
type textarea "x"
type textarea "is the front end done as"
type textarea "x"
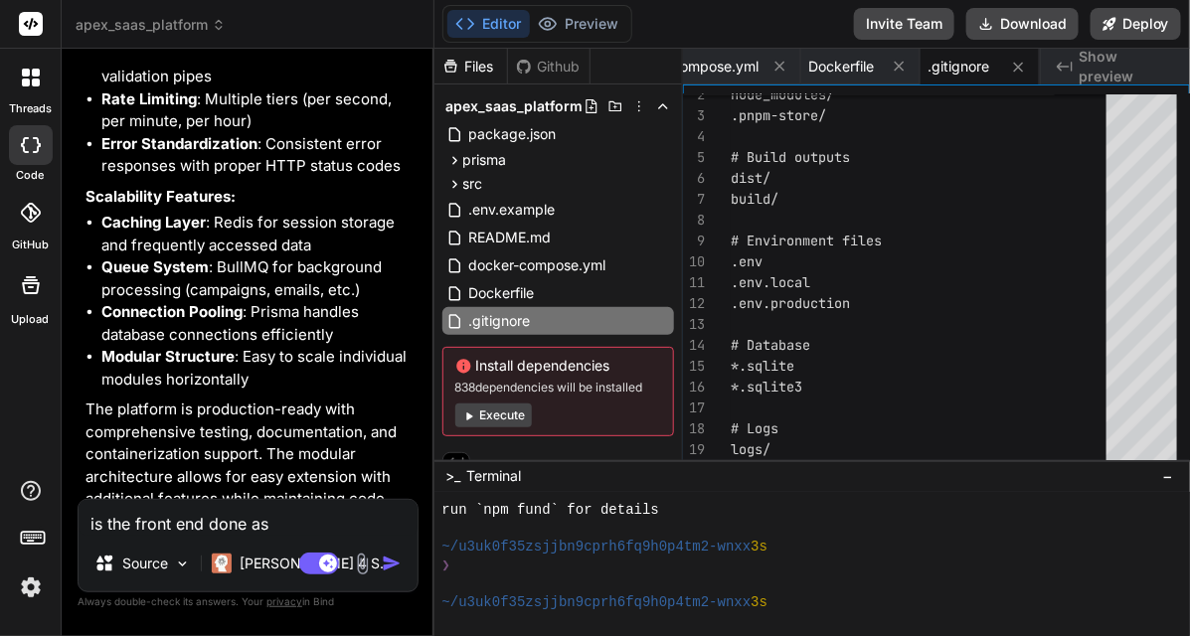
type textarea "is the front end done as i"
type textarea "x"
type textarea "is the front end done as in"
type textarea "x"
type textarea "is the front end done as in"
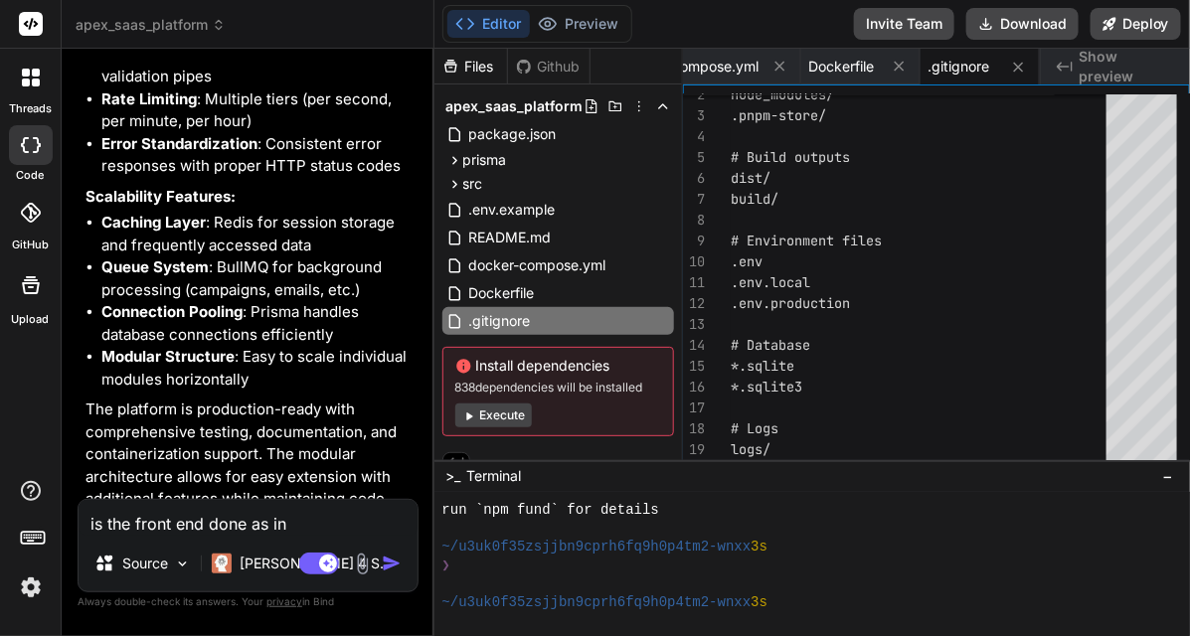
type textarea "x"
type textarea "is the front end done as in t"
type textarea "x"
type textarea "is the front end done as in th"
type textarea "x"
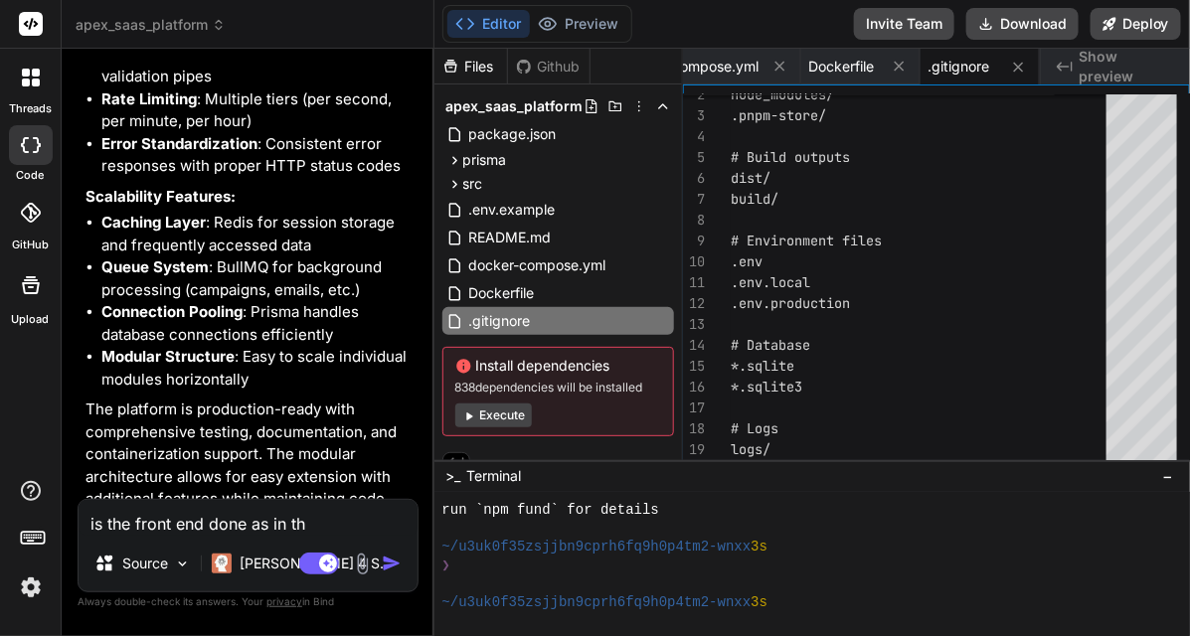
type textarea "is the front end done as in the"
type textarea "x"
type textarea "is the front end done as in the"
type textarea "x"
type textarea "is the front end done as in the i"
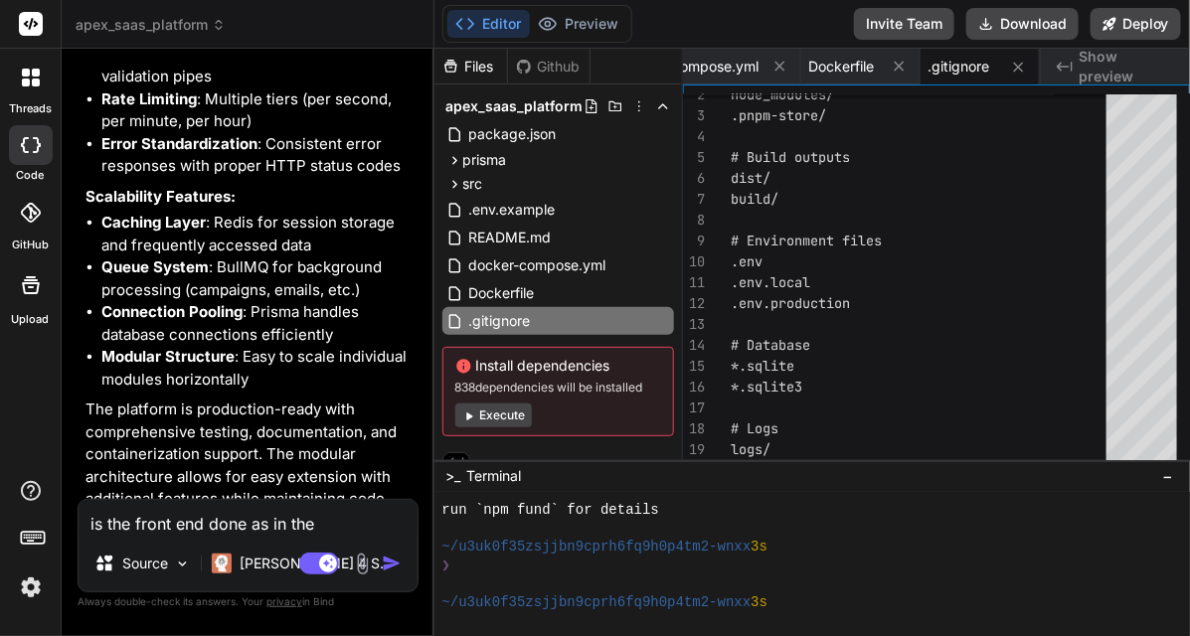
type textarea "x"
type textarea "is the front end done as in the im"
type textarea "x"
type textarea "is the front end done as in the ima"
type textarea "x"
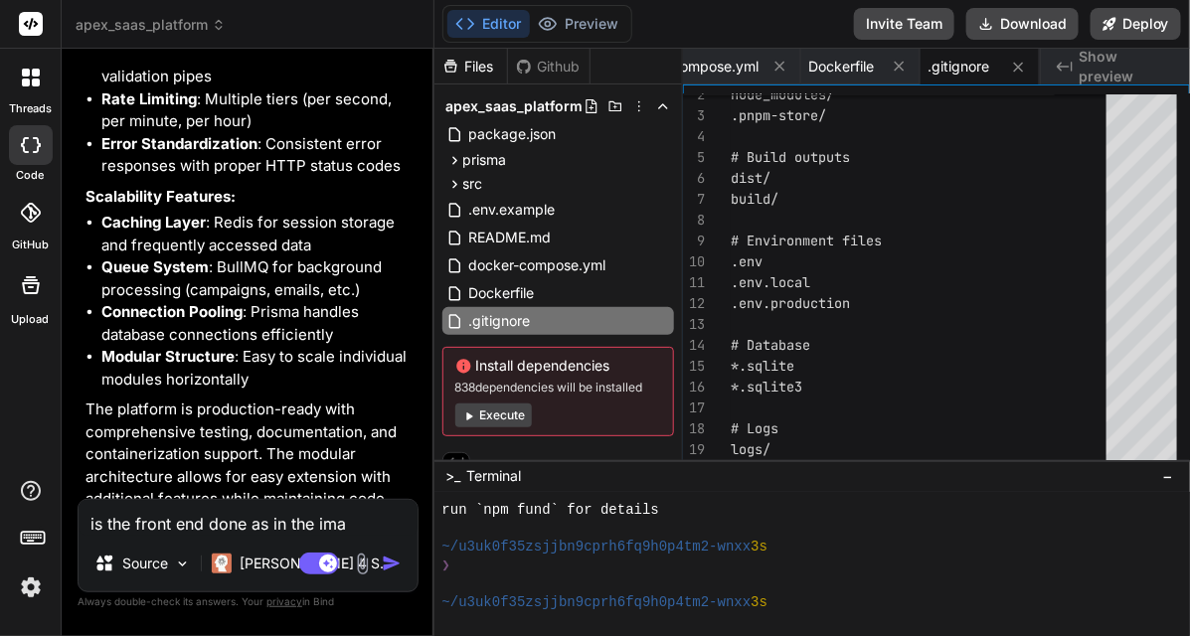
type textarea "is the front end done as in the imag"
type textarea "x"
type textarea "is the front end done as in the image"
type textarea "x"
type textarea "is the front end done as in the images"
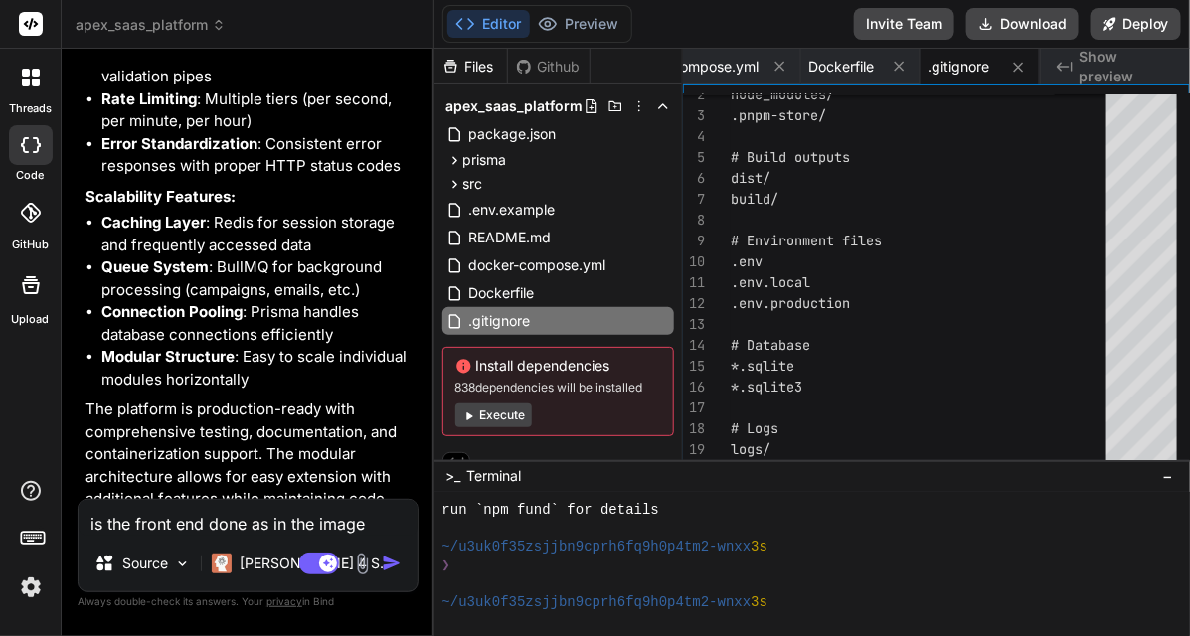
type textarea "x"
type textarea "is the front end done as in the images?"
type textarea "x"
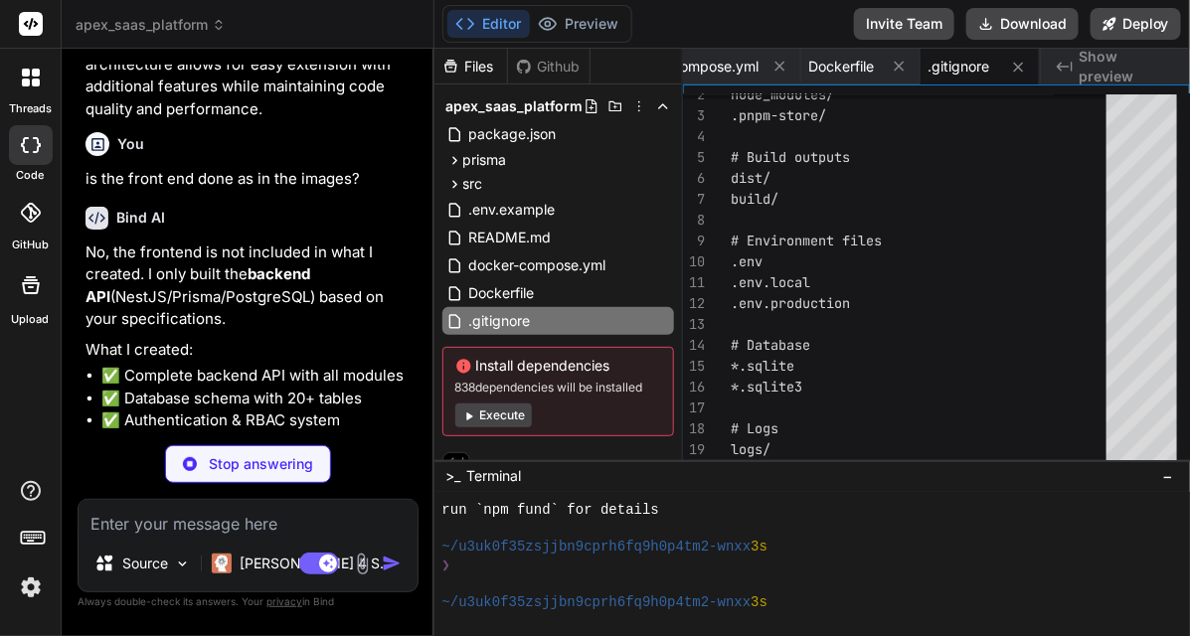
scroll to position [7098, 0]
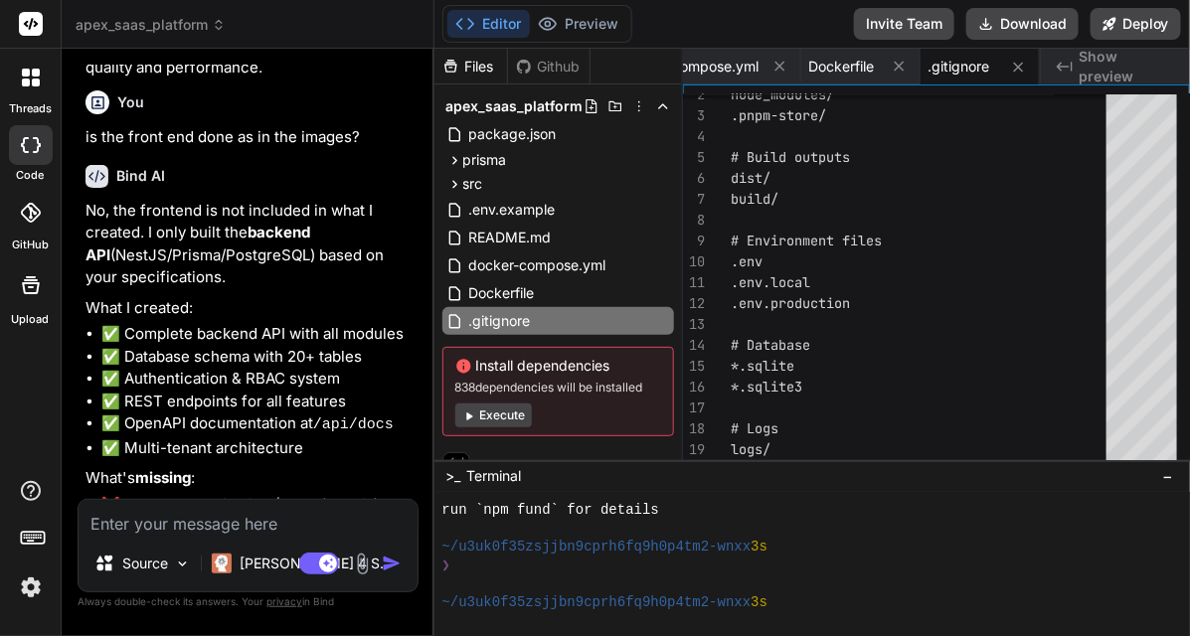
type textarea "x"
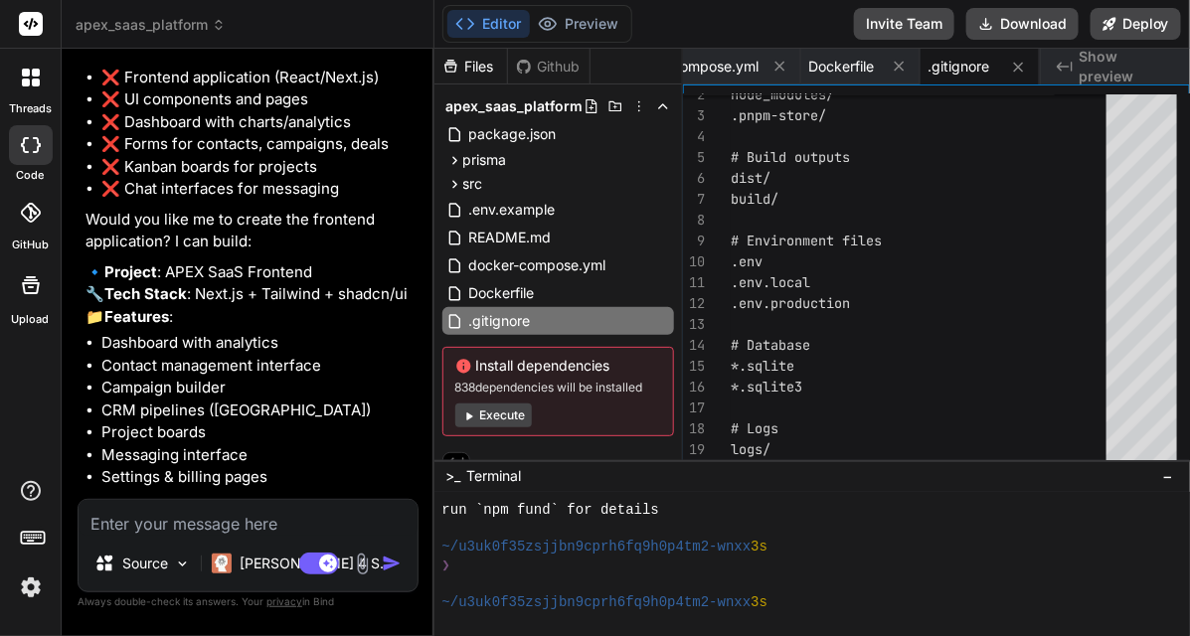
scroll to position [7576, 0]
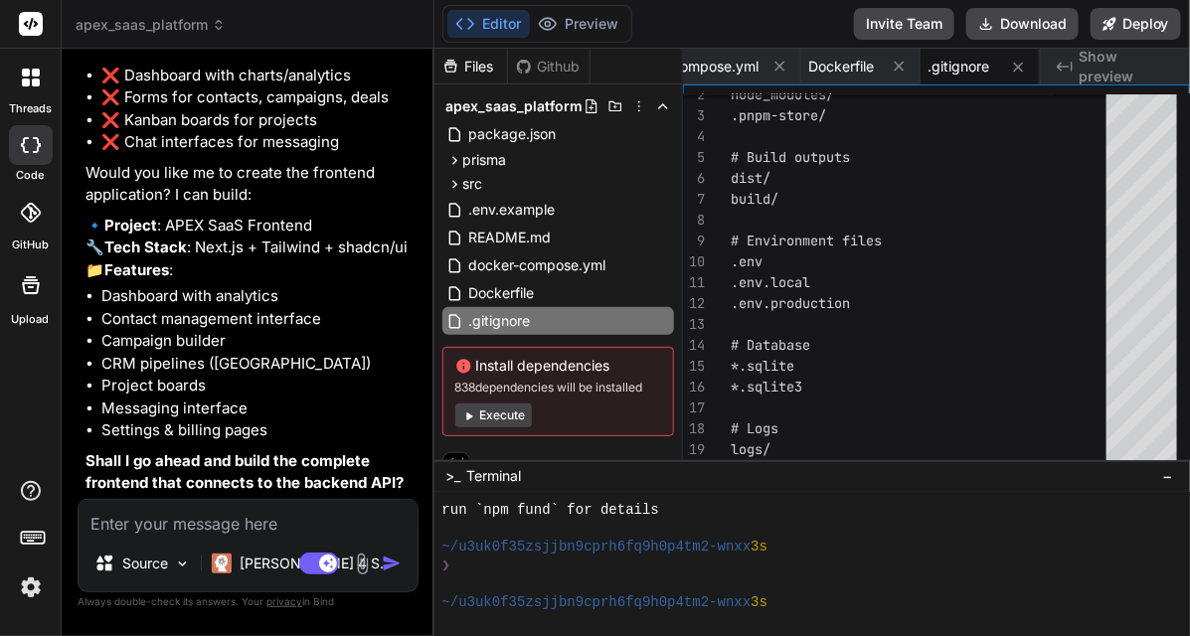
type textarea "y"
type textarea "x"
type textarea "ye"
type textarea "x"
type textarea "yes"
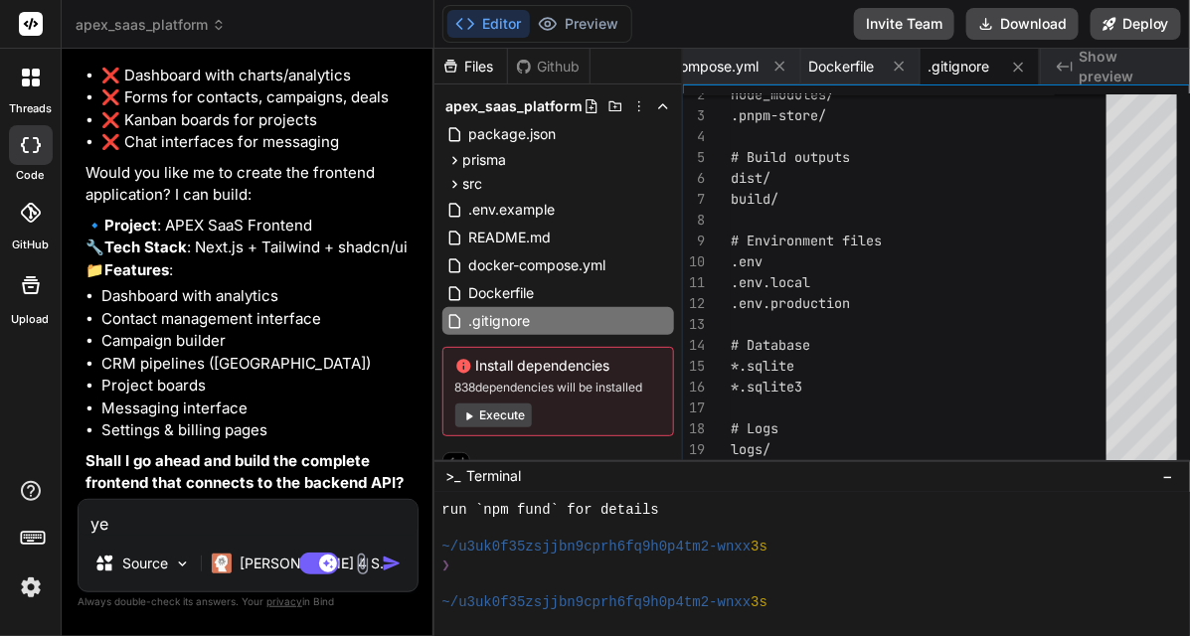
type textarea "x"
type textarea "yes"
type textarea "x"
type textarea "yes p"
type textarea "x"
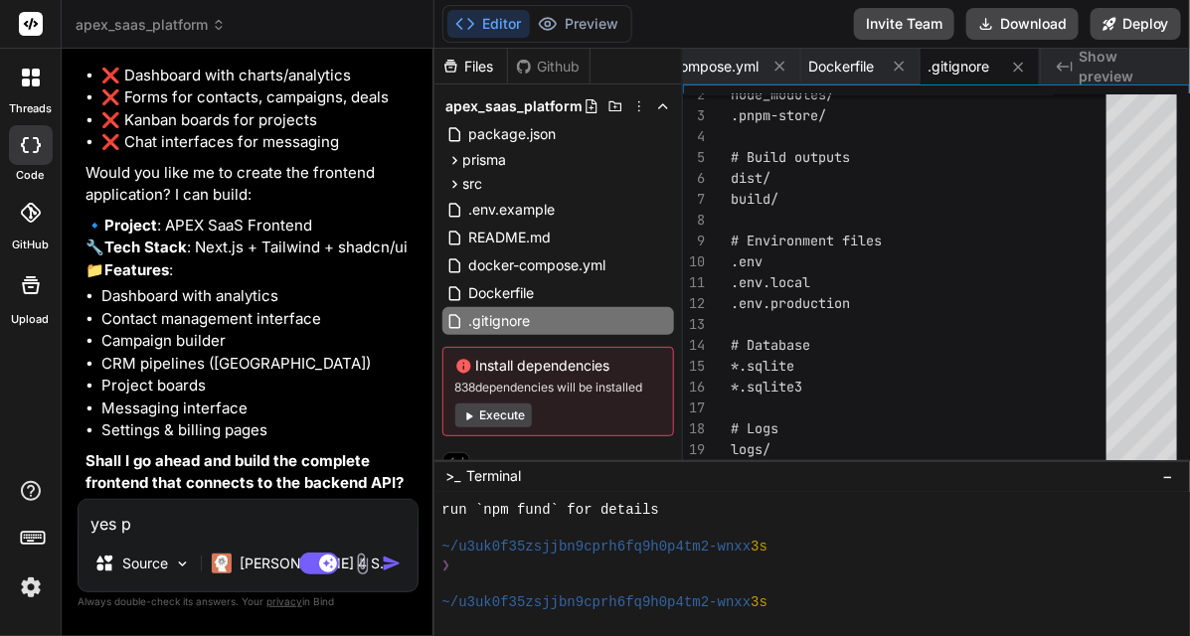
type textarea "yes pl"
type textarea "x"
type textarea "yes ple"
type textarea "x"
type textarea "yes plea"
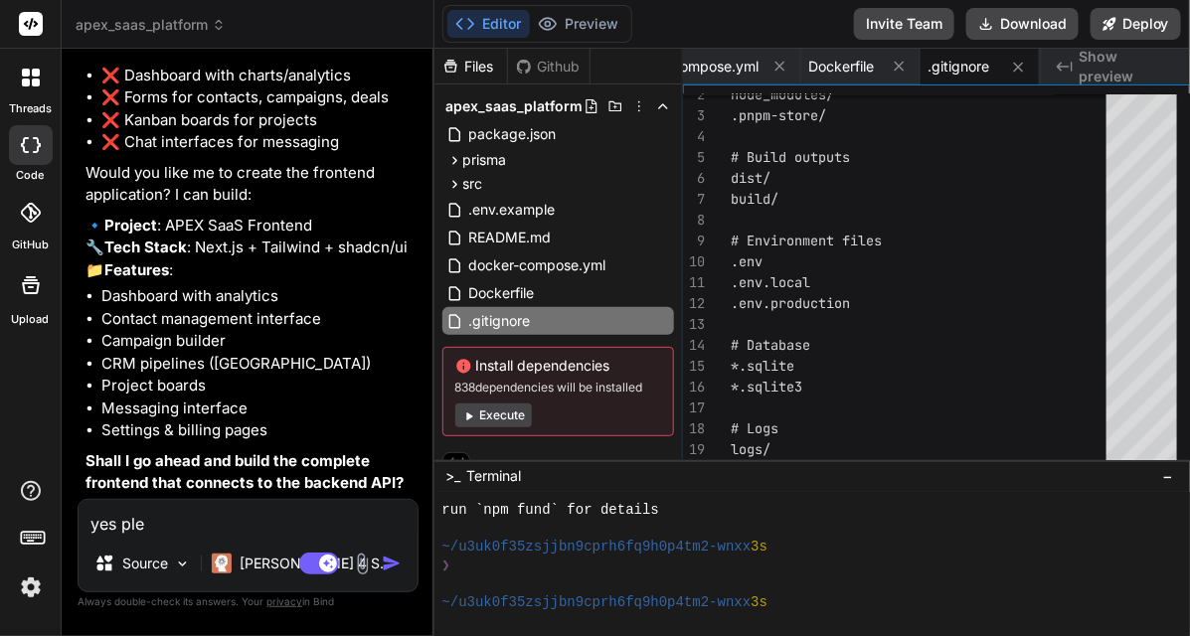
type textarea "x"
type textarea "yes pleas"
type textarea "x"
type textarea "yes please"
type textarea "x"
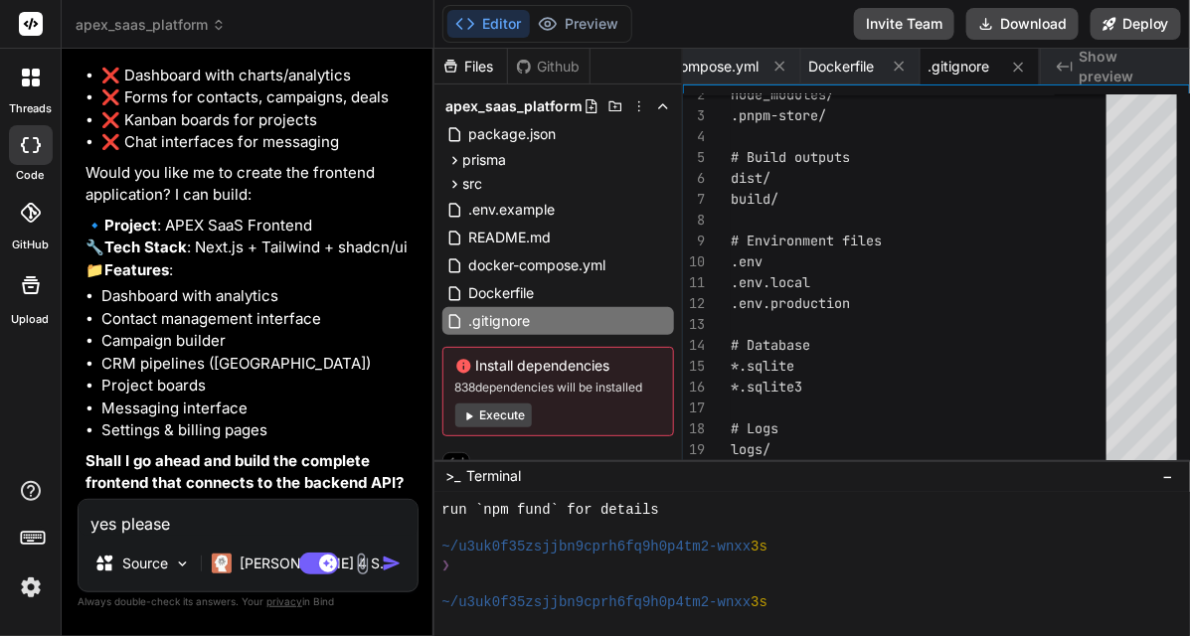
type textarea "yes please,"
type textarea "x"
type textarea "yes please,"
type textarea "x"
type textarea "yes please, a"
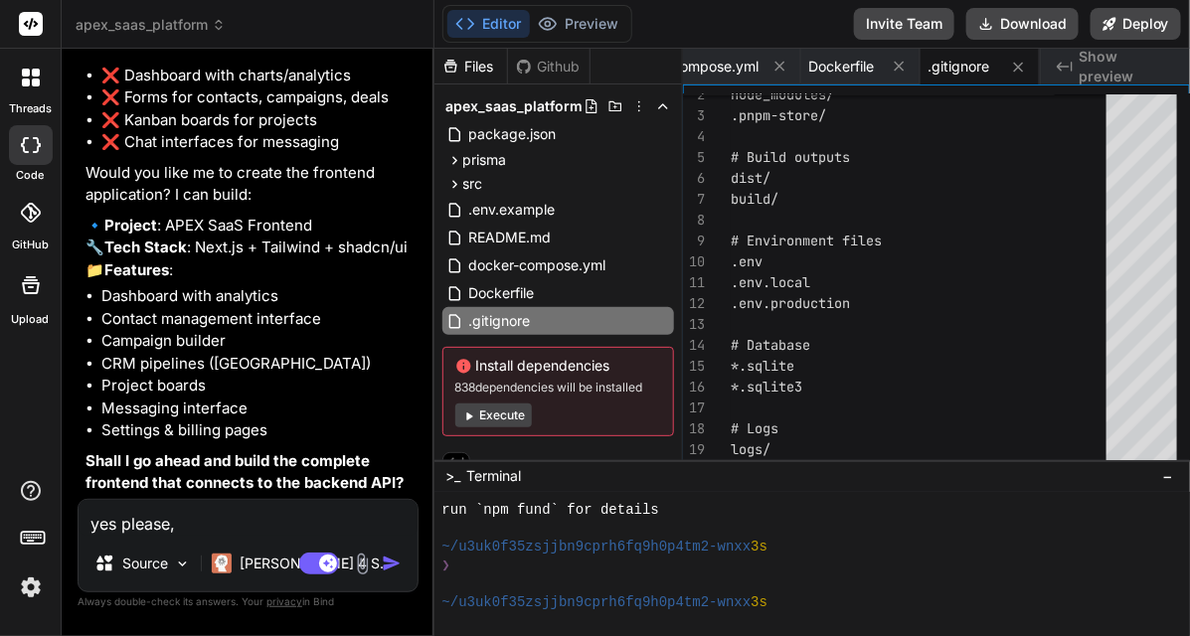
type textarea "x"
type textarea "yes please, al"
type textarea "x"
type textarea "yes please, ald"
type textarea "x"
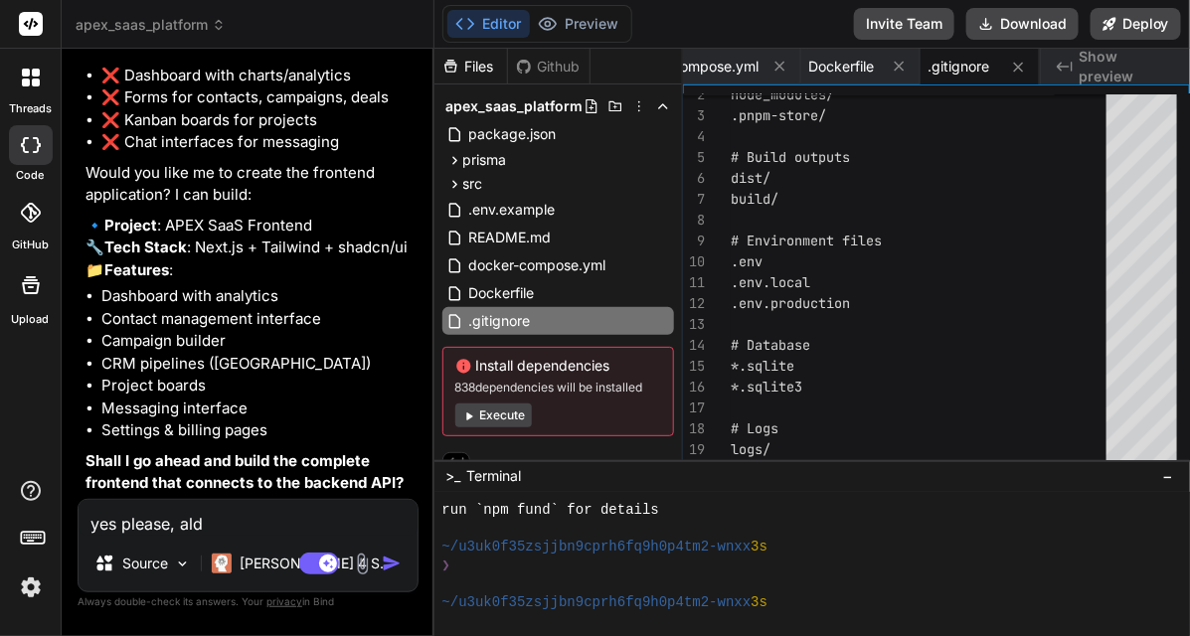
type textarea "yes please, al"
type textarea "x"
type textarea "yes please, als"
type textarea "x"
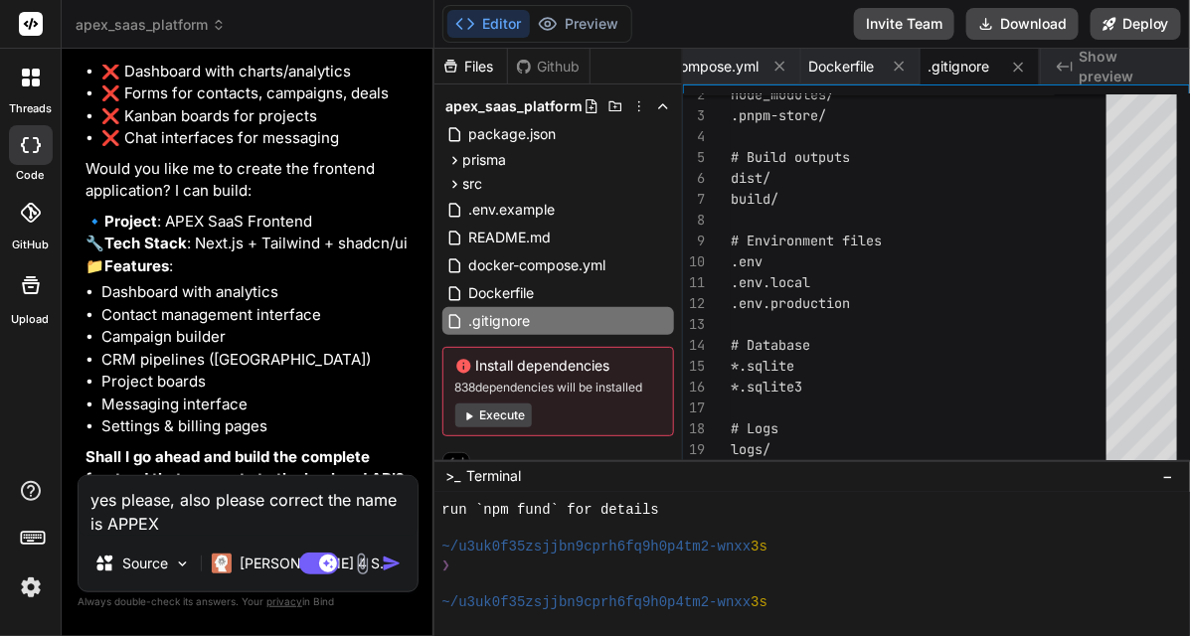
click at [99, 520] on textarea "yes please, also please correct the name is APPEX" at bounding box center [248, 506] width 339 height 60
click at [209, 515] on textarea "yes please, also please correct the name is APPEX" at bounding box center [248, 506] width 339 height 60
click at [386, 559] on img "button" at bounding box center [392, 564] width 20 height 20
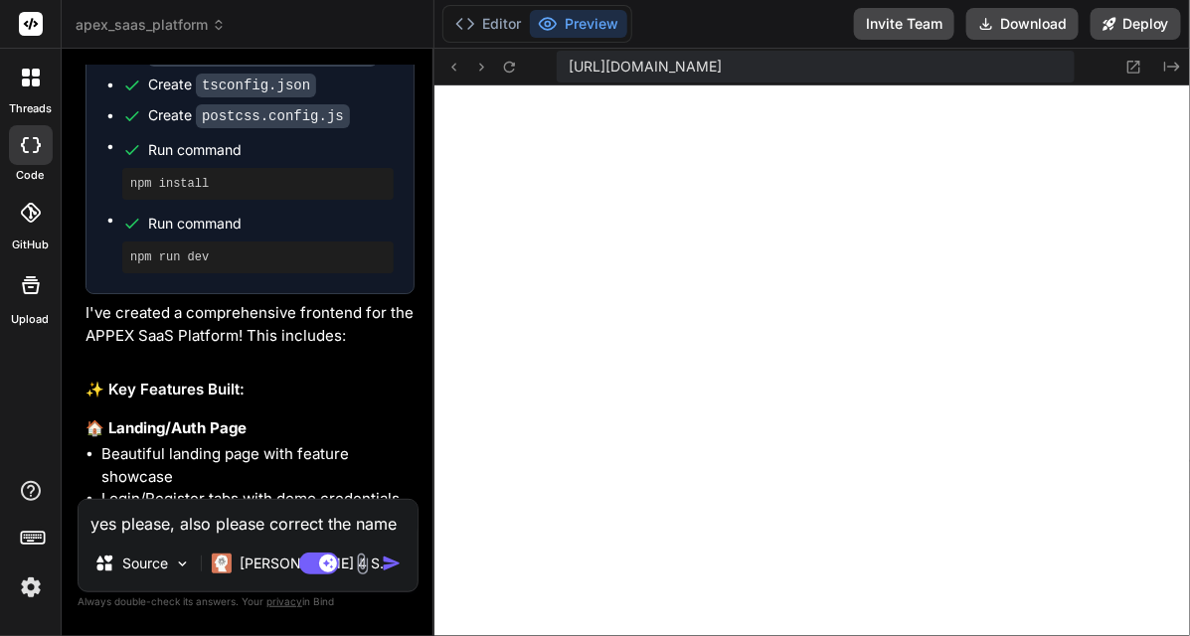
scroll to position [9880, 0]
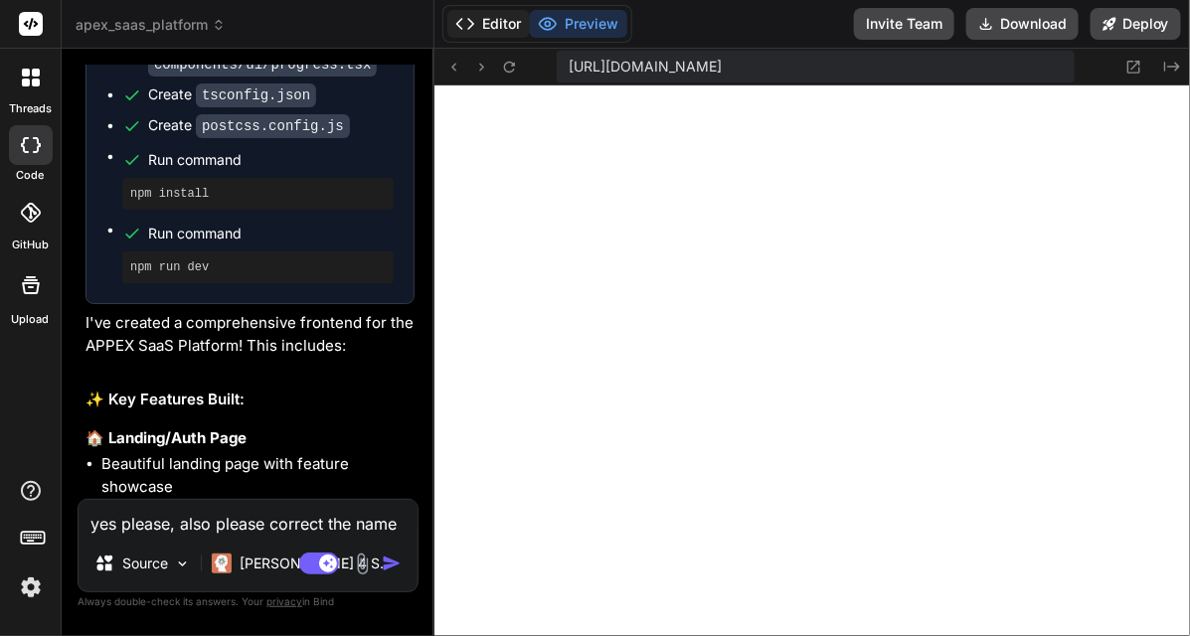
click at [474, 14] on icon at bounding box center [465, 24] width 20 height 20
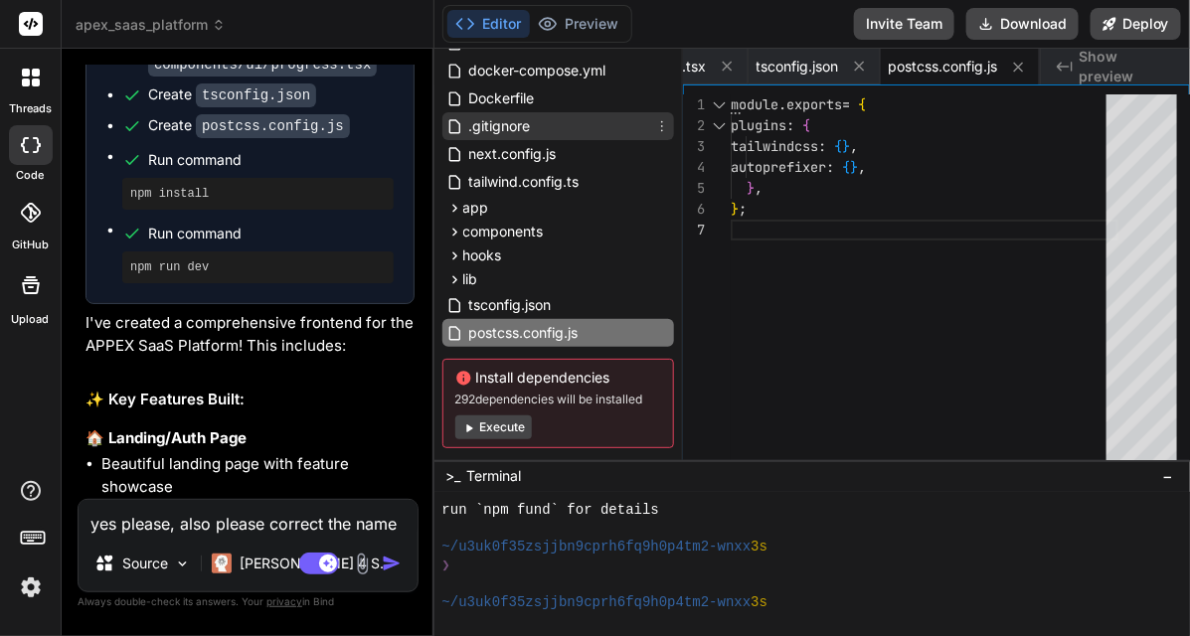
scroll to position [227, 0]
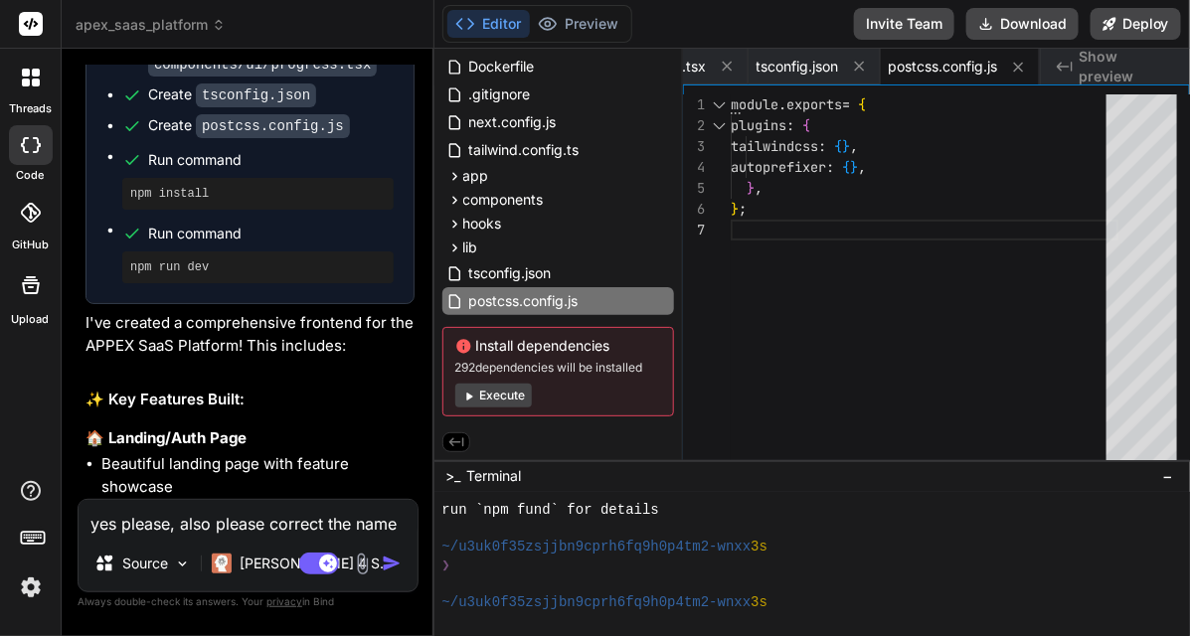
click at [508, 388] on button "Execute" at bounding box center [493, 396] width 77 height 24
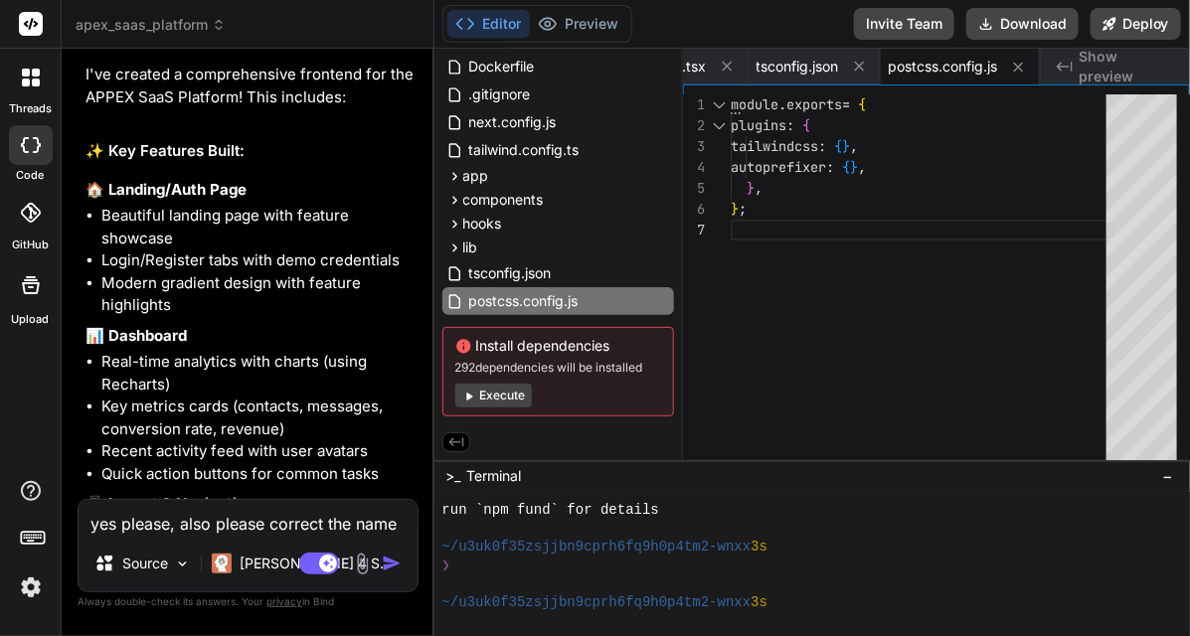
click at [490, 399] on button "Execute" at bounding box center [493, 396] width 77 height 24
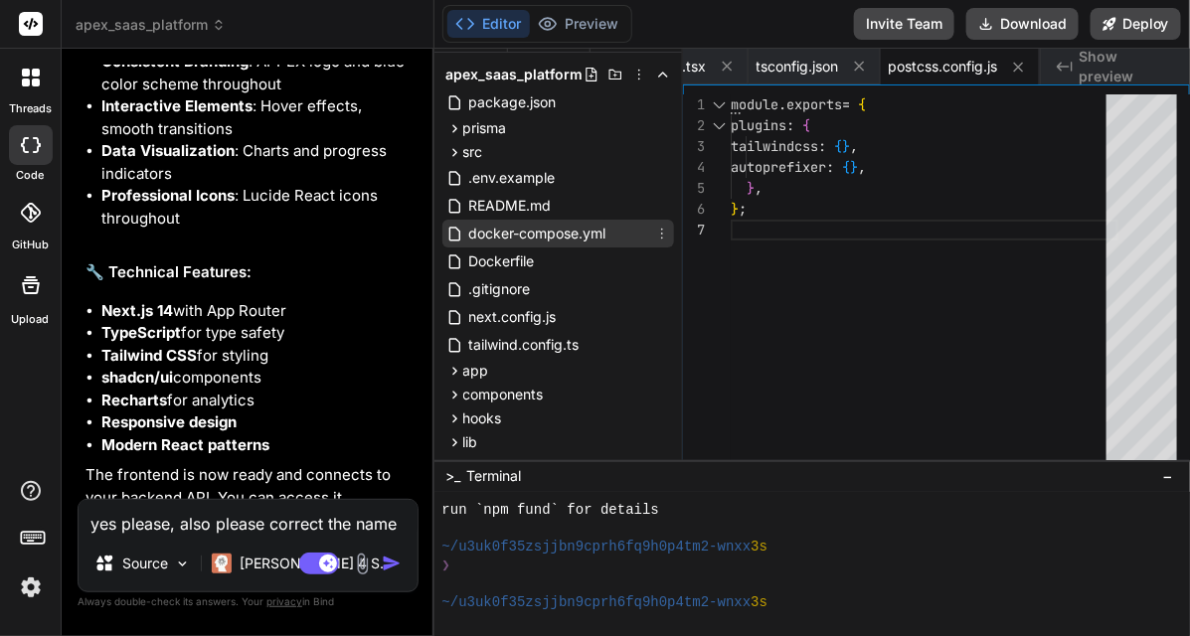
scroll to position [124, 0]
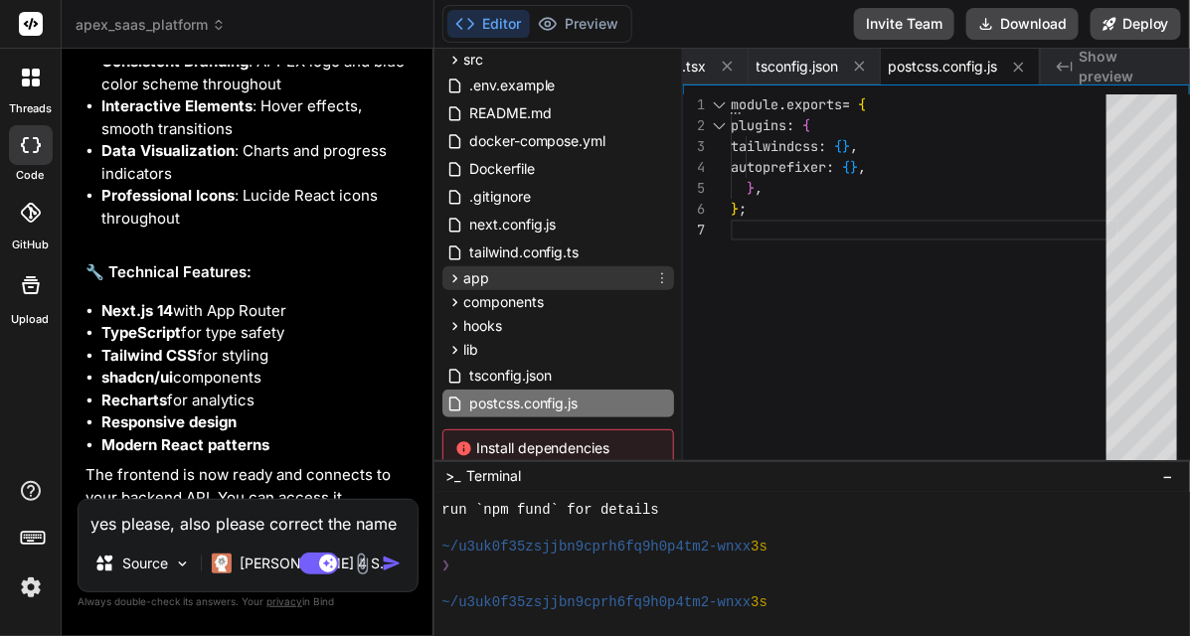
click at [483, 274] on span "app" at bounding box center [476, 278] width 26 height 20
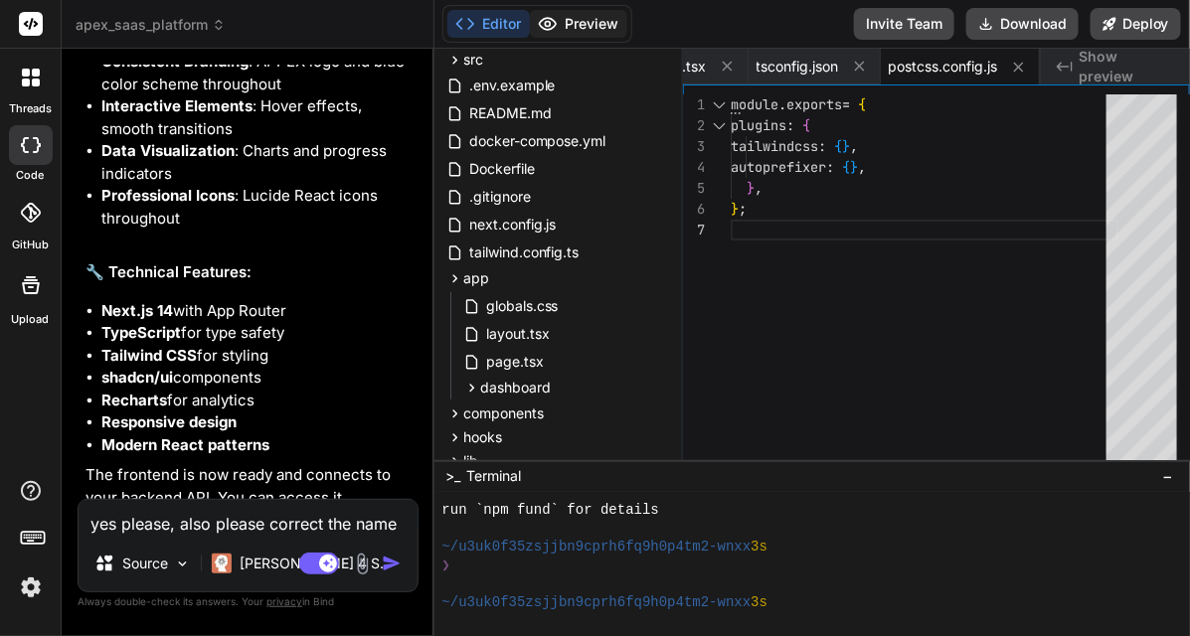
click at [562, 28] on button "Preview" at bounding box center [578, 24] width 97 height 28
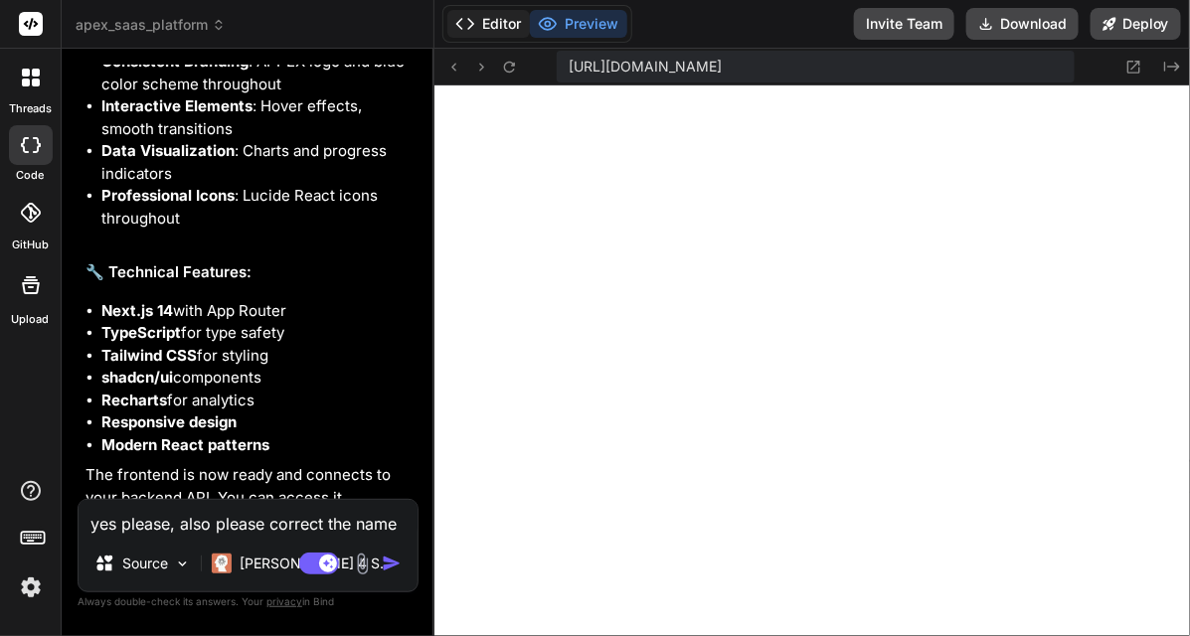
click at [487, 18] on button "Editor" at bounding box center [488, 24] width 82 height 28
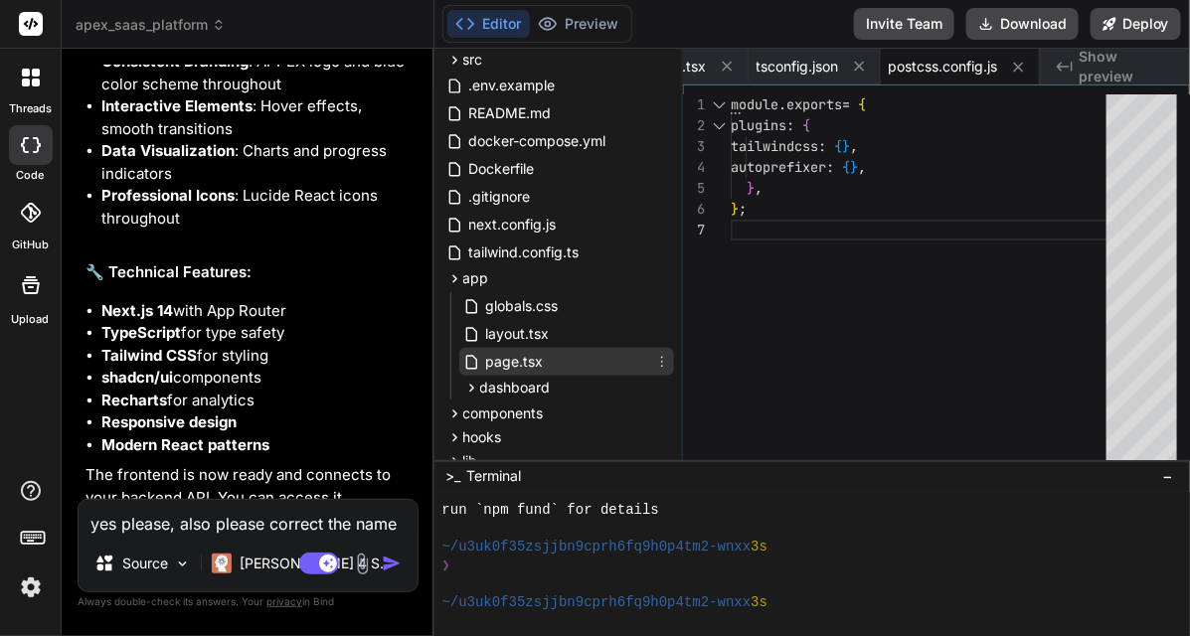
click at [525, 360] on span "page.tsx" at bounding box center [515, 362] width 62 height 24
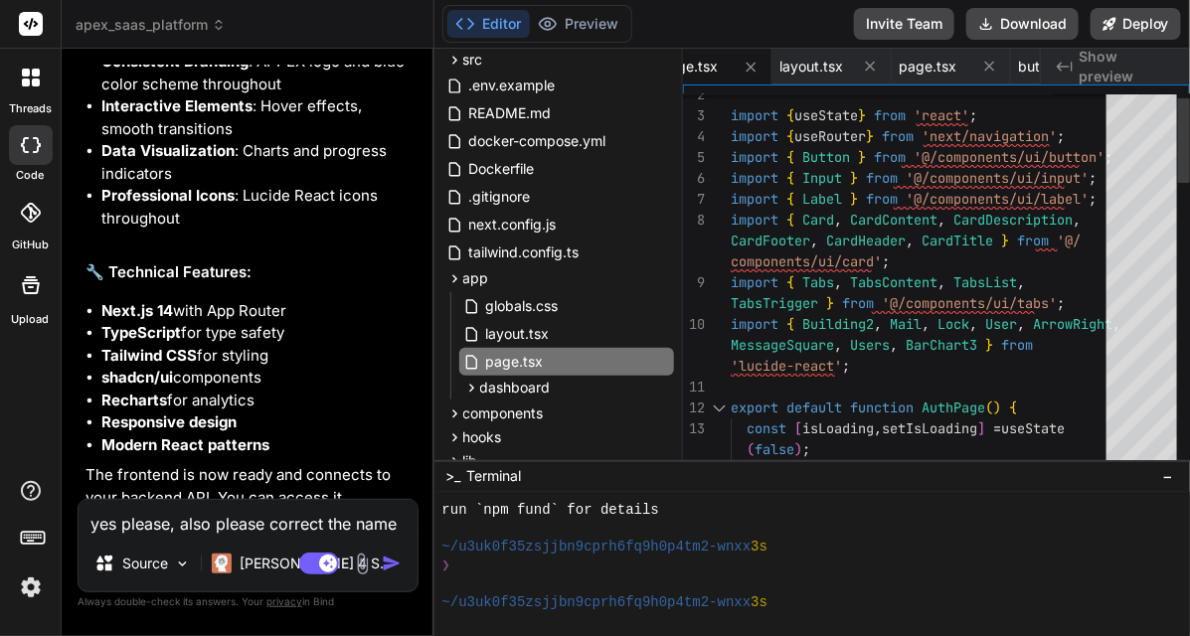
click at [1163, 261] on div at bounding box center [1142, 454] width 72 height 721
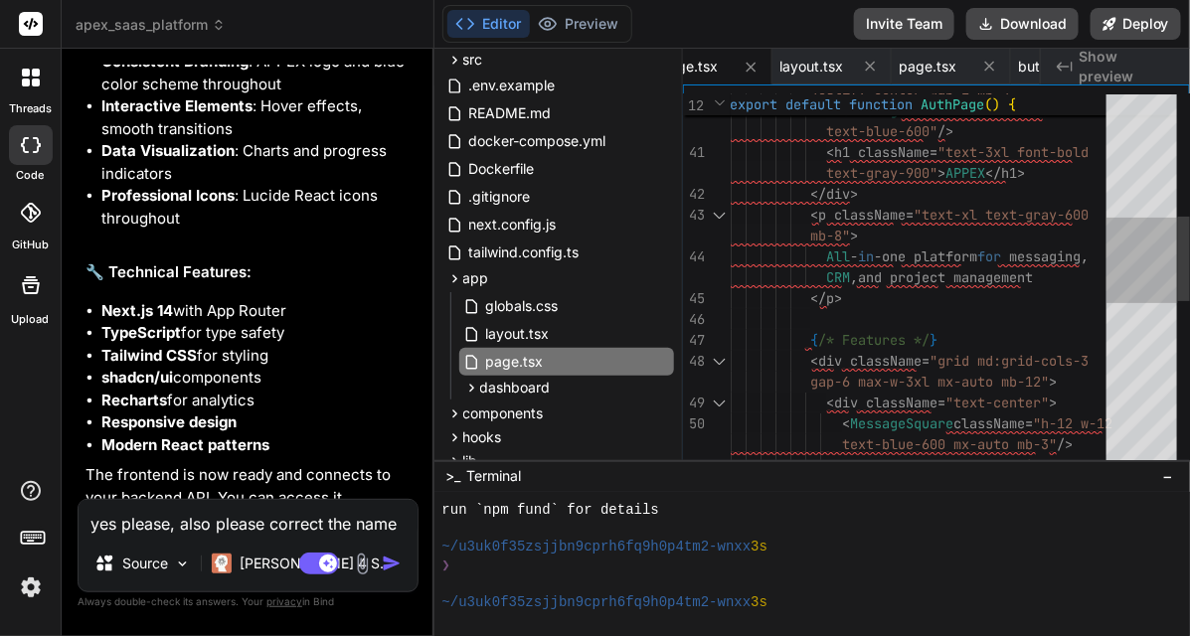
click at [1145, 303] on div at bounding box center [1142, 454] width 72 height 721
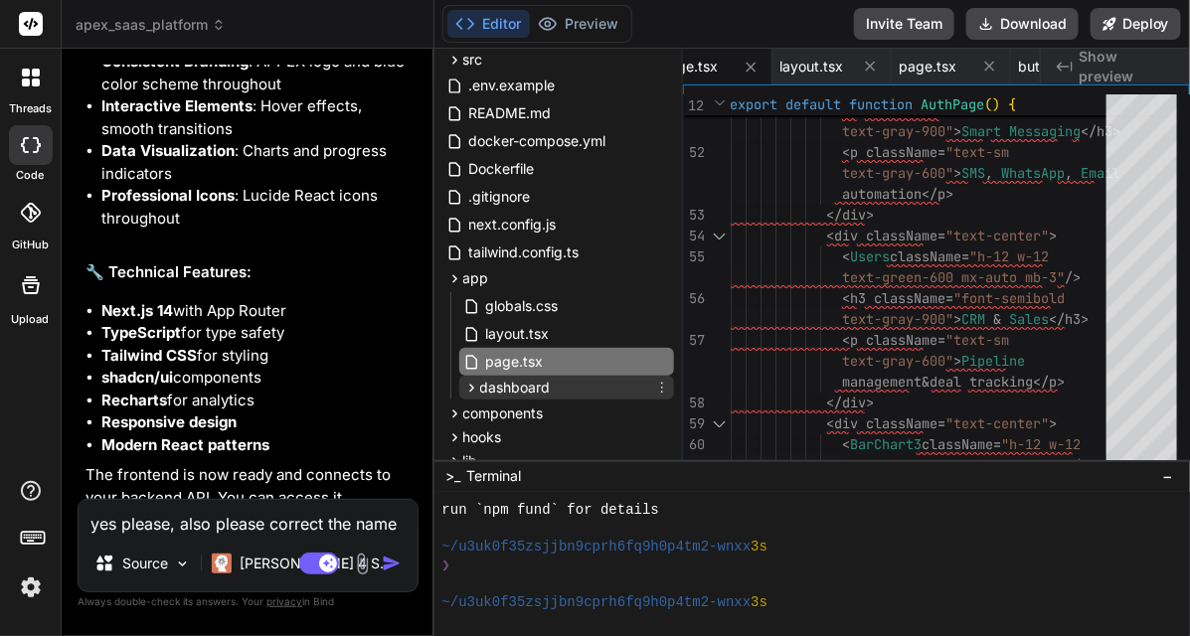
click at [573, 380] on div "dashboard" at bounding box center [566, 388] width 215 height 24
click at [596, 381] on div "dashboard" at bounding box center [566, 388] width 215 height 24
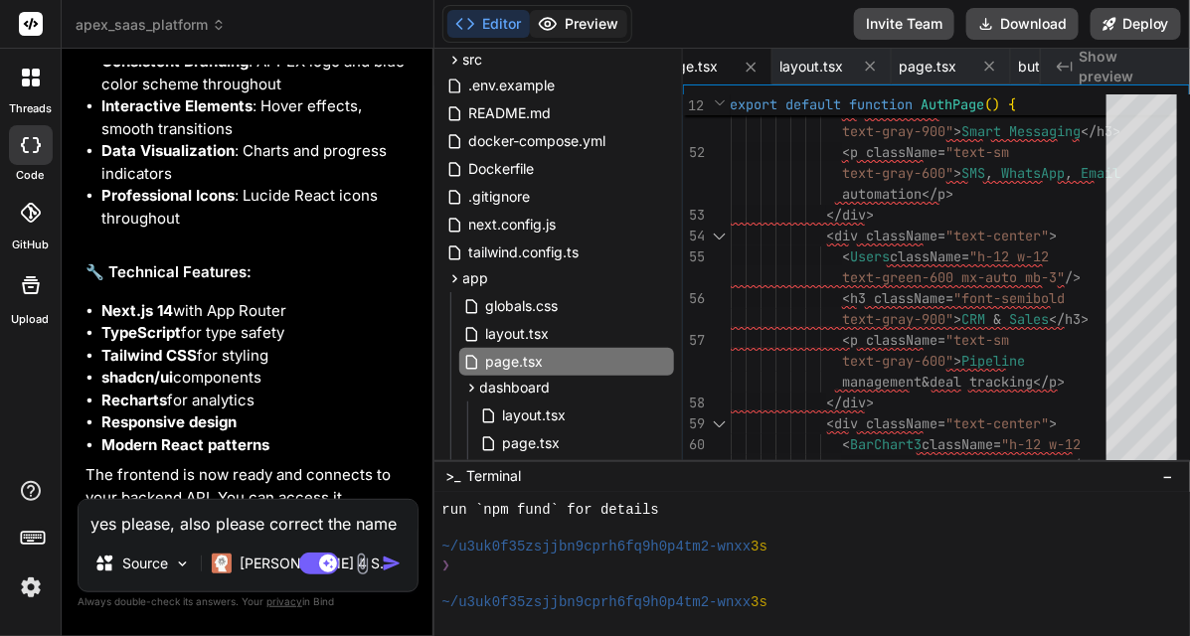
click at [572, 28] on button "Preview" at bounding box center [578, 24] width 97 height 28
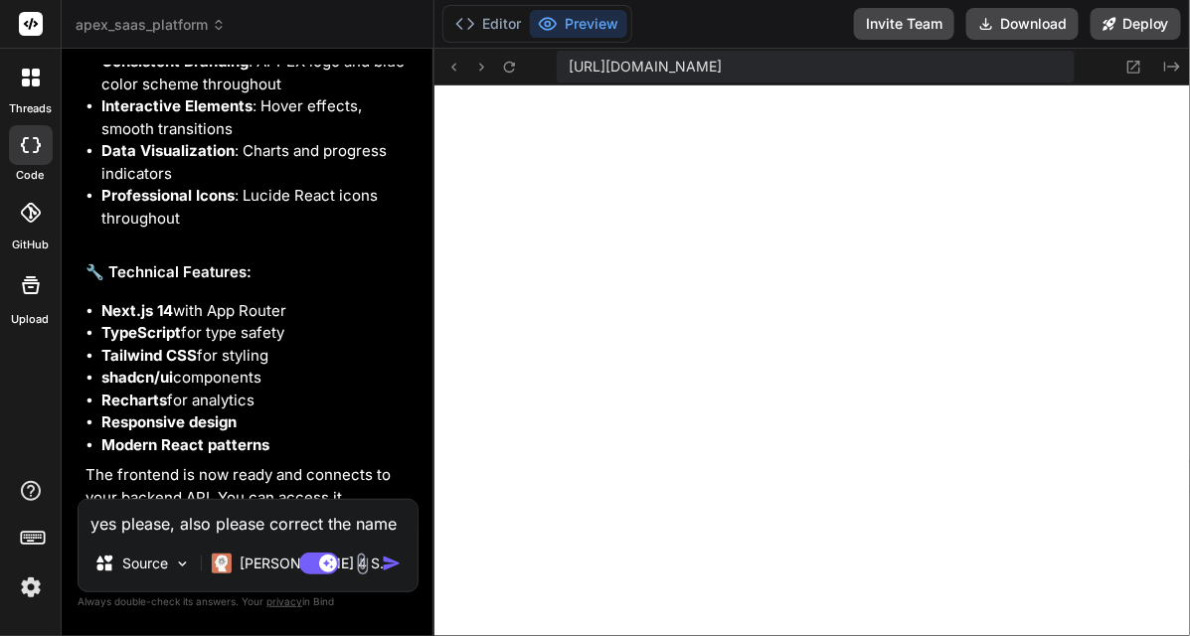
click at [156, 527] on textarea "yes please, also please correct the name is APPEX" at bounding box center [248, 518] width 339 height 36
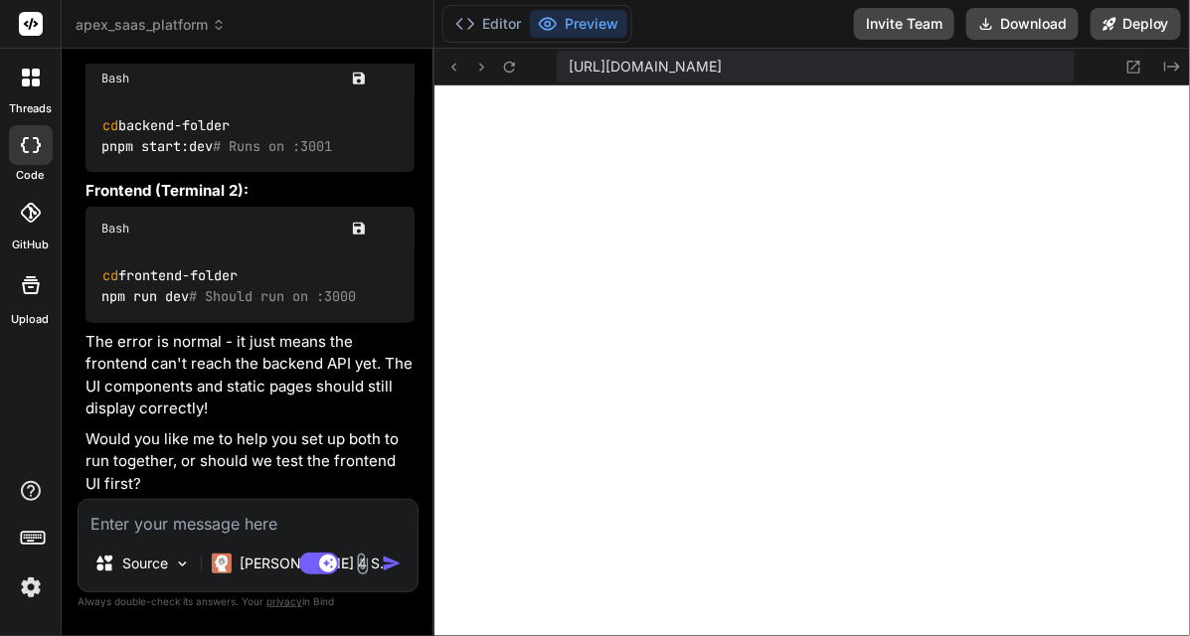
scroll to position [12547, 0]
click at [214, 18] on icon at bounding box center [219, 25] width 14 height 14
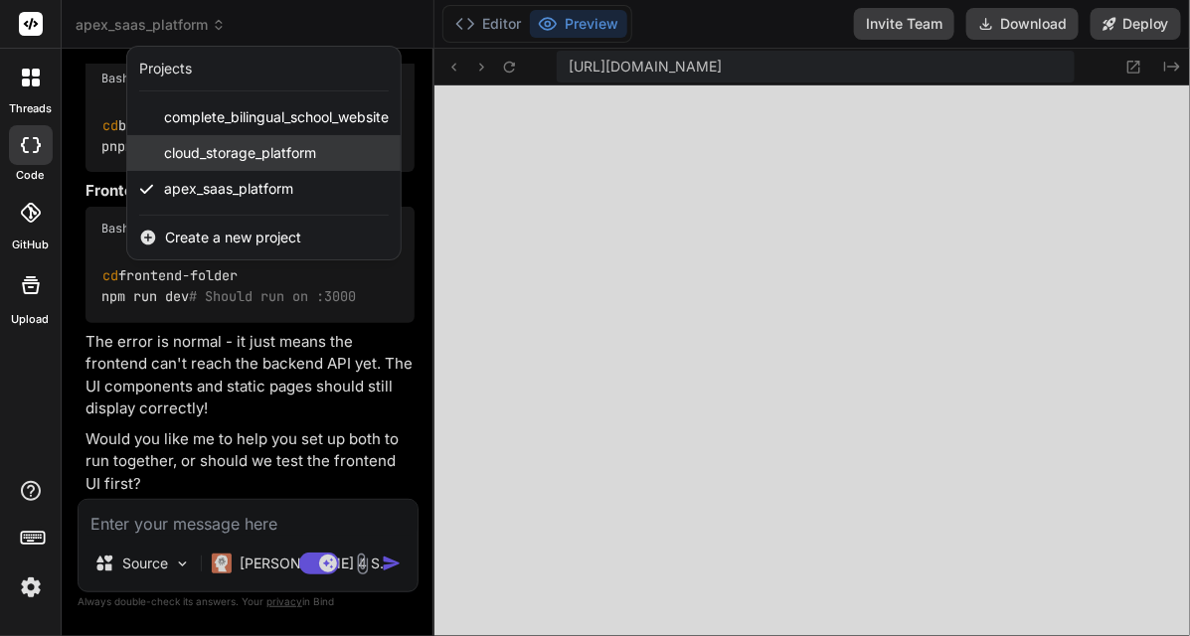
click at [225, 146] on span "cloud_storage_platform" at bounding box center [240, 153] width 152 height 20
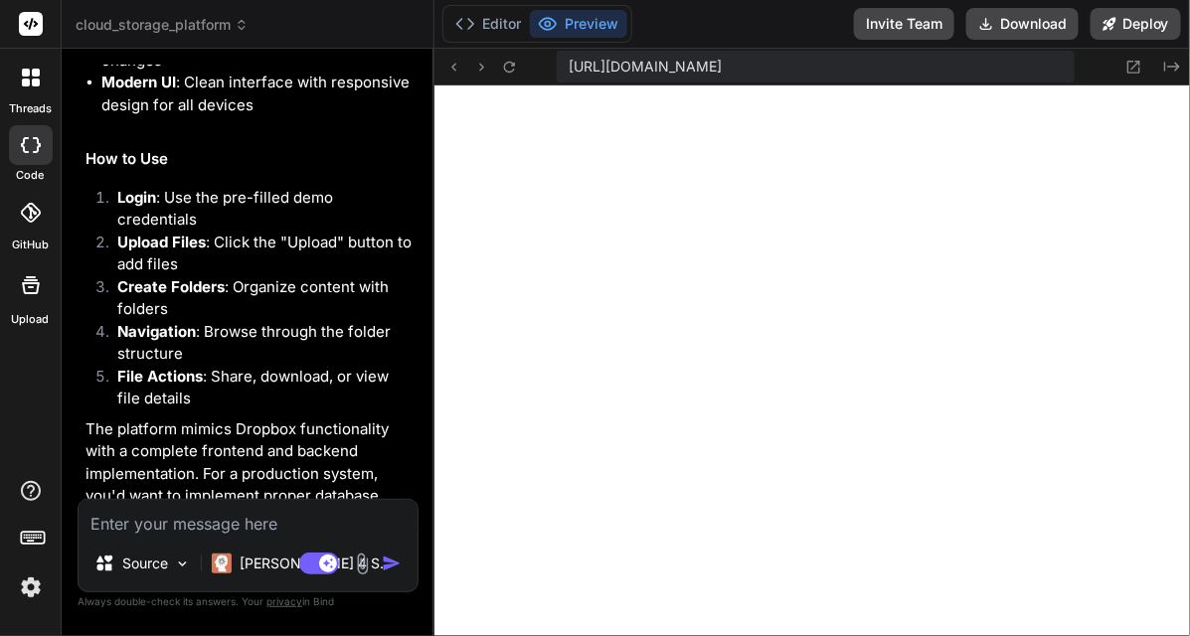
scroll to position [1339, 0]
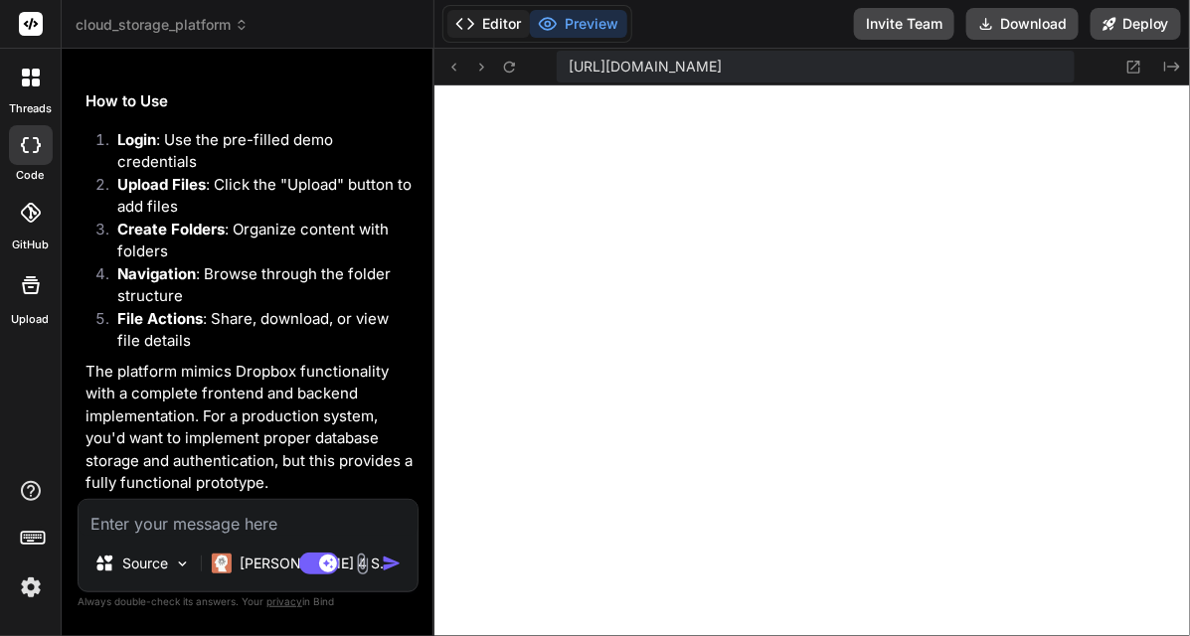
click at [495, 28] on button "Editor" at bounding box center [488, 24] width 82 height 28
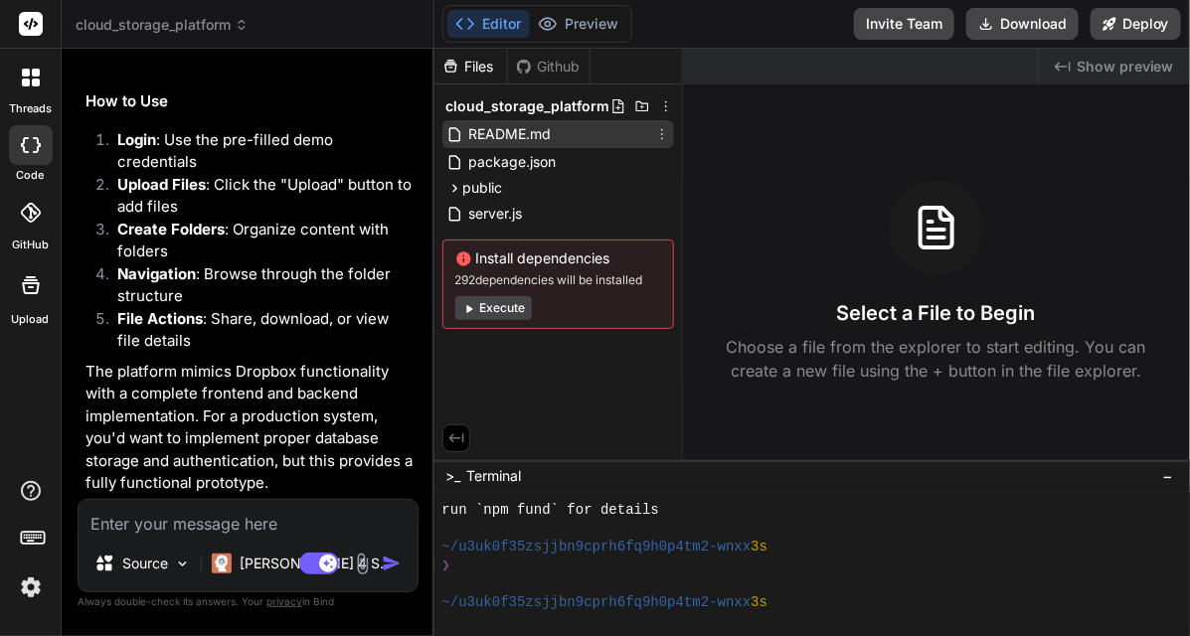
click at [545, 127] on span "README.md" at bounding box center [510, 134] width 86 height 24
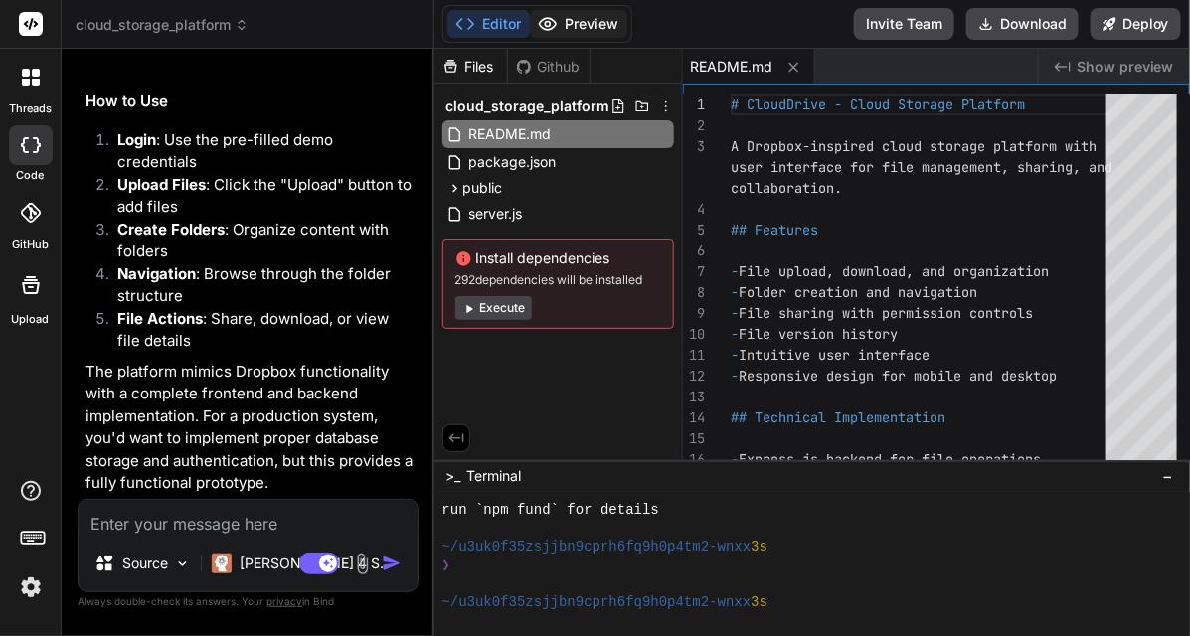
click at [587, 22] on button "Preview" at bounding box center [578, 24] width 97 height 28
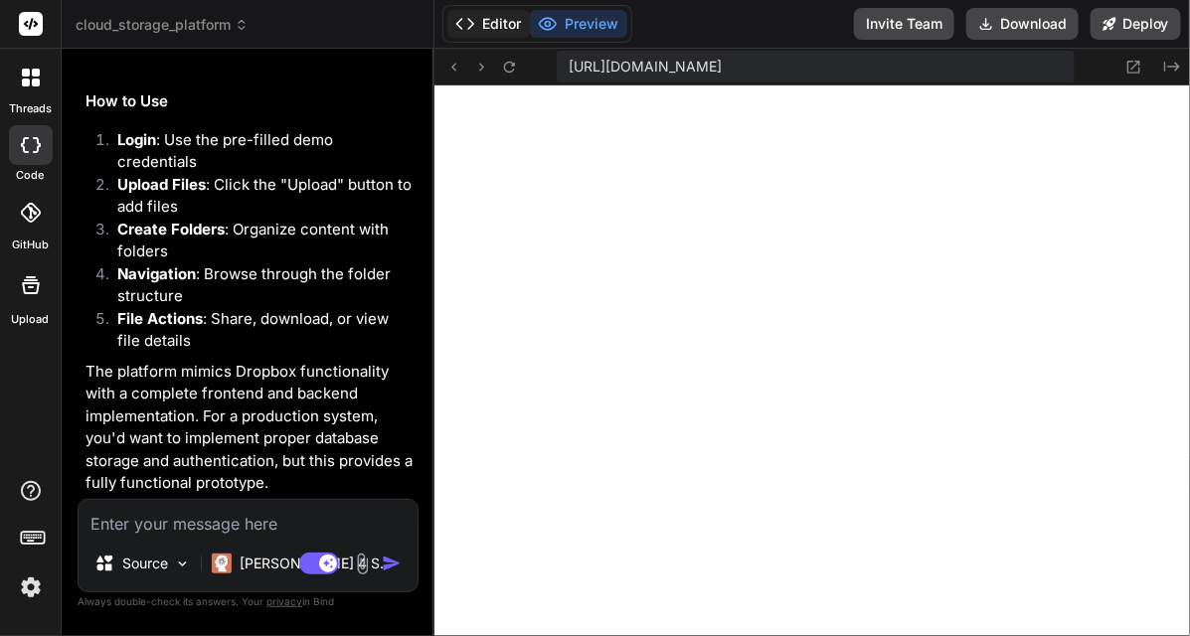
click at [472, 23] on polyline at bounding box center [470, 24] width 5 height 10
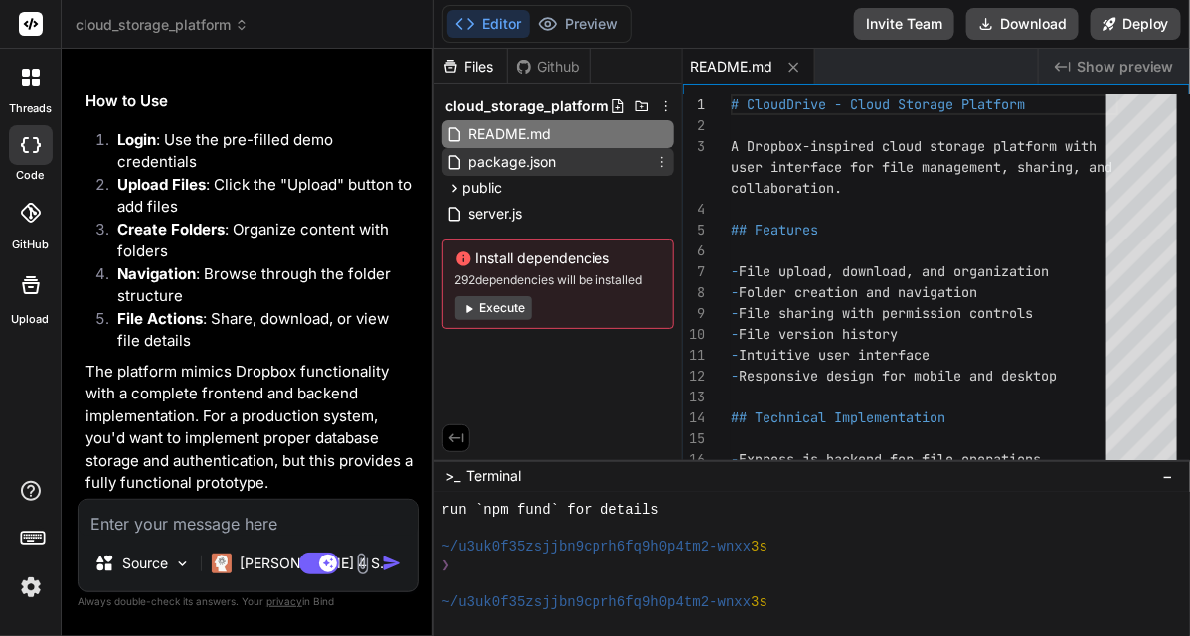
click at [548, 167] on span "package.json" at bounding box center [512, 162] width 91 height 24
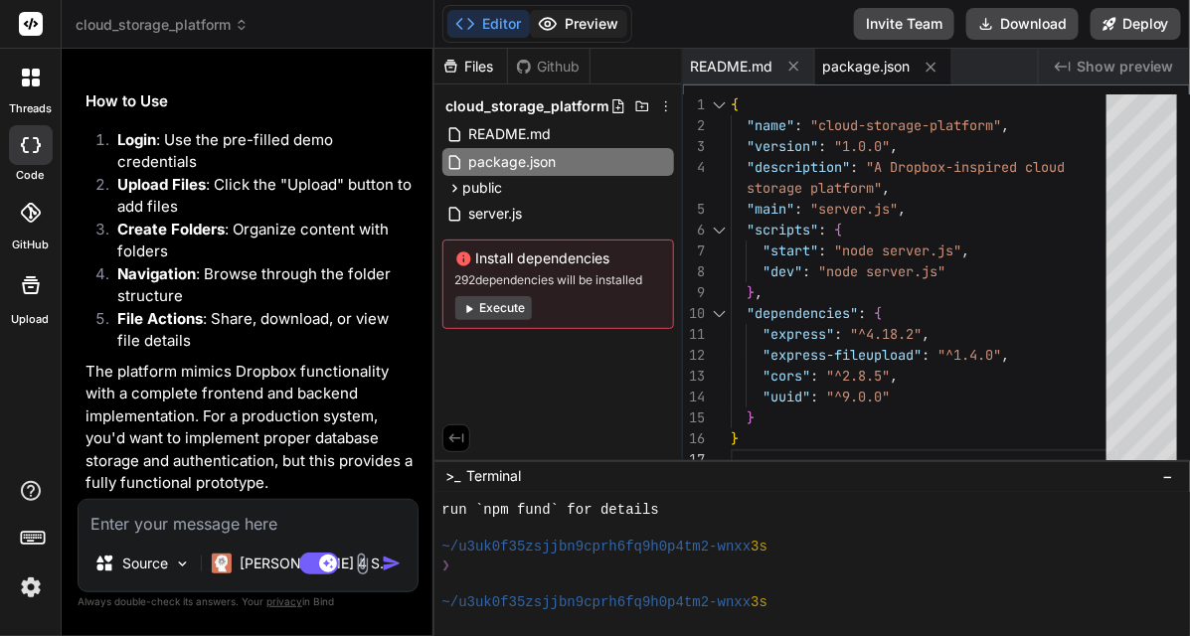
click at [571, 16] on button "Preview" at bounding box center [578, 24] width 97 height 28
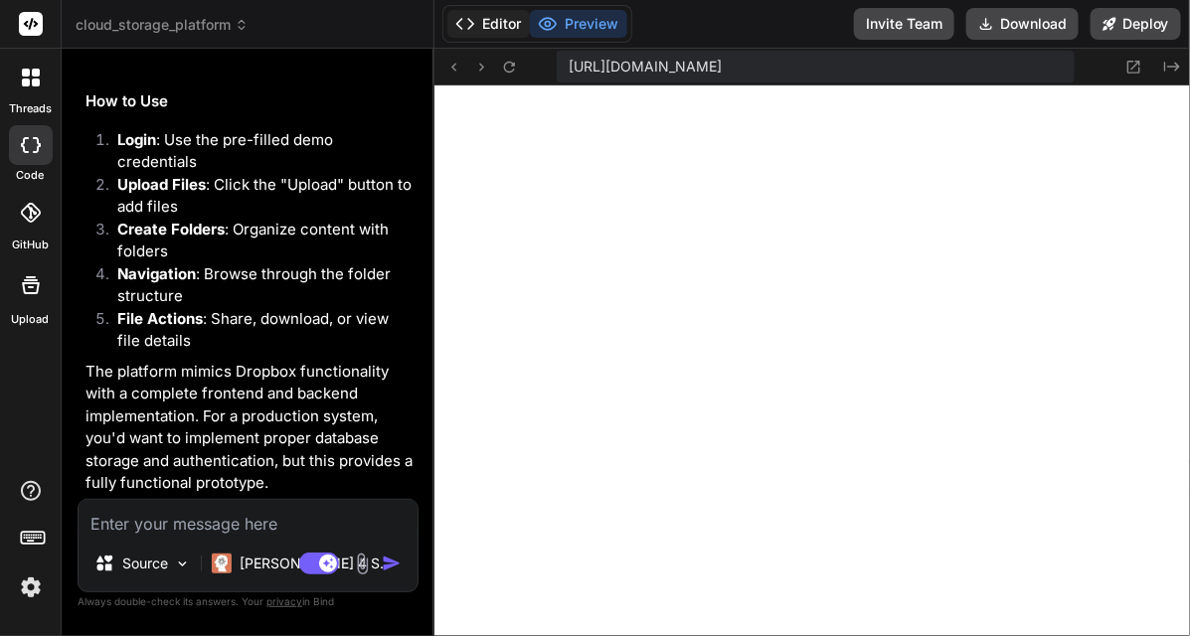
click at [463, 10] on button "Editor" at bounding box center [488, 24] width 82 height 28
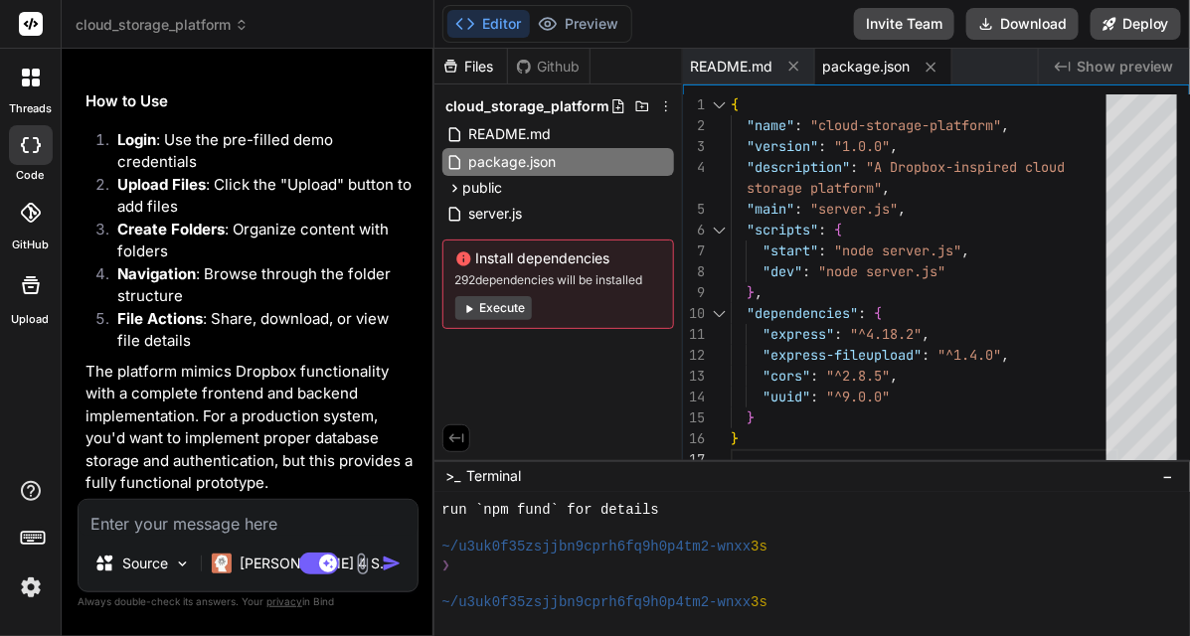
click at [568, 480] on div ">_ Terminal −" at bounding box center [811, 476] width 755 height 33
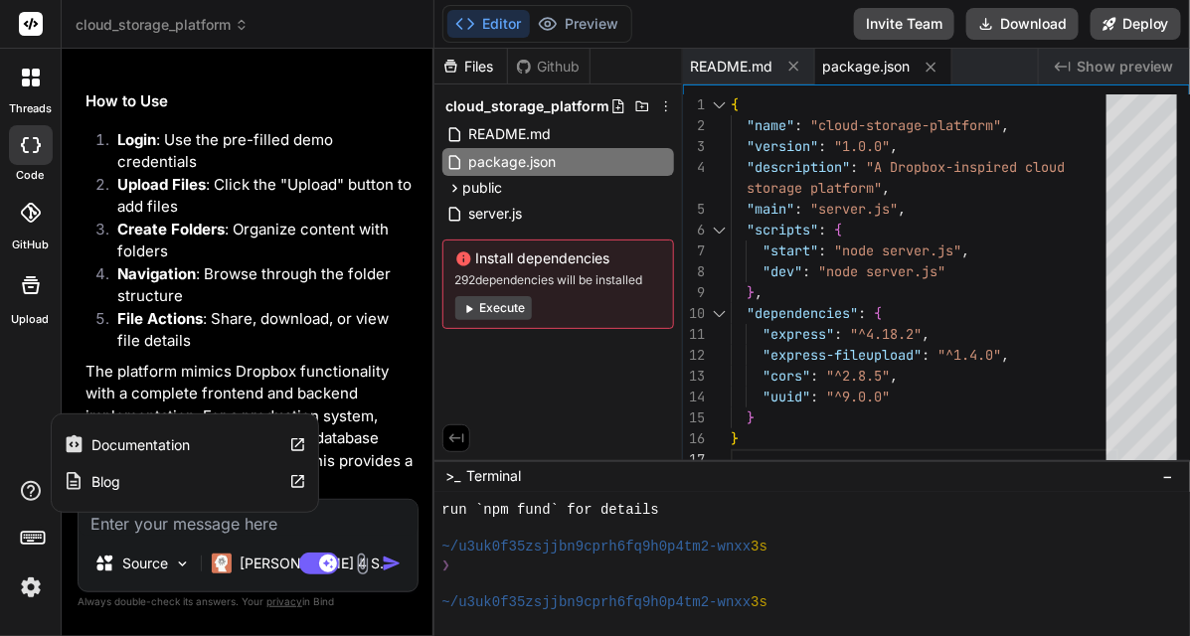
click at [175, 435] on label "Documentation" at bounding box center [141, 445] width 98 height 20
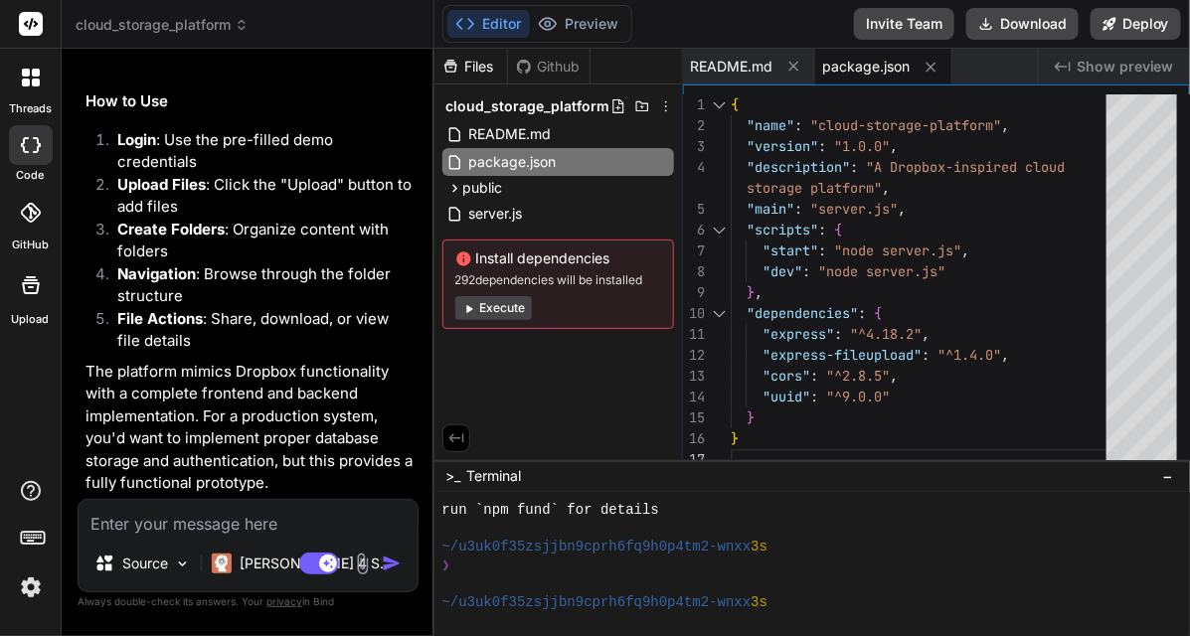
click at [239, 15] on span "cloud_storage_platform" at bounding box center [162, 25] width 173 height 20
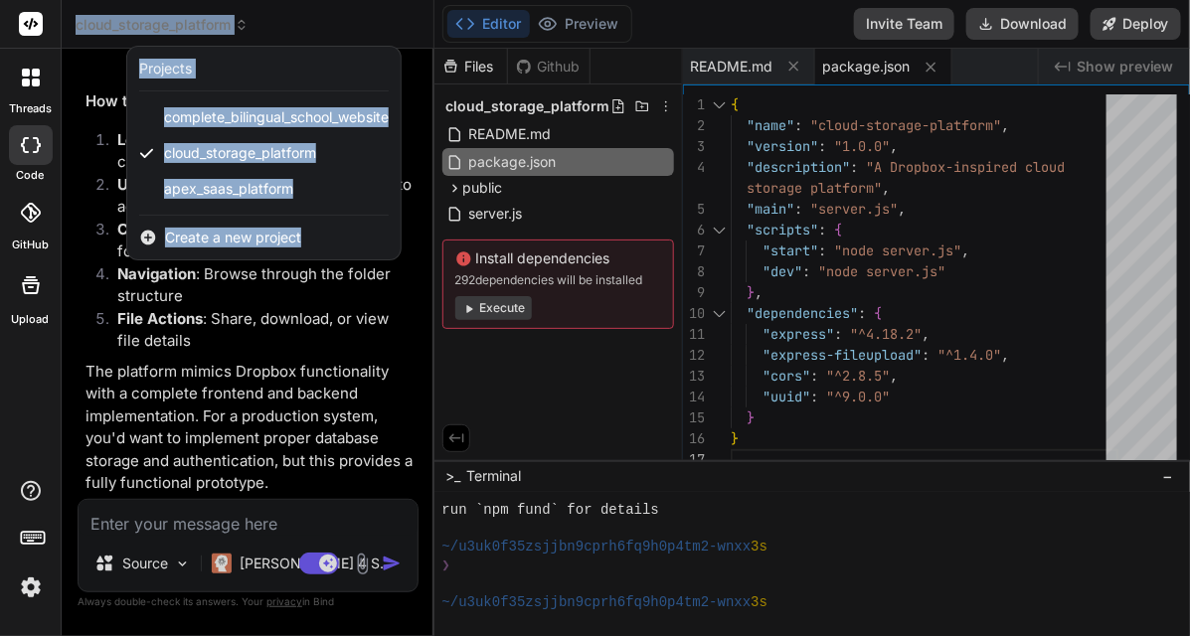
click at [236, 28] on div at bounding box center [595, 318] width 1190 height 636
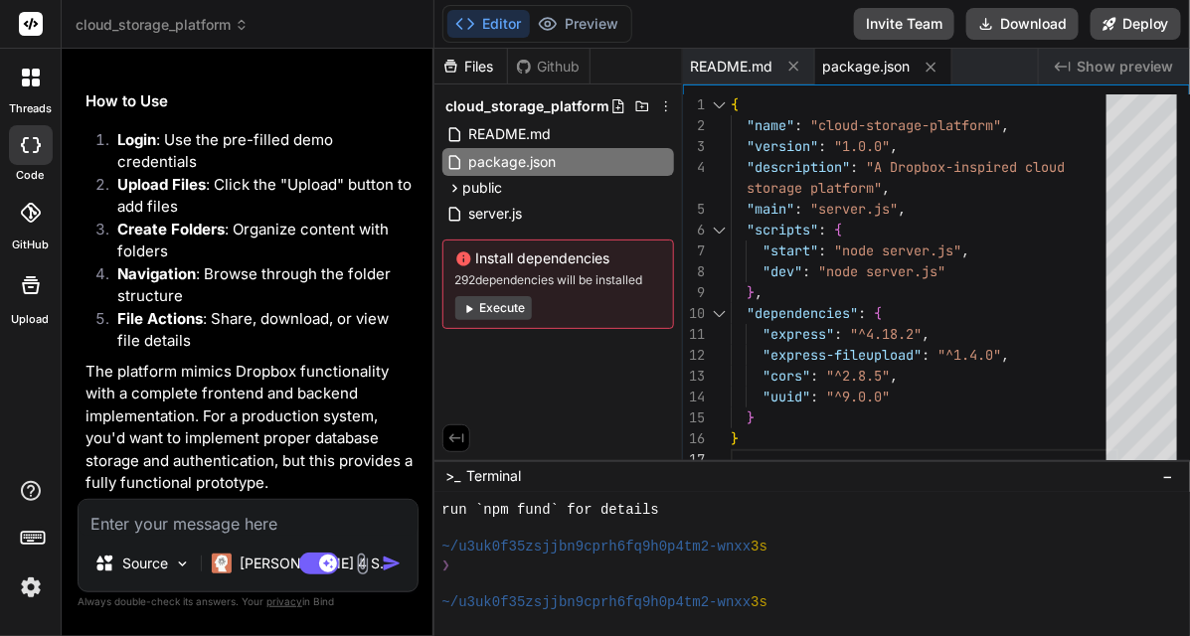
click at [248, 27] on icon at bounding box center [242, 25] width 14 height 14
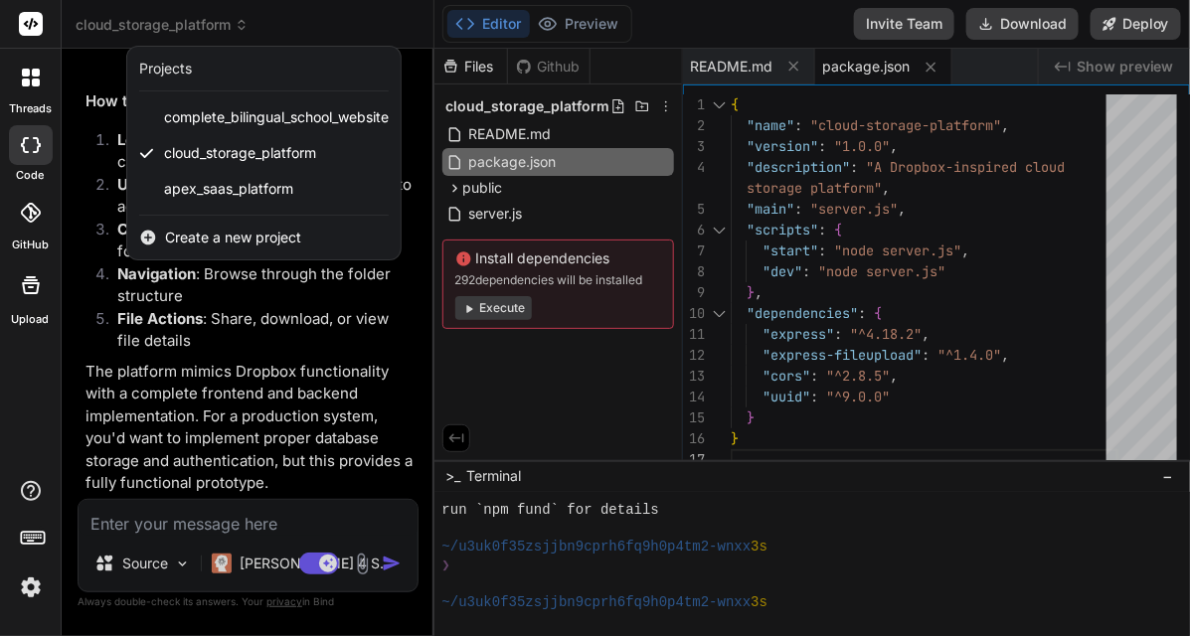
drag, startPoint x: 273, startPoint y: 160, endPoint x: 319, endPoint y: 20, distance: 147.4
click at [319, 20] on div at bounding box center [595, 318] width 1190 height 636
click at [319, 20] on div "cloud_storage_platform" at bounding box center [248, 25] width 344 height 20
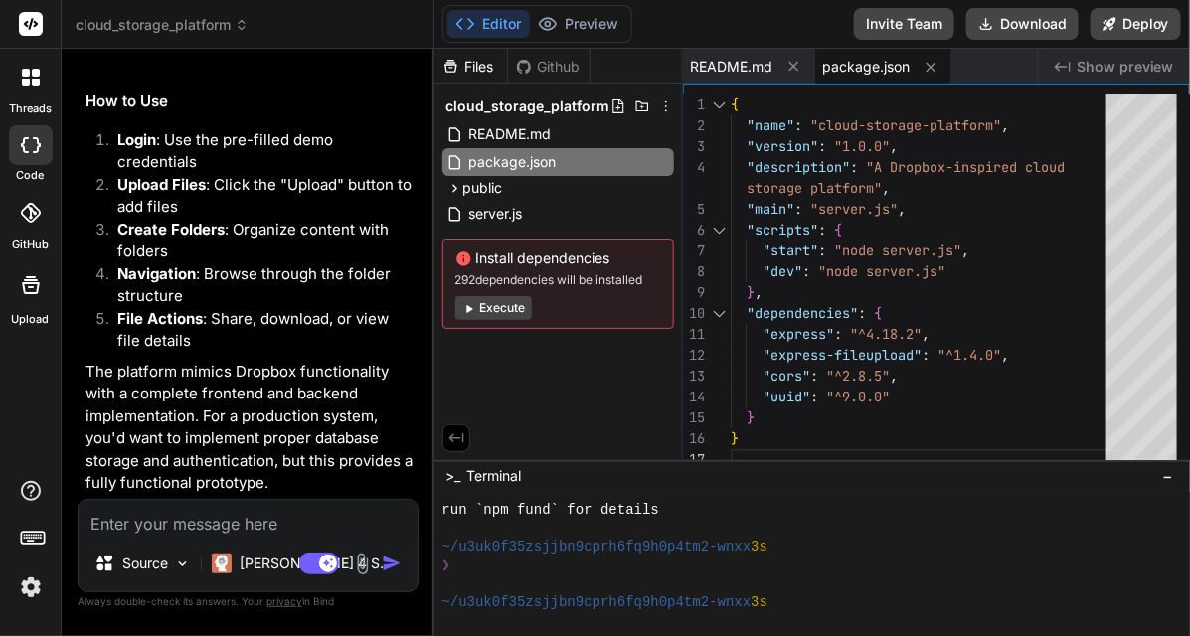
click at [23, 82] on icon at bounding box center [26, 83] width 8 height 8
click at [23, 82] on body "share threads code GitHub Upload cloud_storage_platform Created with Pixso. Bin…" at bounding box center [595, 318] width 1190 height 636
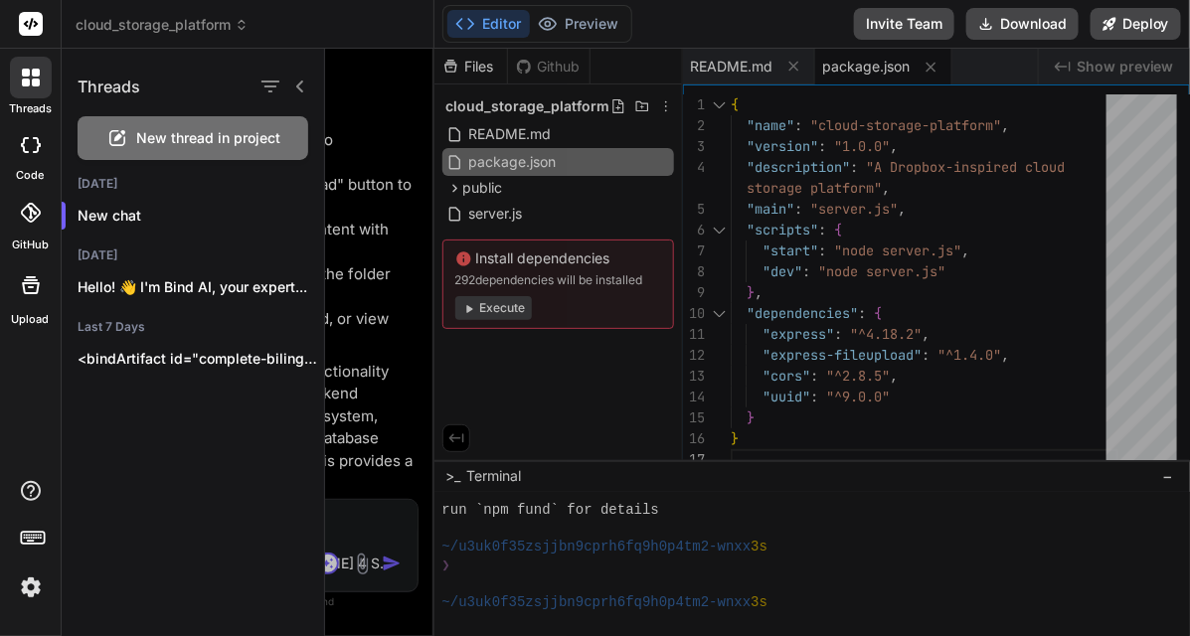
click at [46, 152] on div at bounding box center [31, 145] width 44 height 40
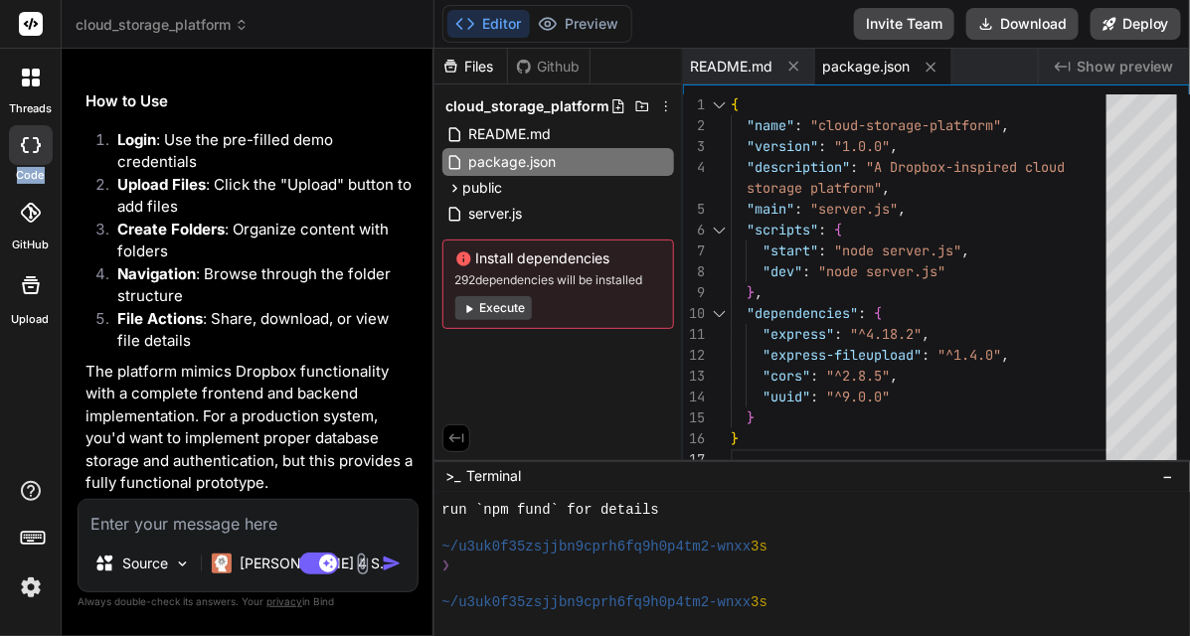
click at [31, 167] on label "code" at bounding box center [31, 175] width 28 height 17
click at [23, 137] on icon at bounding box center [31, 145] width 20 height 16
click at [23, 132] on div at bounding box center [31, 145] width 44 height 40
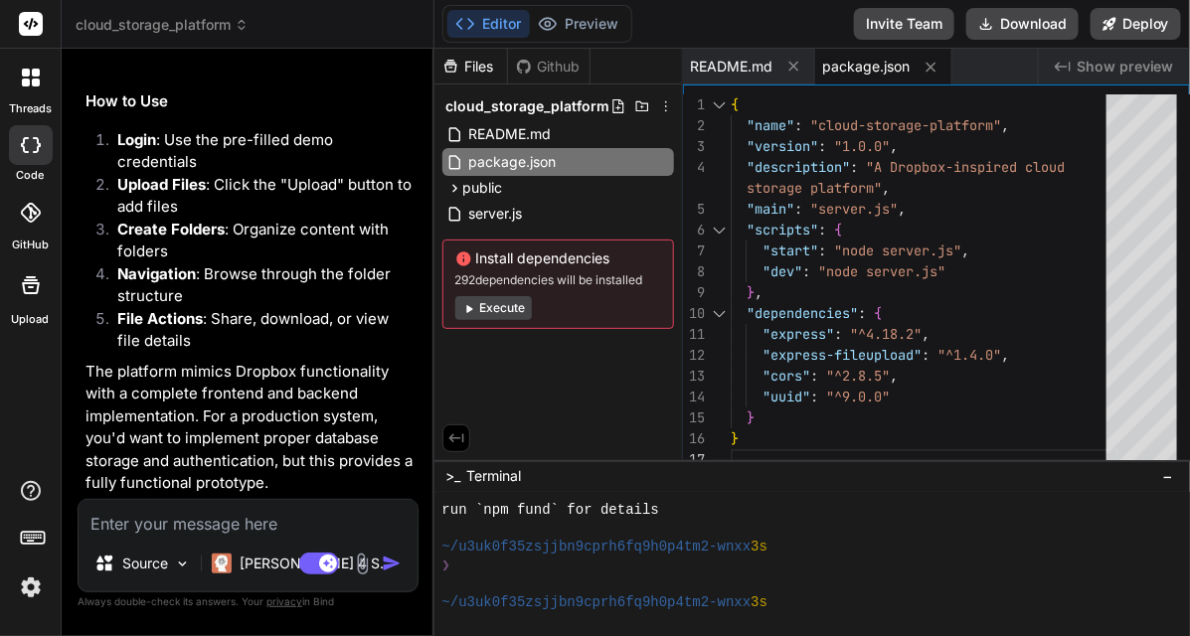
click at [37, 77] on icon at bounding box center [31, 78] width 18 height 18
click at [37, 77] on body "share threads code GitHub Upload cloud_storage_platform Created with Pixso. Bin…" at bounding box center [595, 318] width 1190 height 636
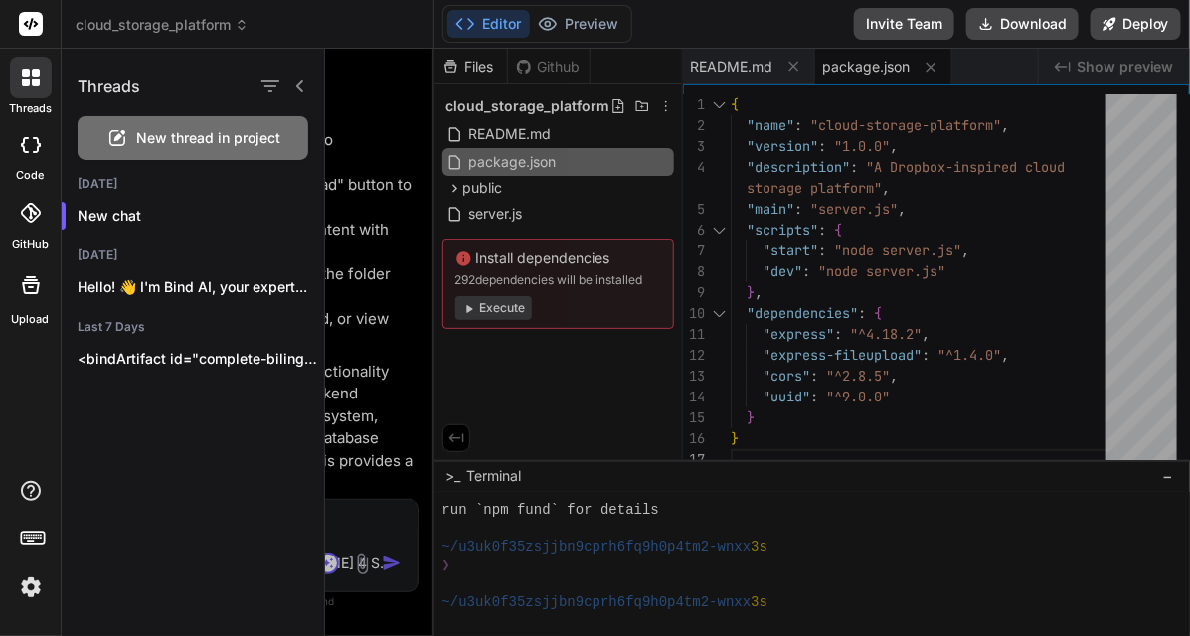
click at [12, 141] on div at bounding box center [31, 145] width 44 height 40
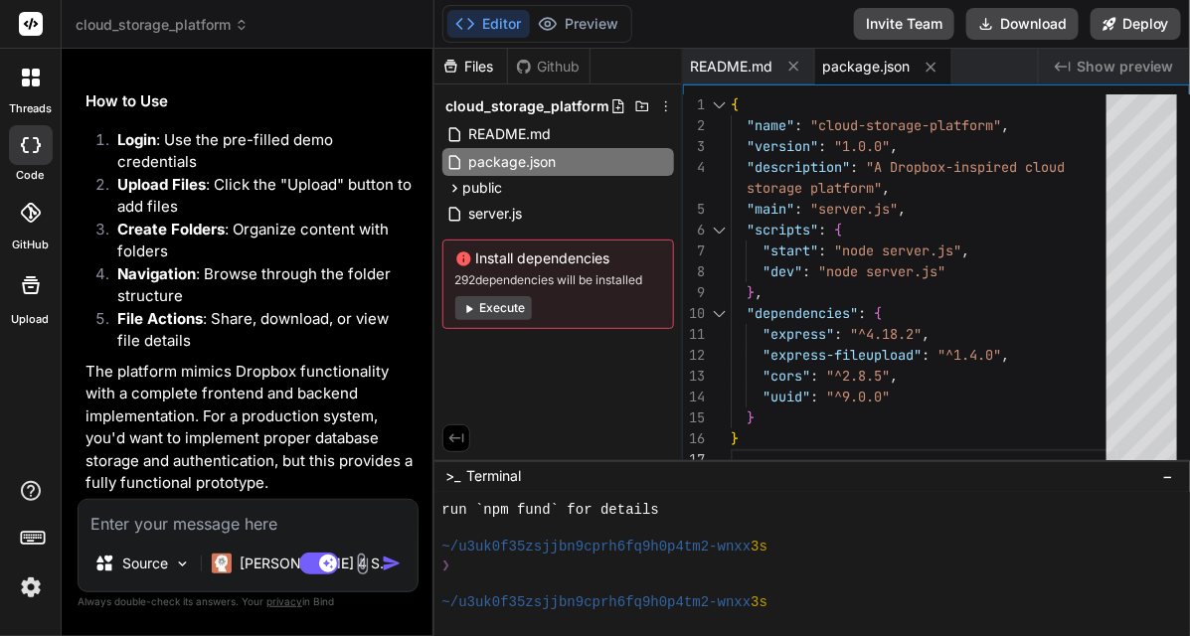
click at [12, 141] on div at bounding box center [31, 145] width 44 height 40
click at [27, 219] on icon at bounding box center [30, 213] width 20 height 20
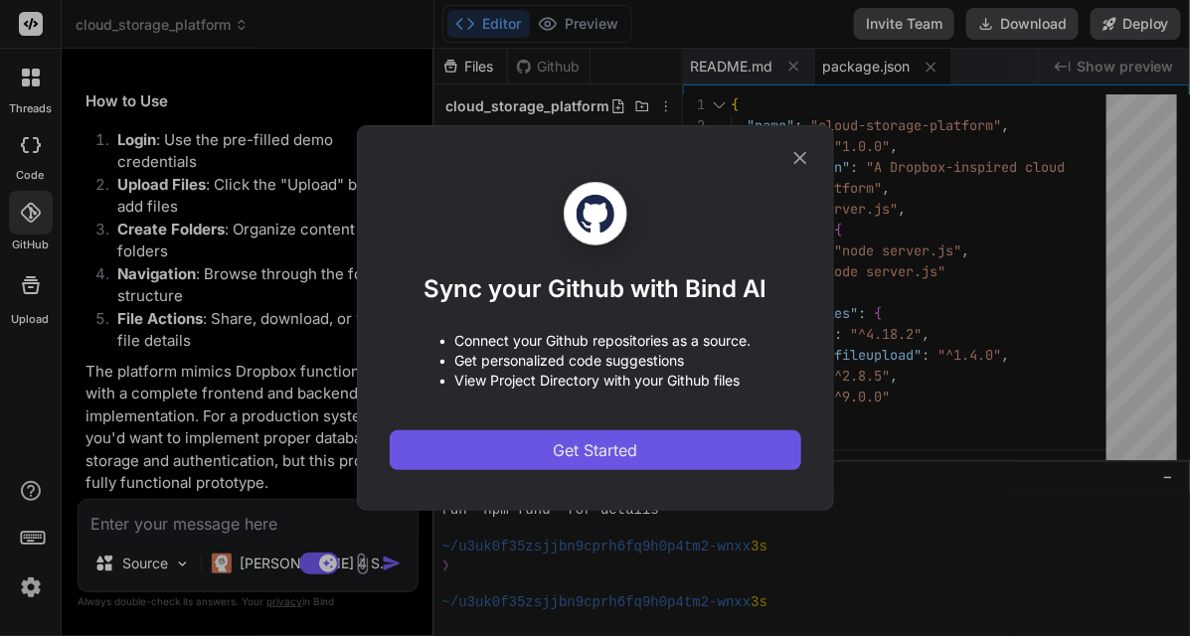
click at [567, 447] on span "Get Started" at bounding box center [595, 450] width 84 height 24
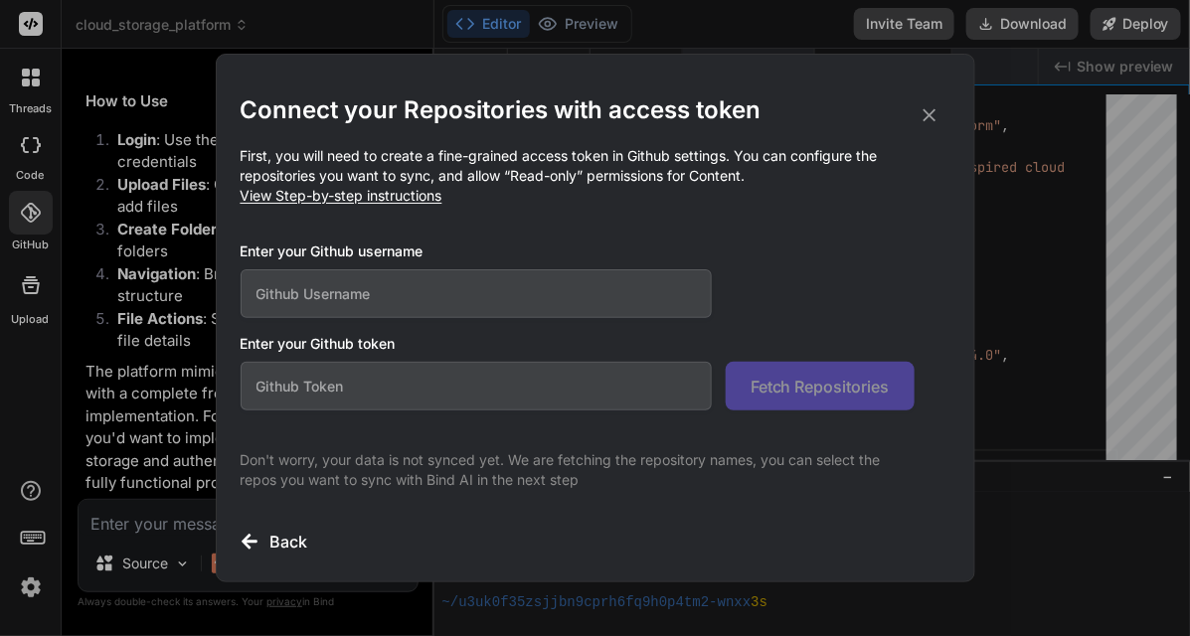
click at [932, 120] on icon at bounding box center [928, 115] width 13 height 13
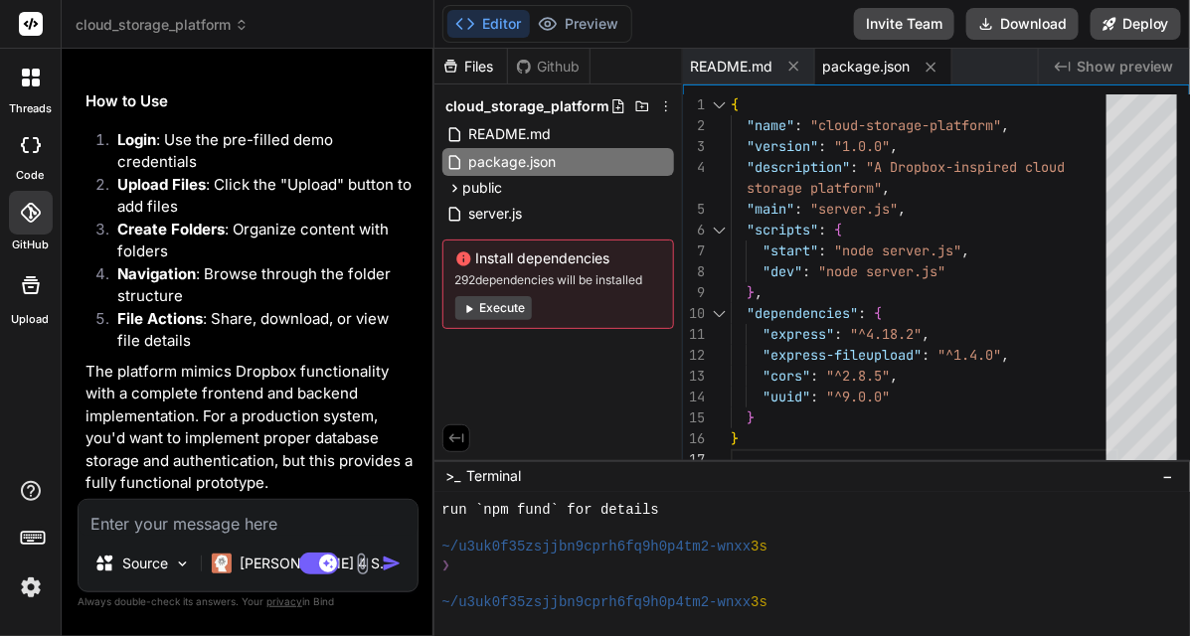
click at [932, 120] on div "{ "name" : "cloud-storage-platform" , "version" : "1.0.0" , "description" : "A …" at bounding box center [924, 282] width 388 height 376
click at [13, 289] on div at bounding box center [31, 285] width 48 height 48
